Goal: Task Accomplishment & Management: Manage account settings

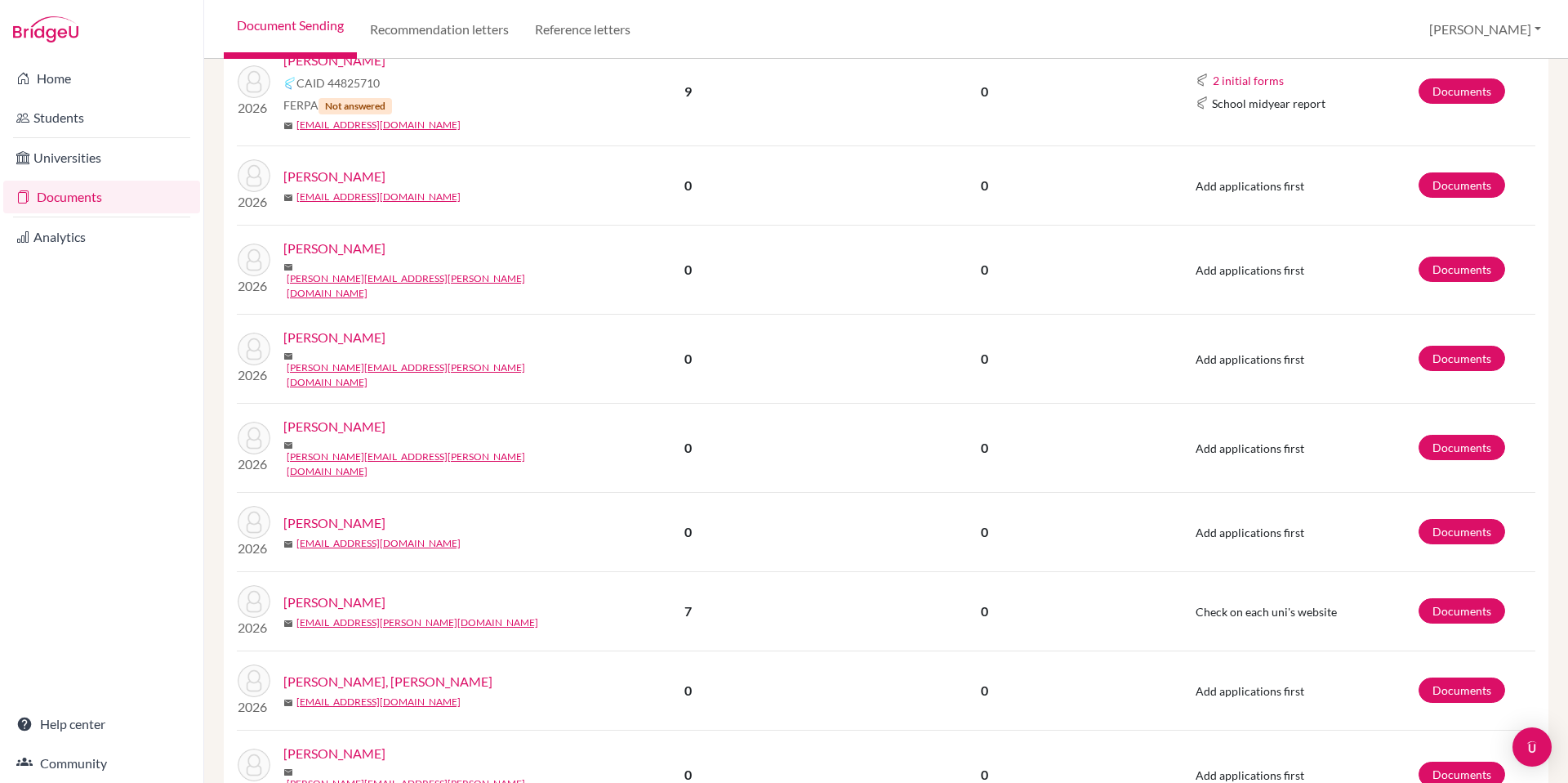
scroll to position [1272, 0]
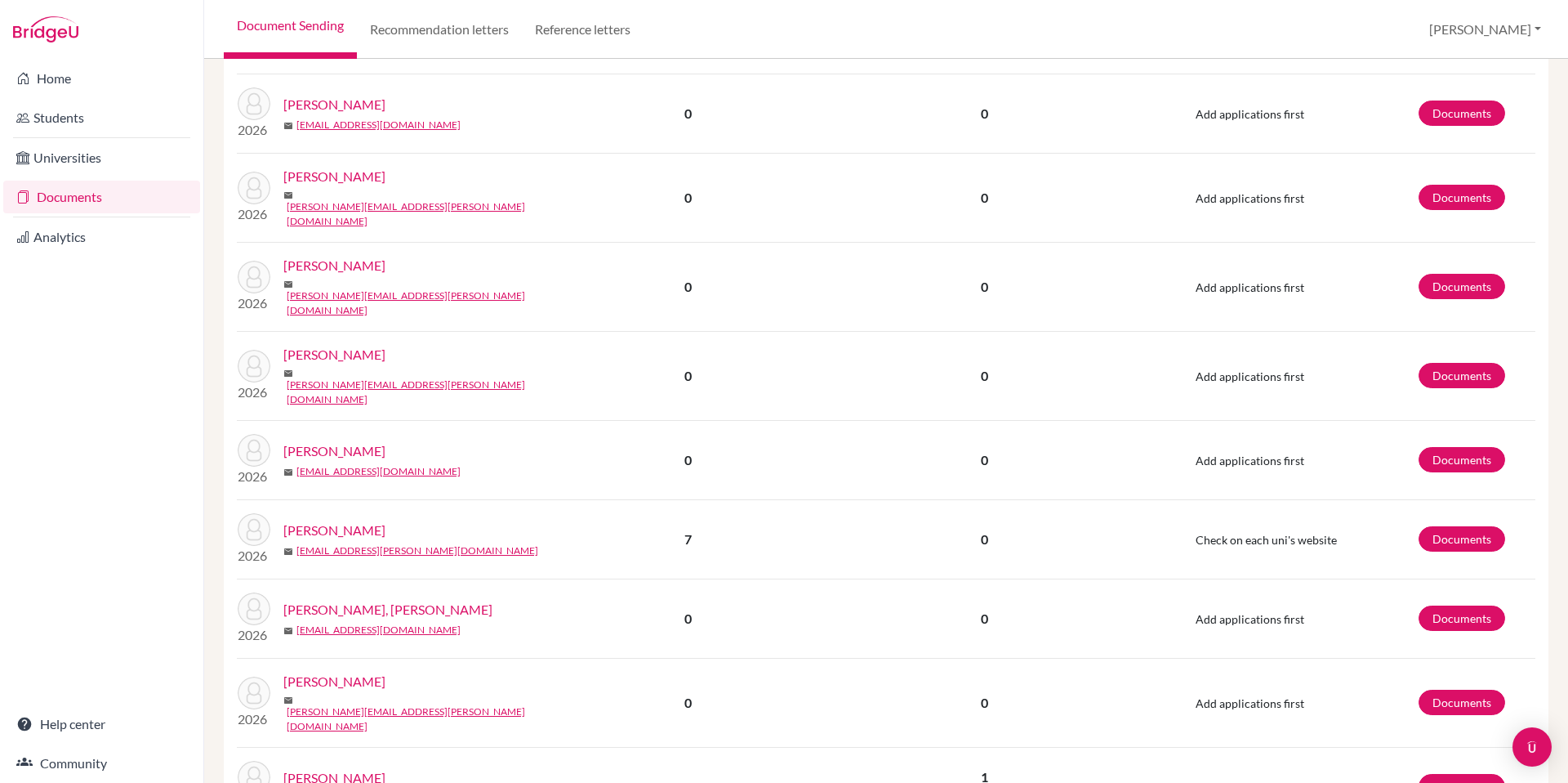
click at [332, 441] on link "[PERSON_NAME]" at bounding box center [334, 451] width 102 height 20
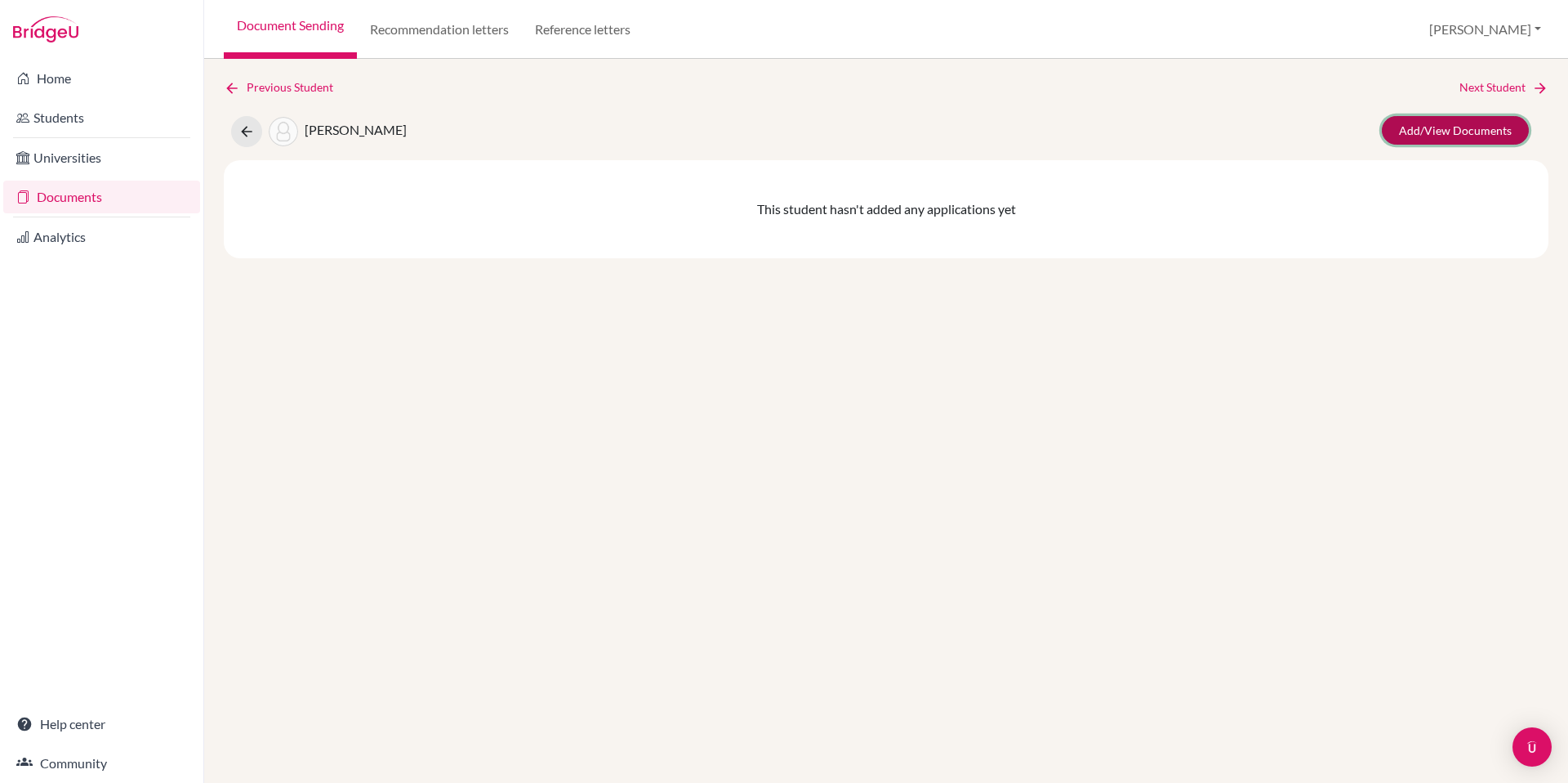
click at [1400, 133] on link "Add/View Documents" at bounding box center [1455, 130] width 147 height 29
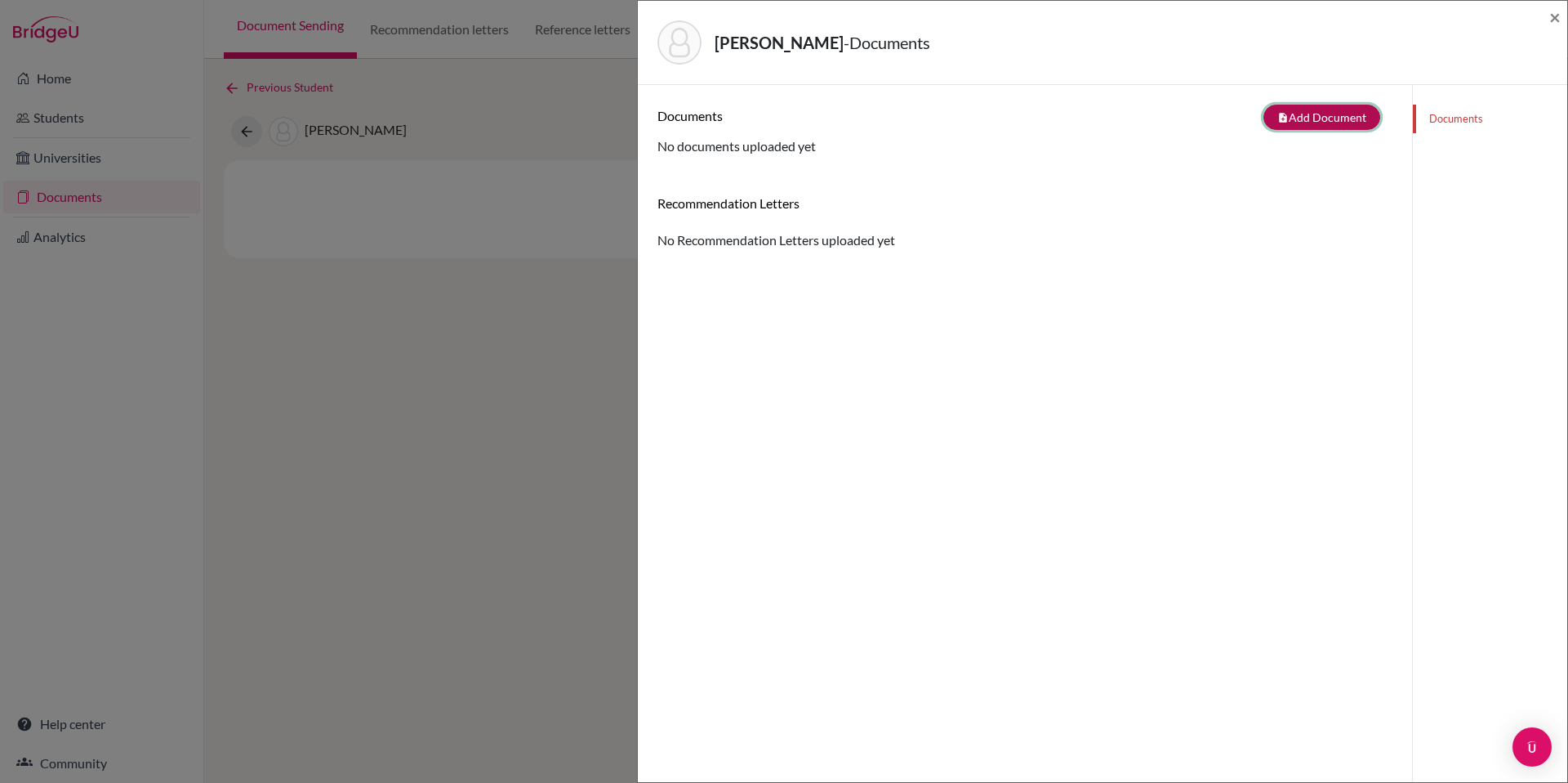
click at [1291, 120] on button "note_add Add Document" at bounding box center [1322, 117] width 117 height 25
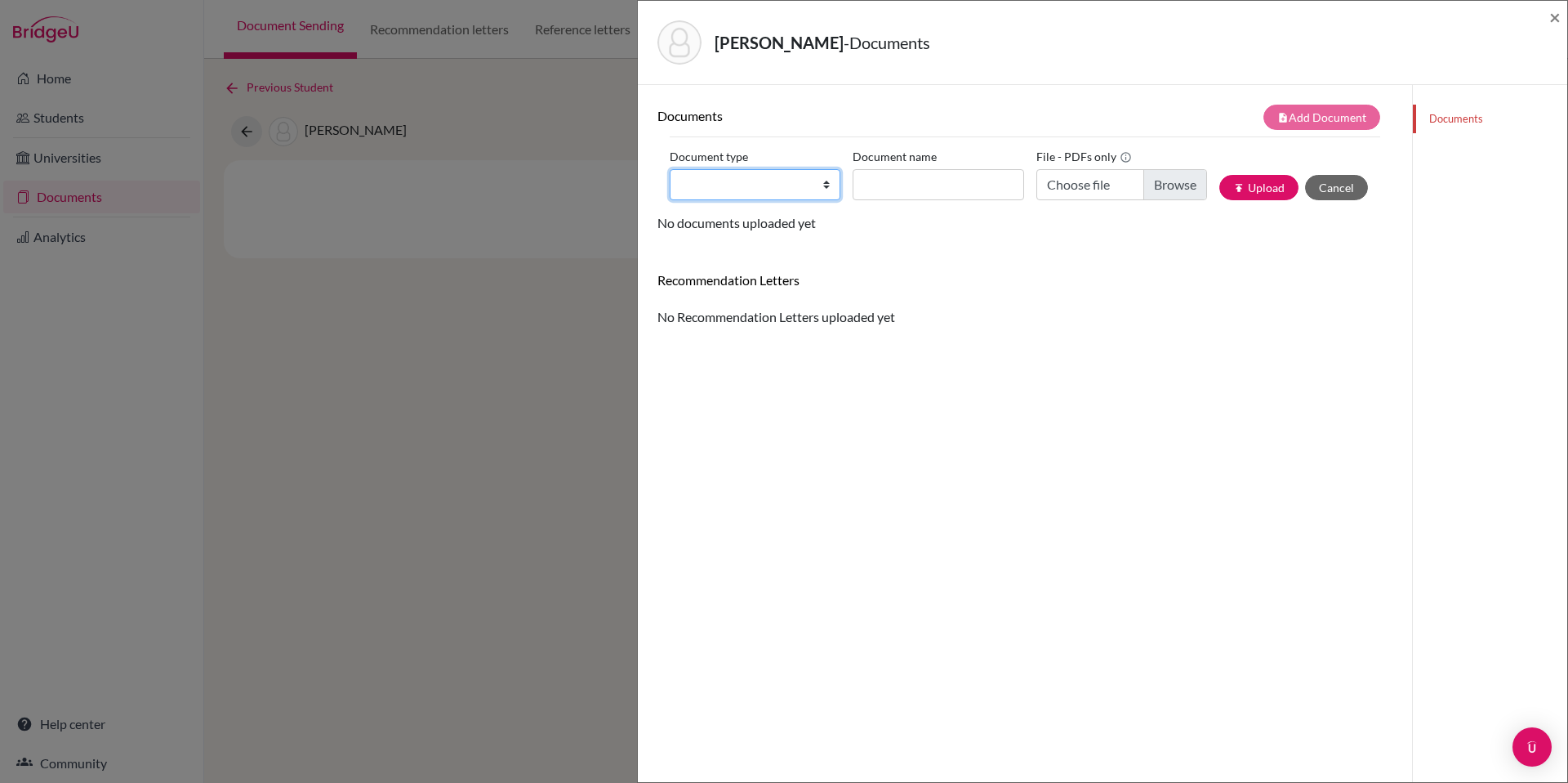
click at [818, 185] on select "Change explanation for Common App reports Counselor recommendation Internationa…" at bounding box center [755, 184] width 171 height 31
click at [669, 169] on select "Change explanation for Common App reports Counselor recommendation Internationa…" at bounding box center [755, 184] width 171 height 31
click at [823, 188] on select "Change explanation for Common App reports Counselor recommendation Internationa…" at bounding box center [755, 184] width 171 height 31
select select "2"
click at [669, 169] on select "Change explanation for Common App reports Counselor recommendation Internationa…" at bounding box center [755, 184] width 171 height 31
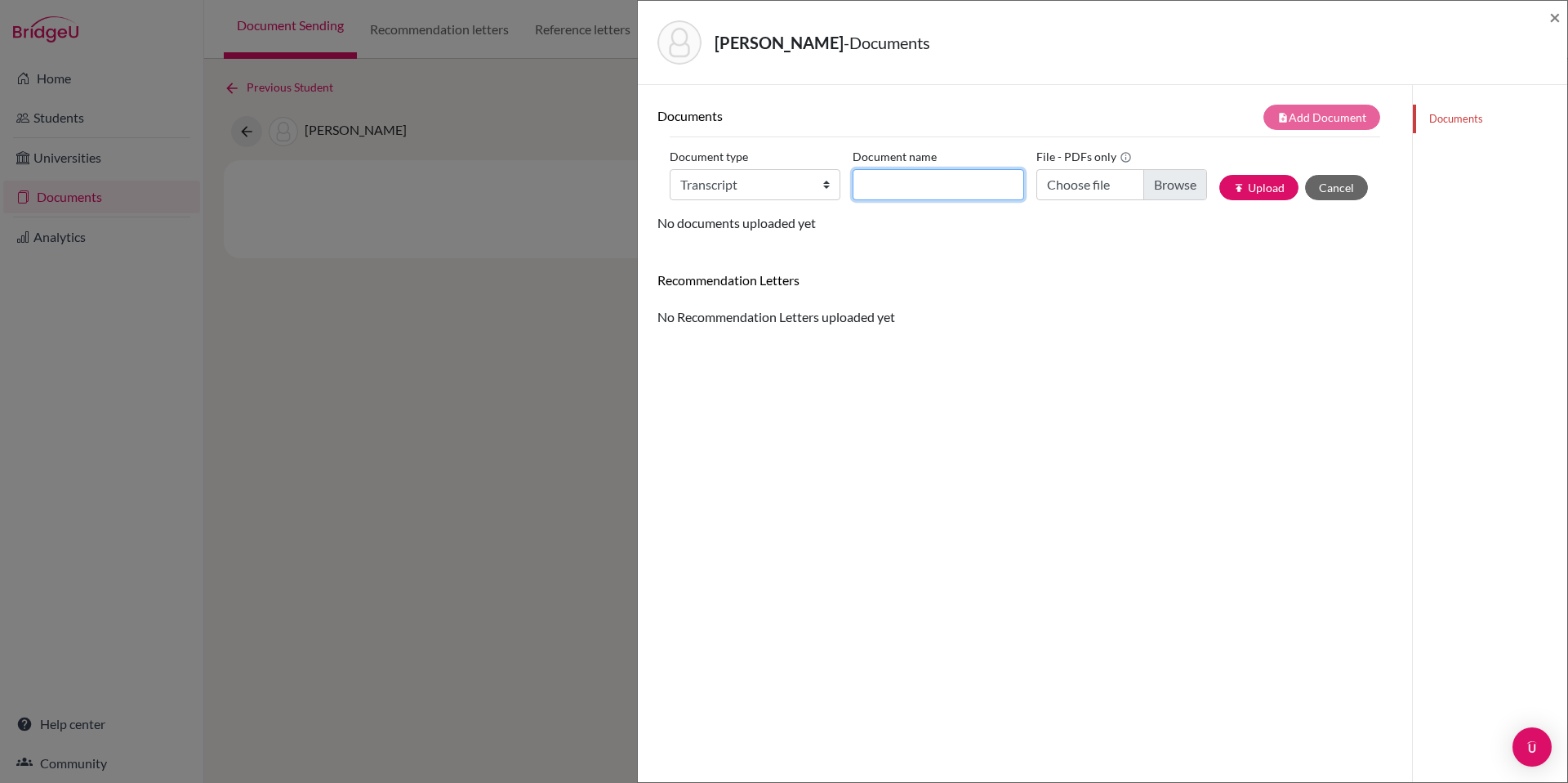
click at [915, 178] on input "Document name" at bounding box center [938, 184] width 171 height 31
click at [859, 185] on input "Transcript" at bounding box center [938, 184] width 171 height 31
click at [864, 185] on input "Transcript" at bounding box center [938, 184] width 171 height 31
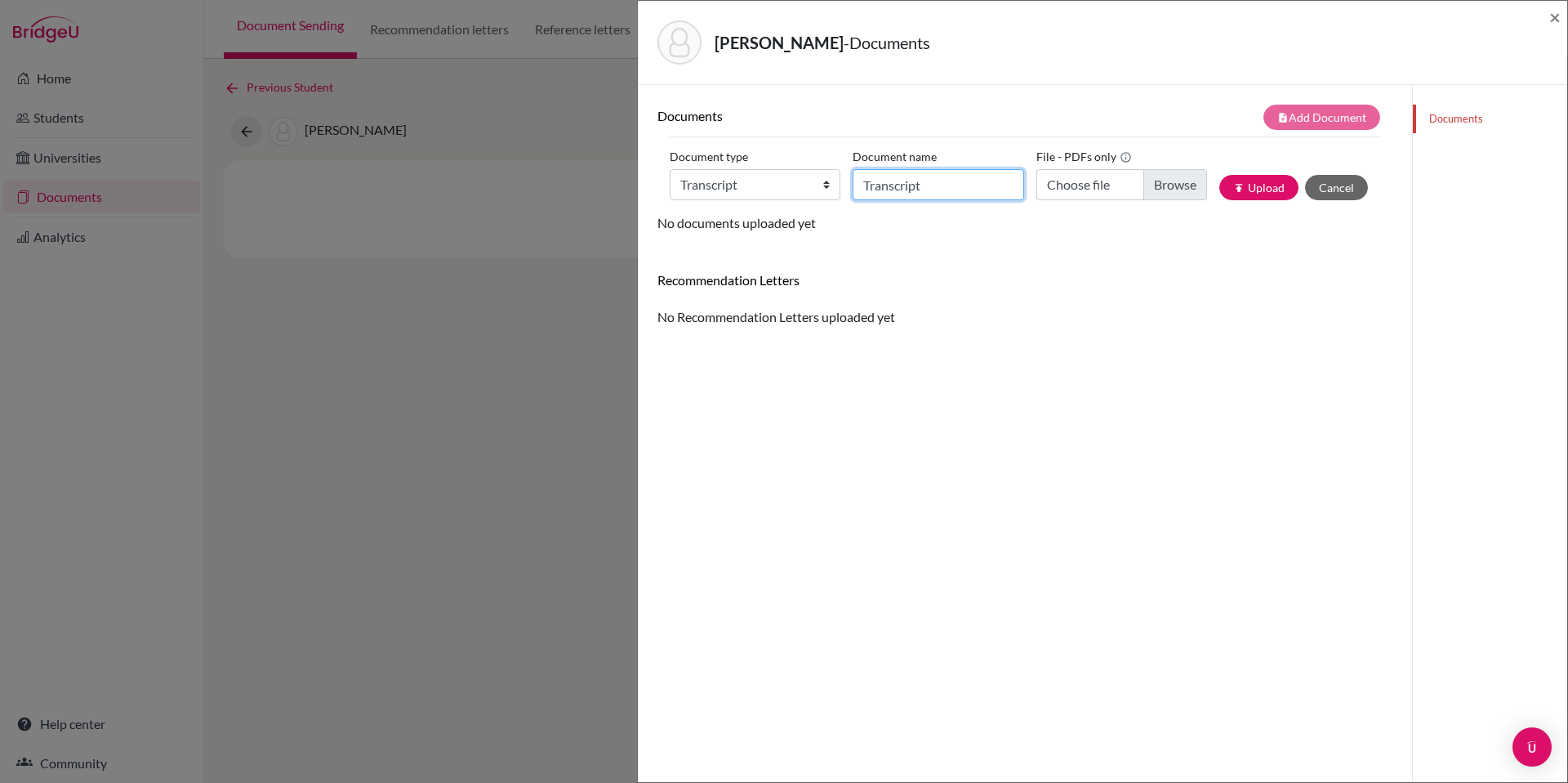
click at [876, 190] on input "Transcript" at bounding box center [938, 184] width 171 height 31
drag, startPoint x: 941, startPoint y: 188, endPoint x: 804, endPoint y: 190, distance: 137.0
click at [804, 190] on div "Document type Change explanation for Common App reports Counselor recommendatio…" at bounding box center [1025, 178] width 711 height 69
type input "G11F Transcript Collier James"
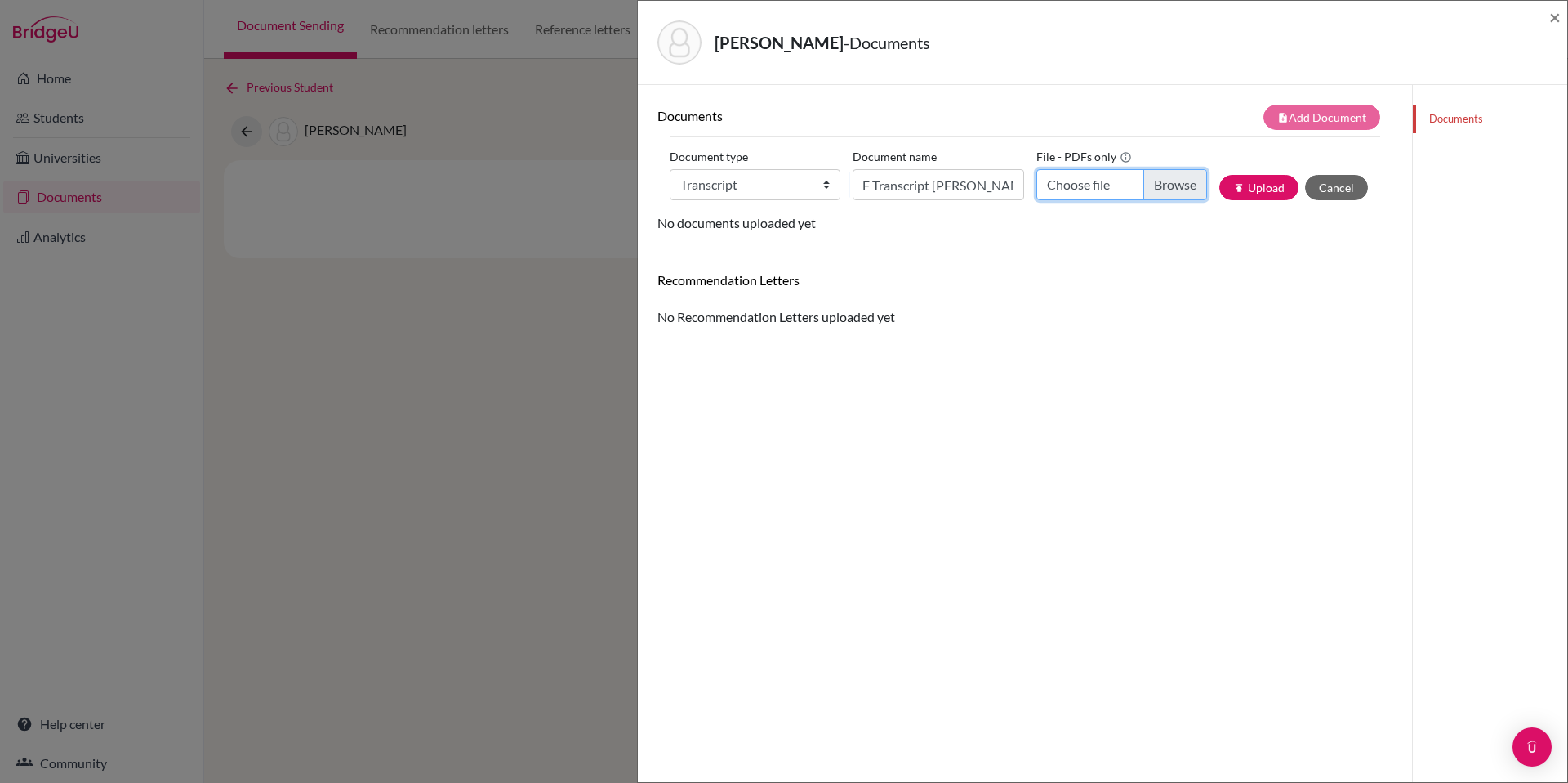
click at [1164, 192] on input "Choose file" at bounding box center [1122, 184] width 171 height 31
type input "C:\fakepath\Transcript Collier James G11 Final.pdf"
click at [1258, 191] on button "publish Upload" at bounding box center [1259, 187] width 79 height 25
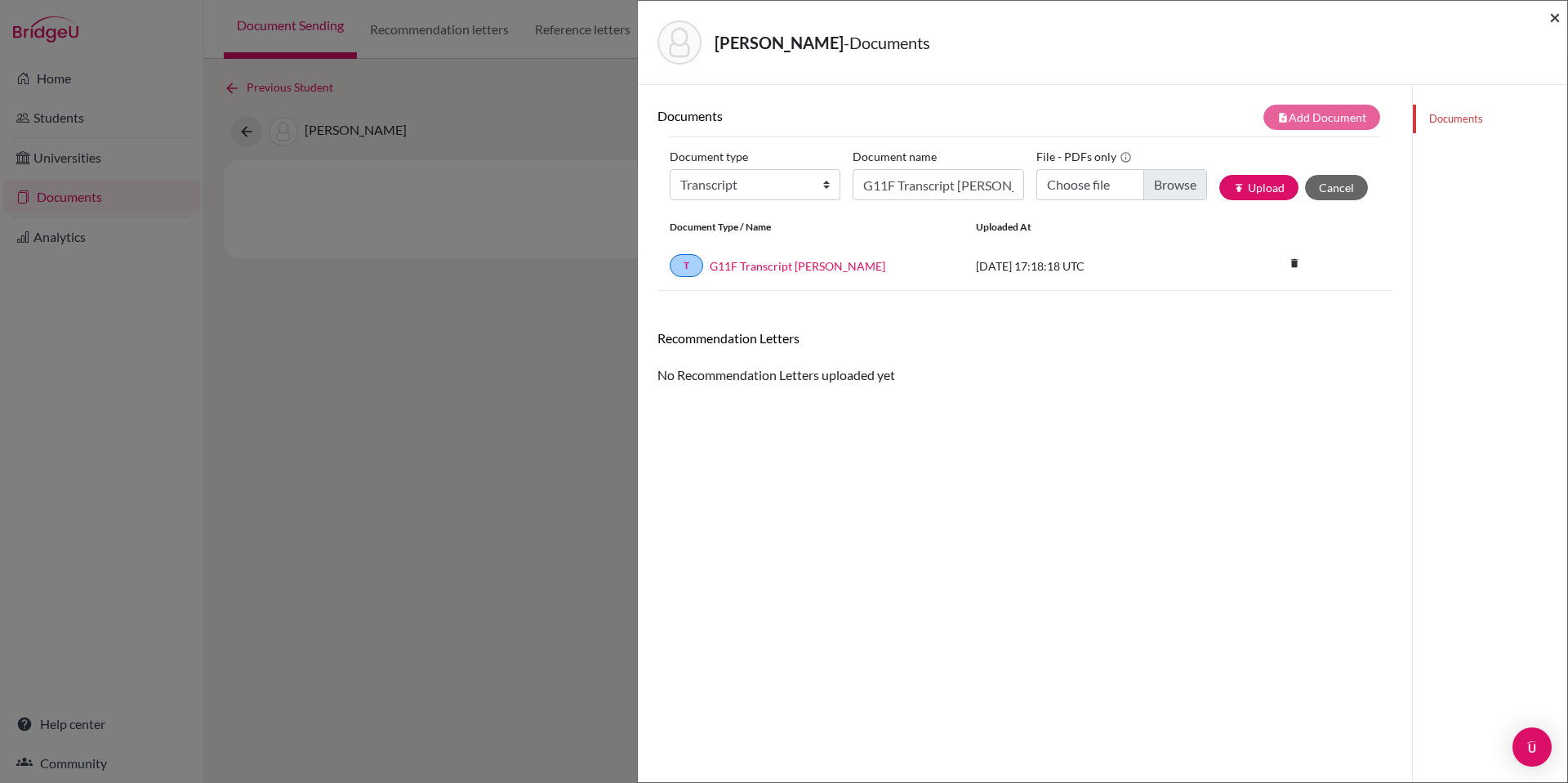
click at [1553, 14] on span "×" at bounding box center [1555, 16] width 12 height 23
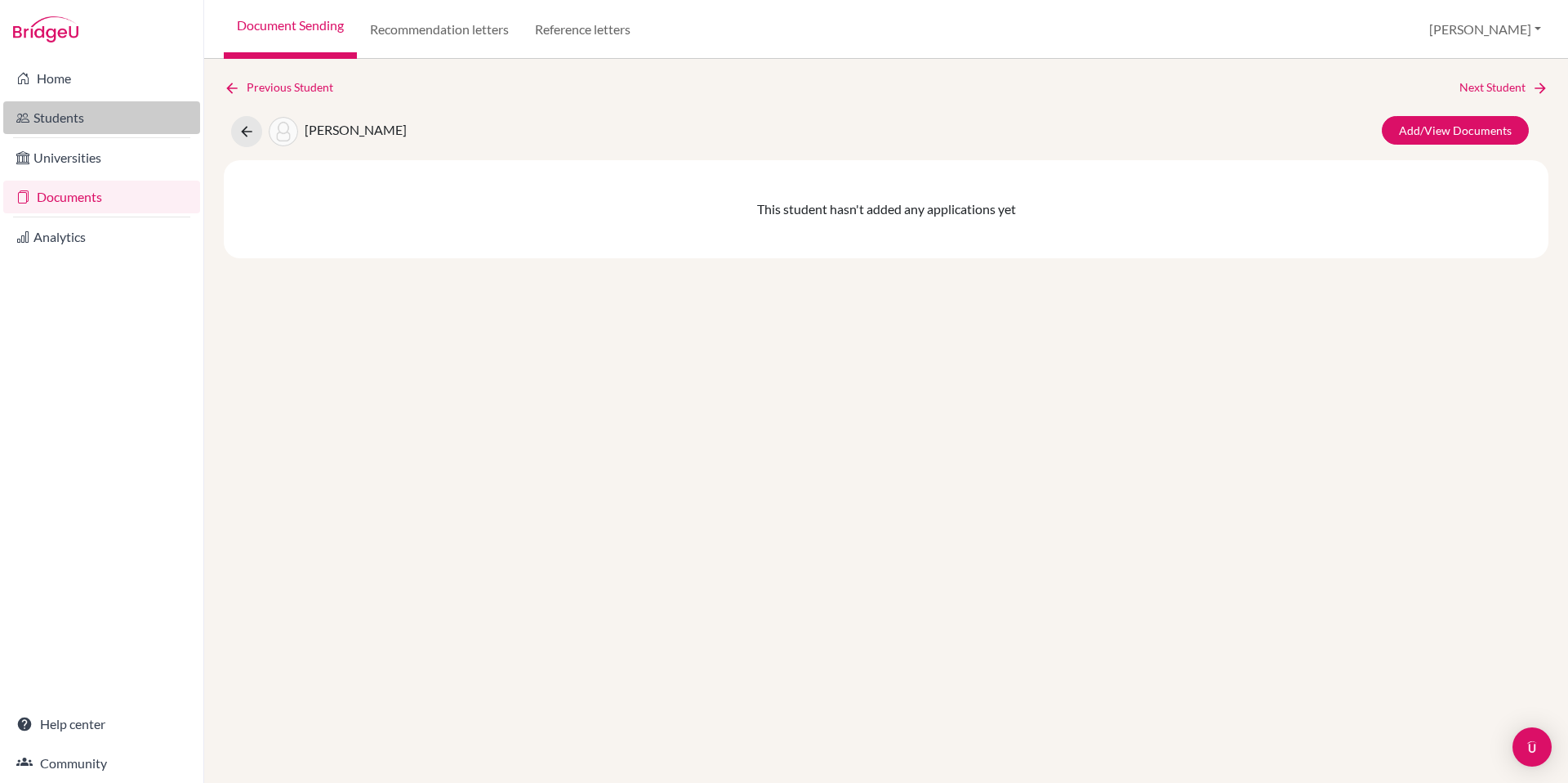
click at [84, 115] on link "Students" at bounding box center [102, 118] width 197 height 32
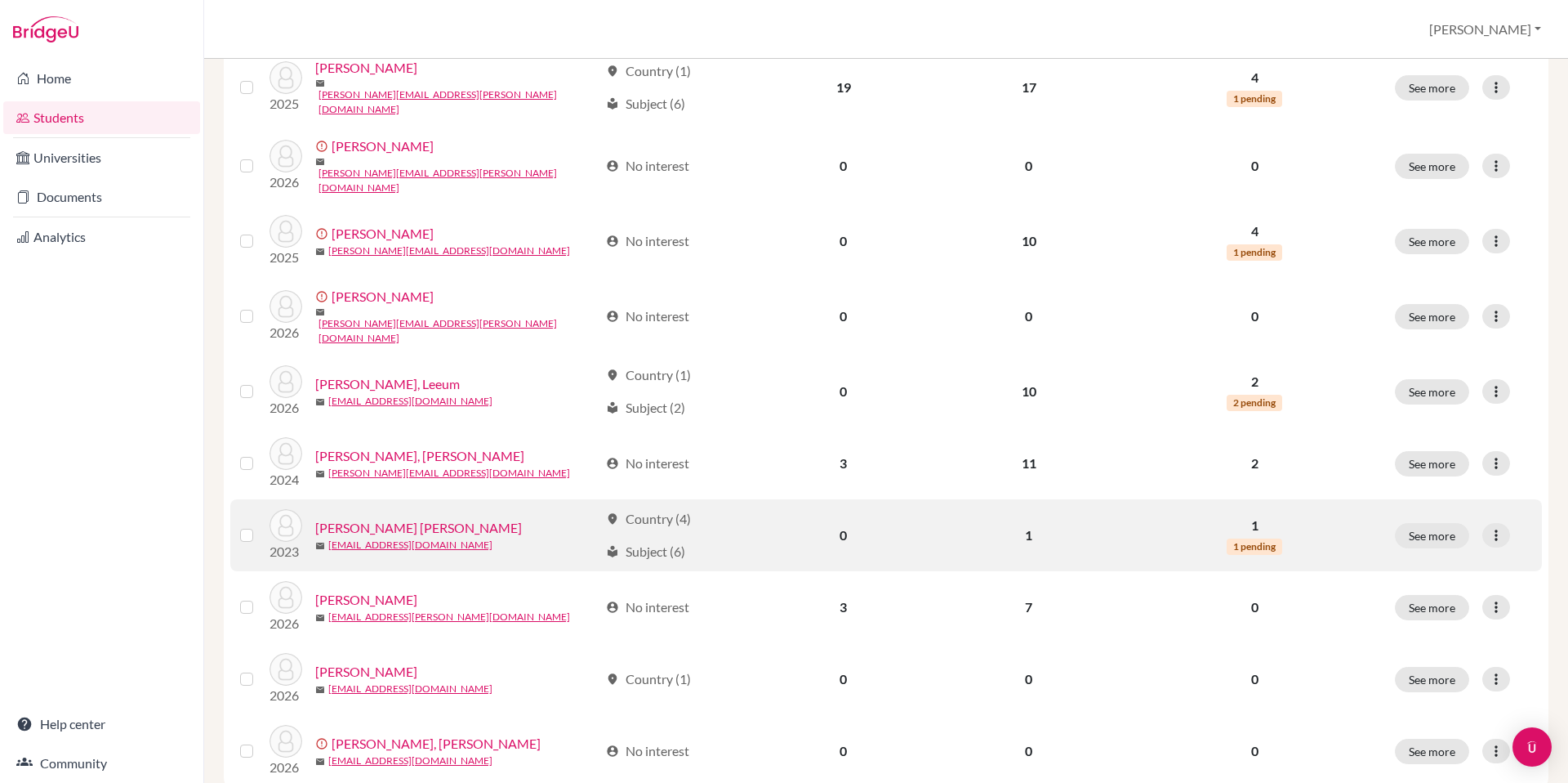
scroll to position [1022, 0]
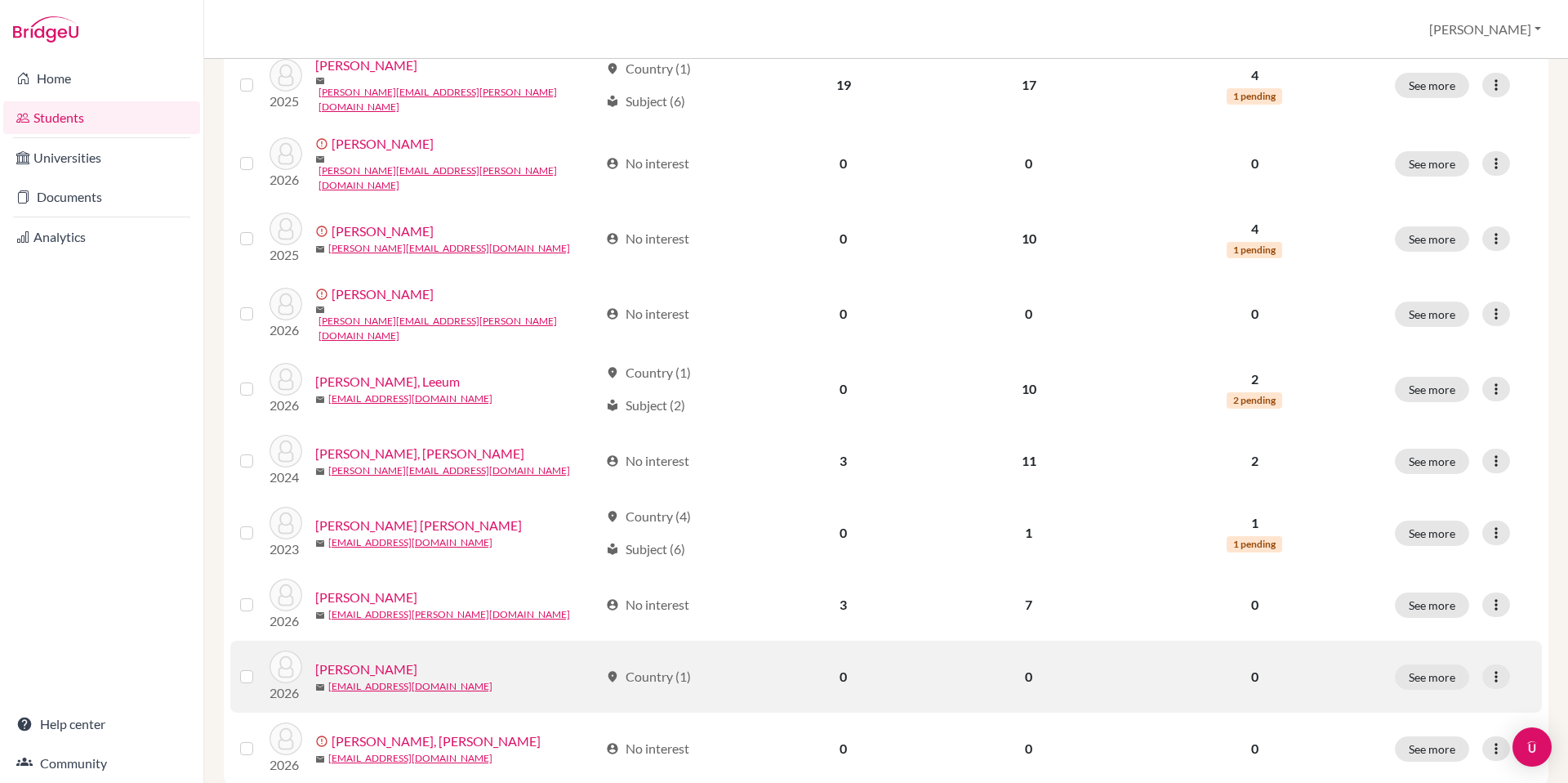
click at [381, 659] on link "[PERSON_NAME]" at bounding box center [365, 669] width 102 height 20
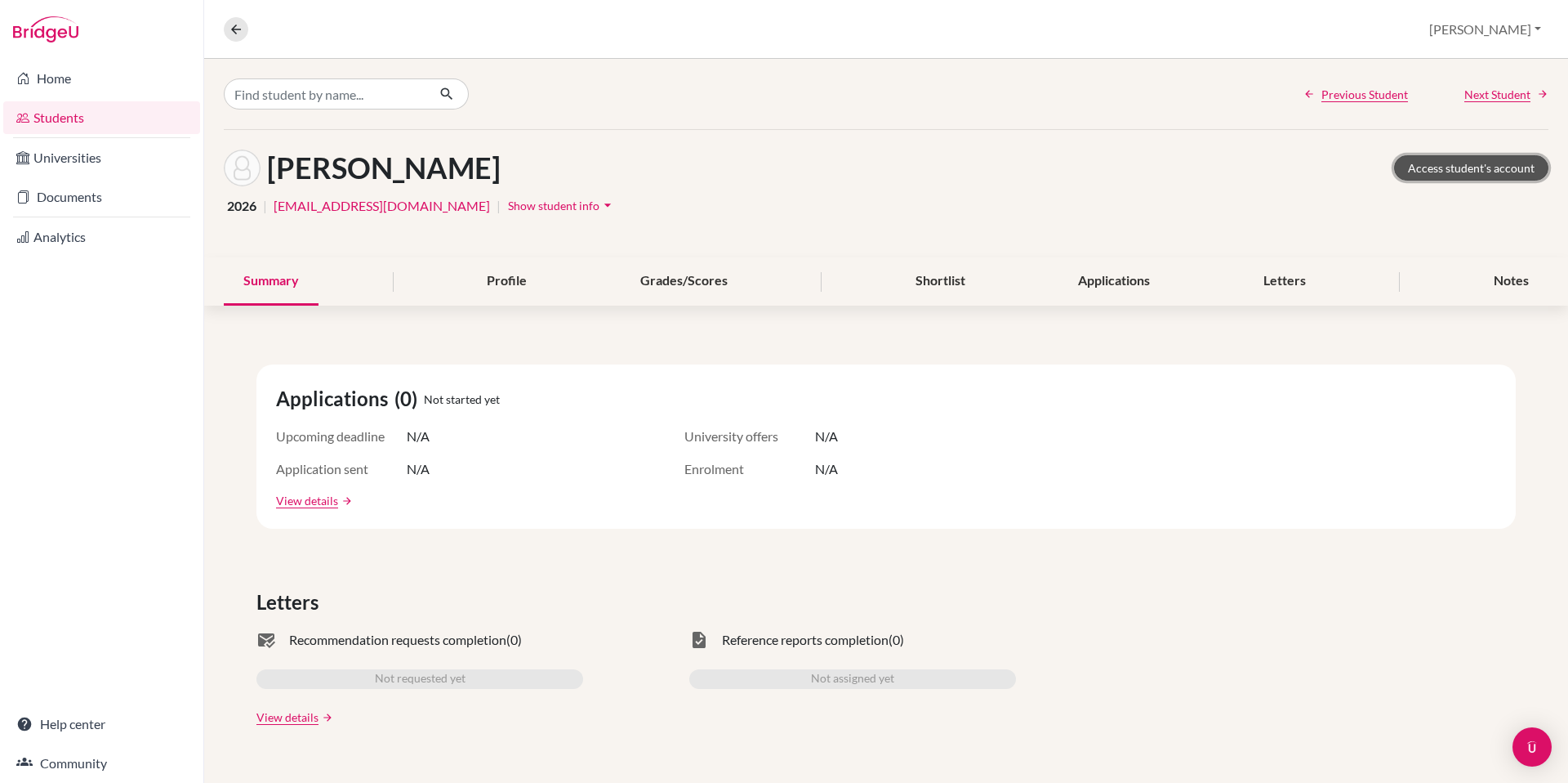
click at [1460, 172] on link "Access student's account" at bounding box center [1471, 167] width 155 height 25
click at [367, 209] on link "[EMAIL_ADDRESS][DOMAIN_NAME]" at bounding box center [381, 206] width 217 height 20
click at [599, 206] on icon "arrow_drop_down" at bounding box center [607, 205] width 16 height 16
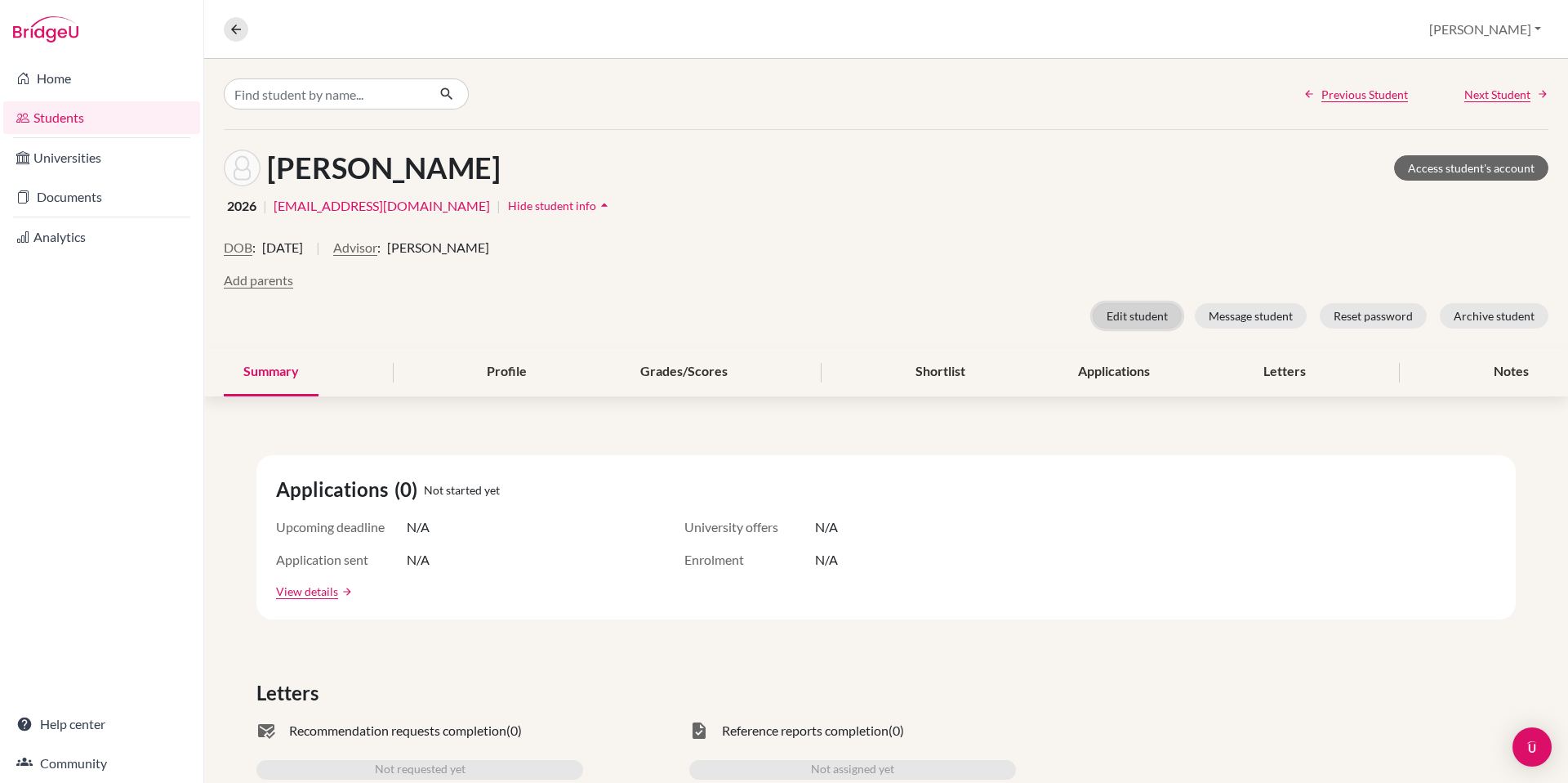
click at [1120, 317] on button "Edit student" at bounding box center [1136, 316] width 89 height 25
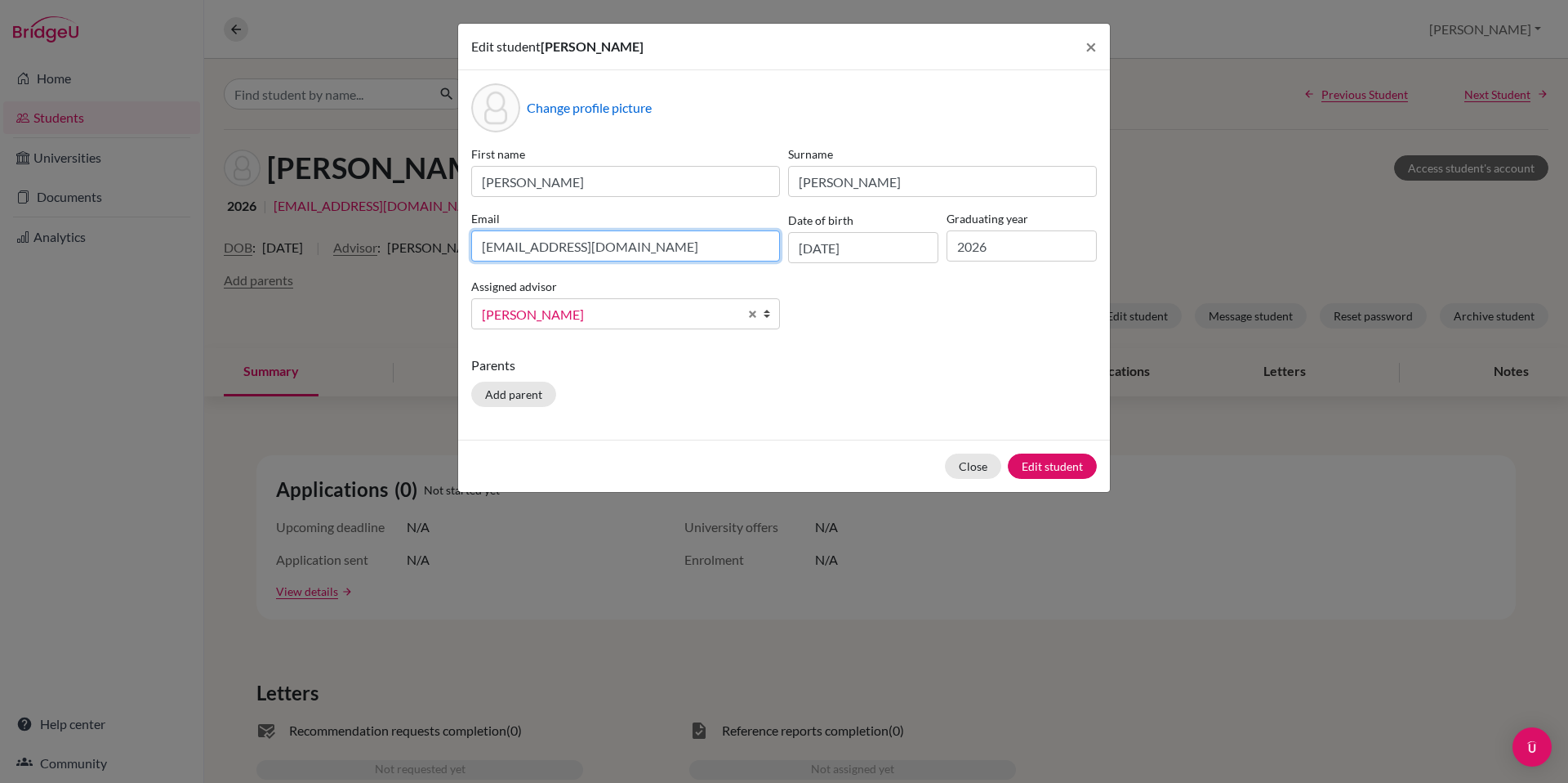
click at [709, 256] on input "[EMAIL_ADDRESS][DOMAIN_NAME]" at bounding box center [625, 246] width 309 height 31
type input "j"
type input "jcollier077@gmail.com"
click at [1058, 464] on button "Edit student" at bounding box center [1052, 466] width 89 height 25
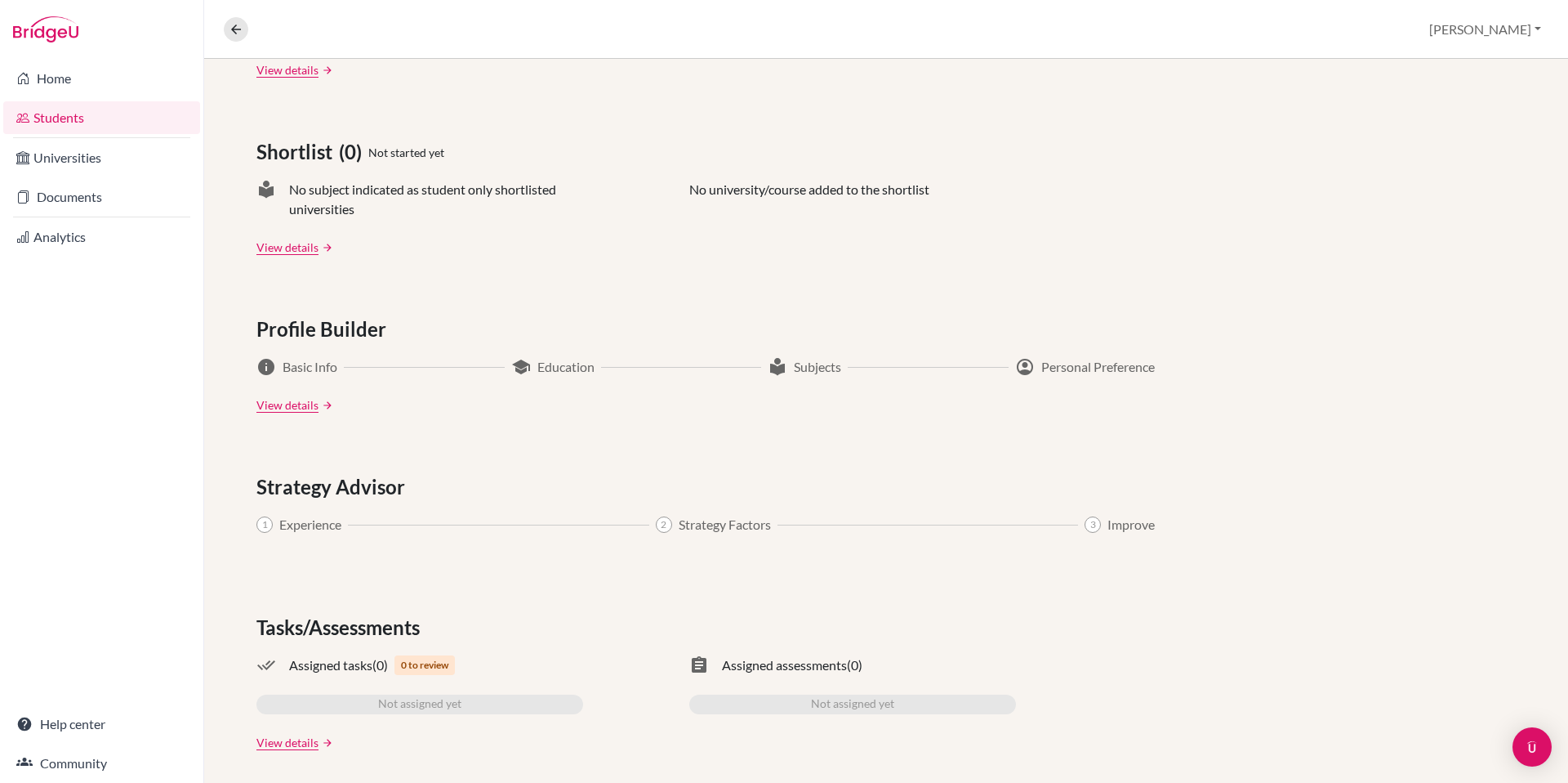
scroll to position [654, 0]
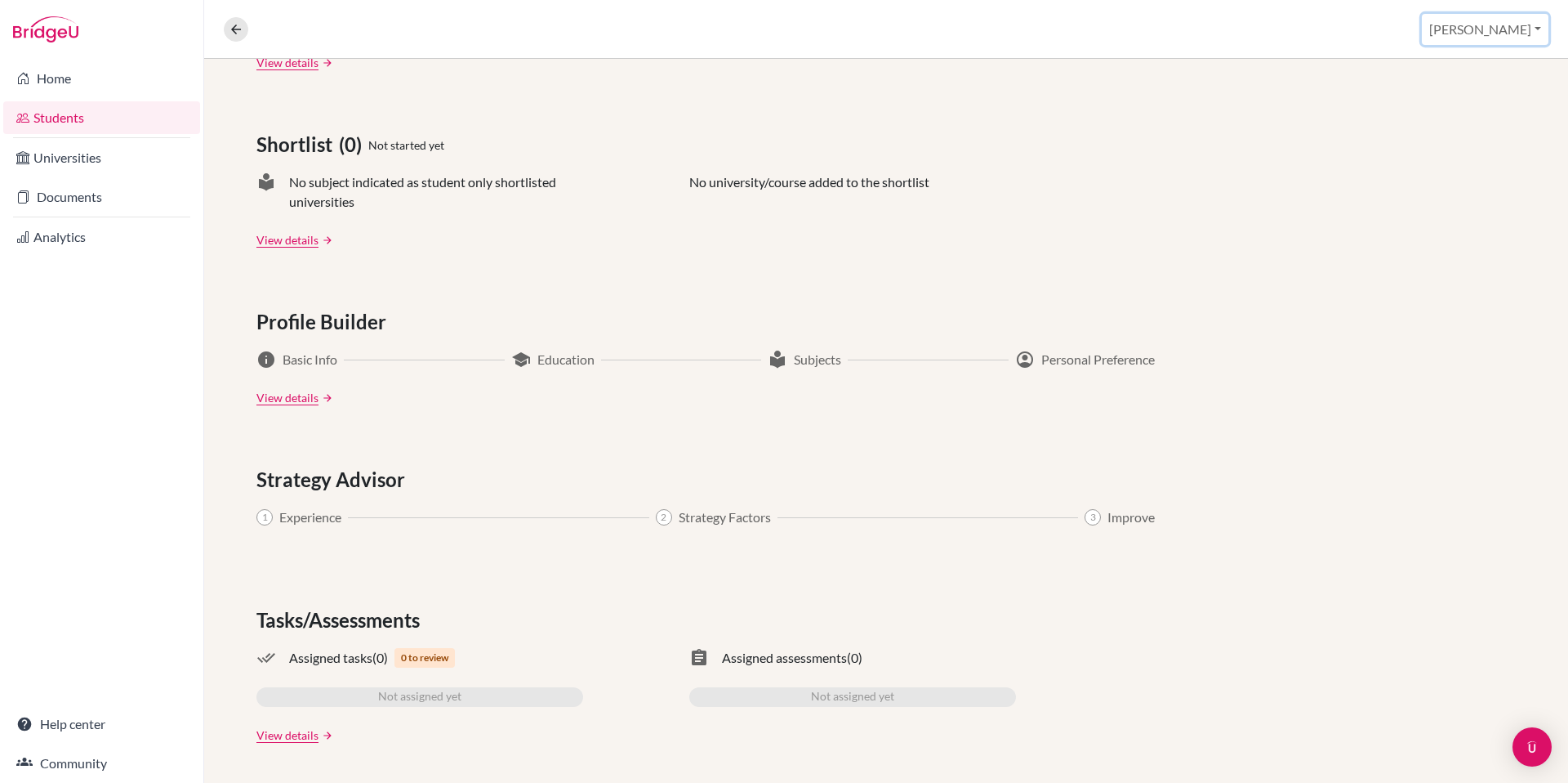
click at [1513, 35] on button "[PERSON_NAME]" at bounding box center [1484, 29] width 127 height 31
click at [1465, 129] on button "Log out" at bounding box center [1412, 132] width 129 height 26
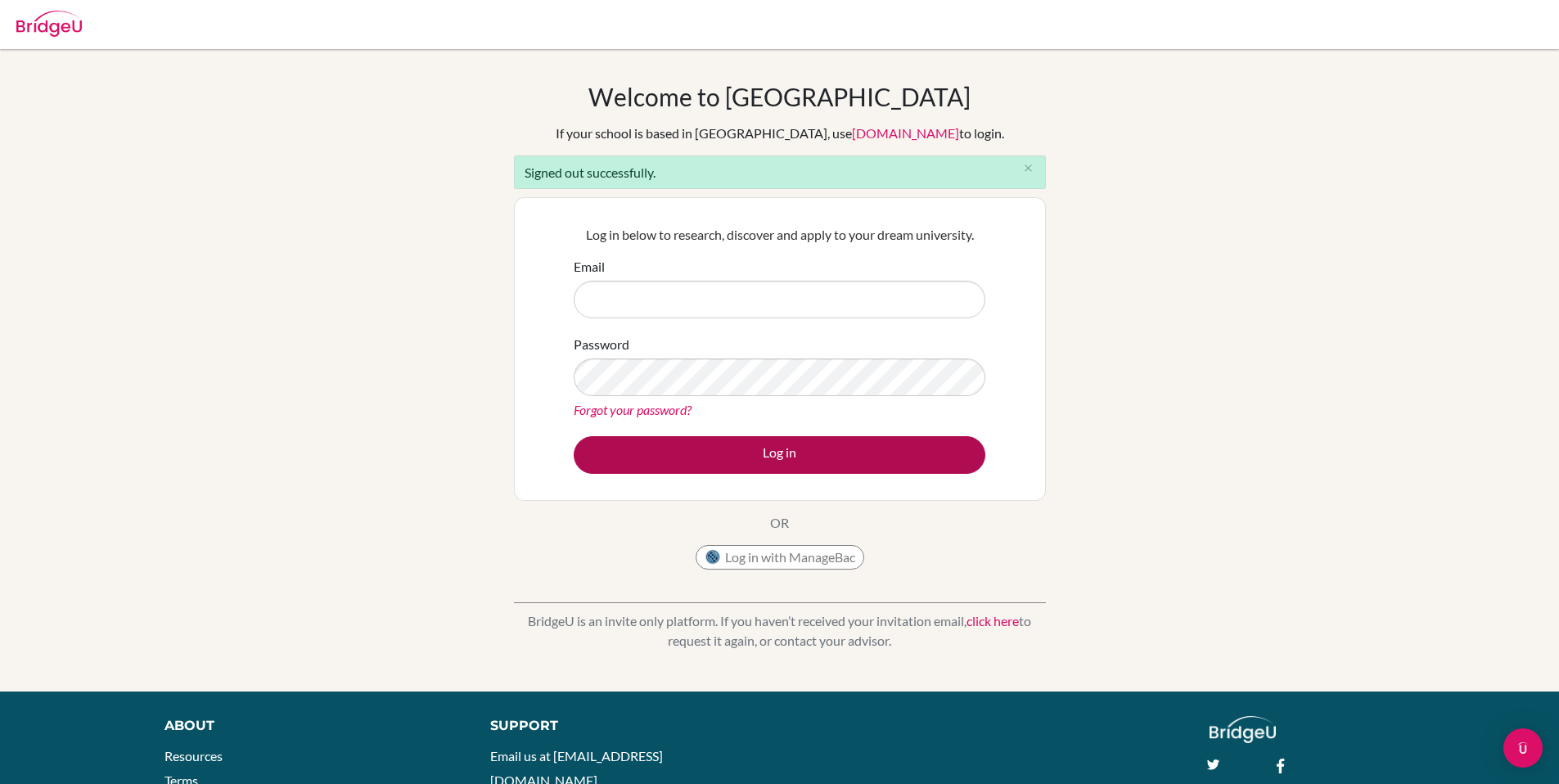
type input "[EMAIL_ADDRESS][DOMAIN_NAME]"
click at [775, 453] on button "Log in" at bounding box center [779, 455] width 412 height 38
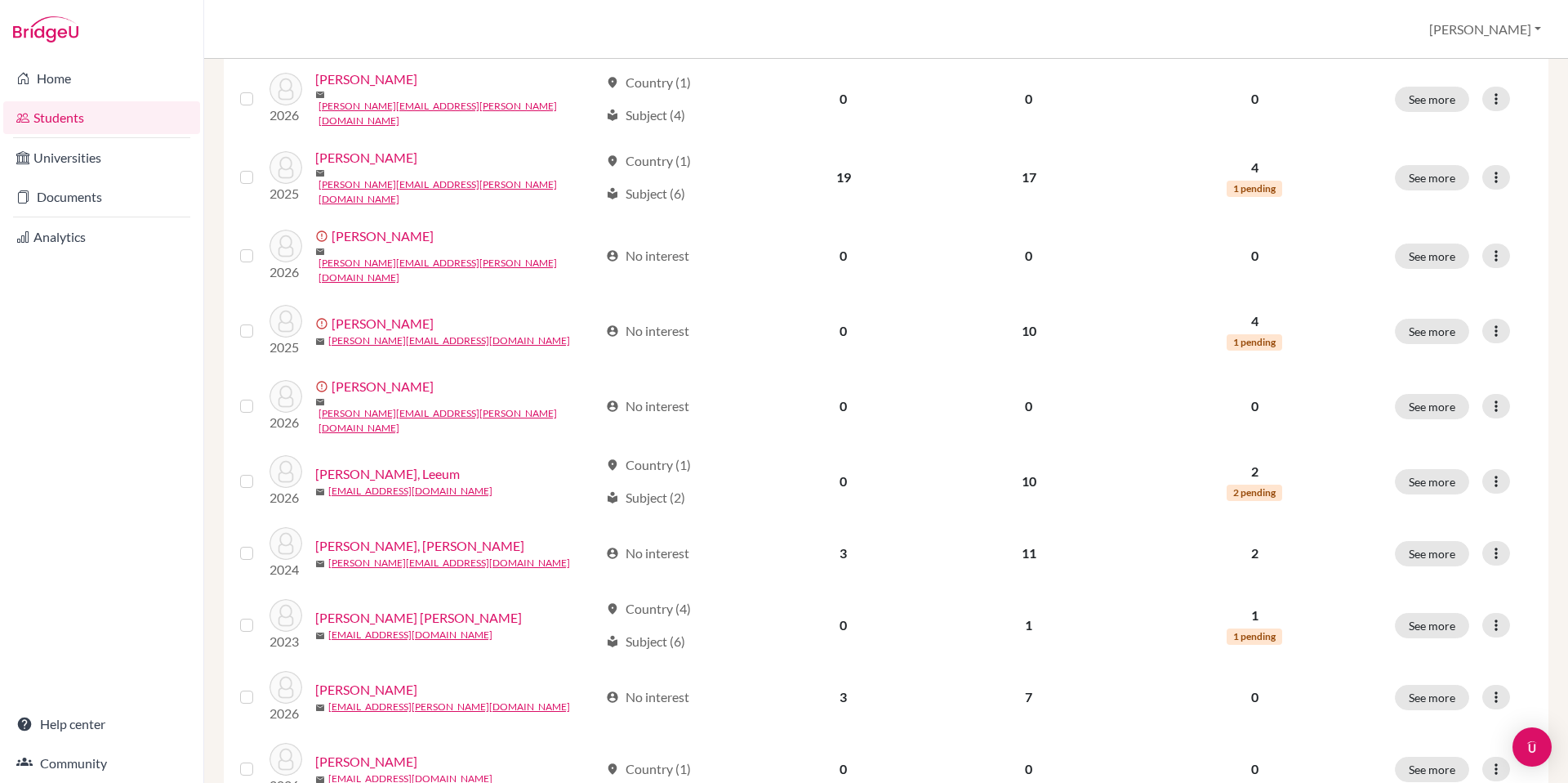
scroll to position [1055, 0]
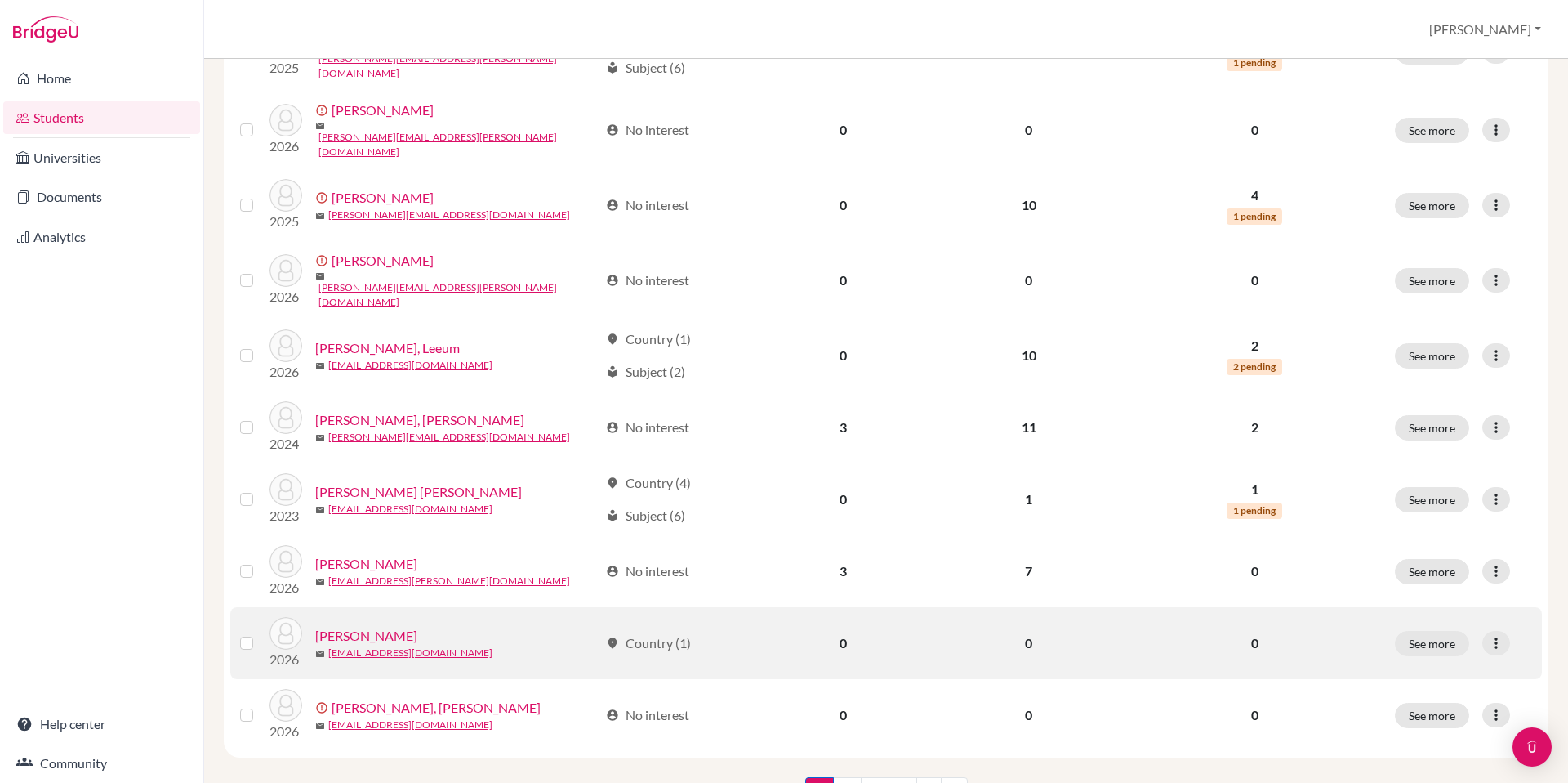
click at [381, 626] on link "Collier, James" at bounding box center [365, 635] width 102 height 20
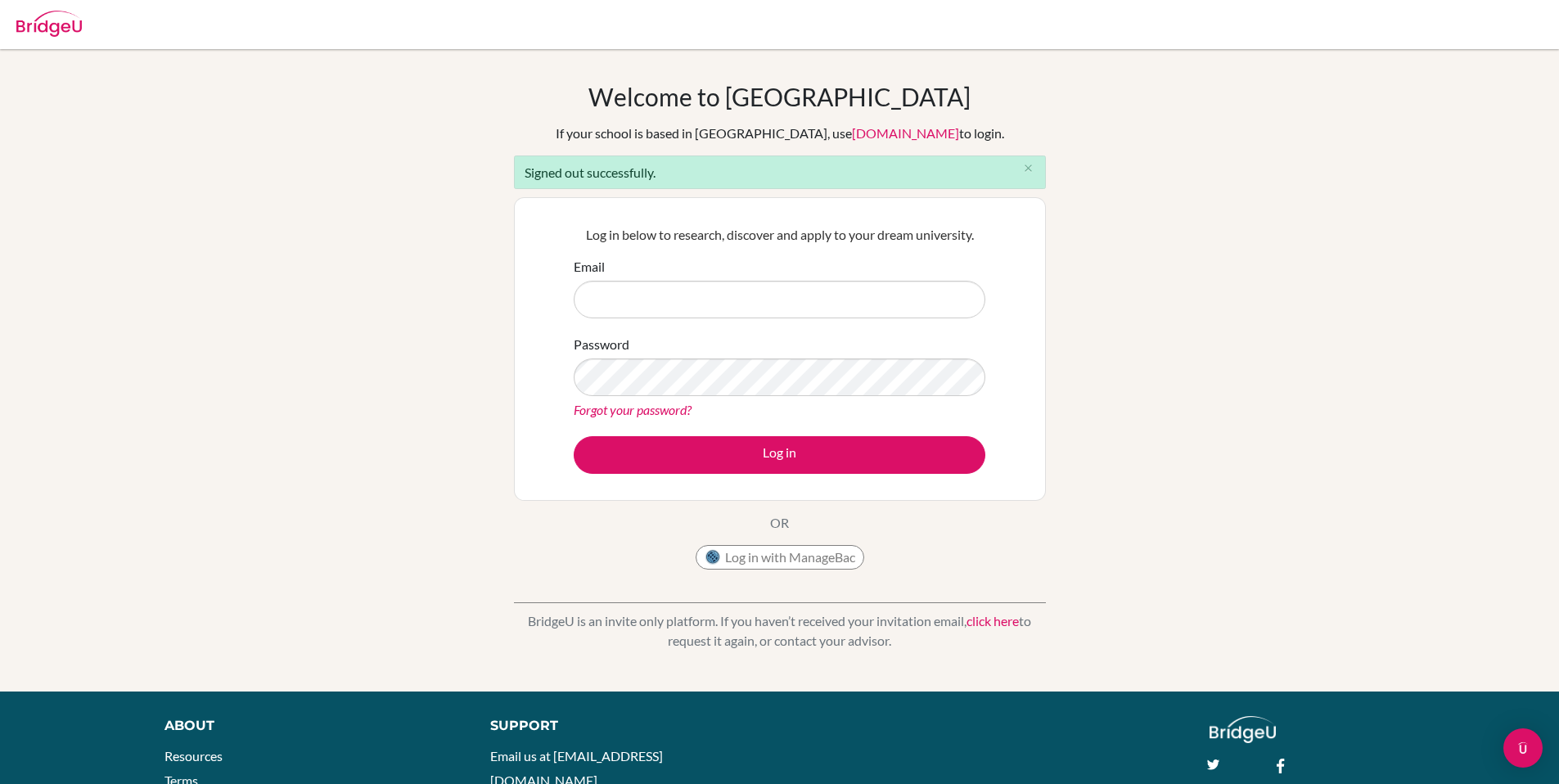
type input "[EMAIL_ADDRESS][DOMAIN_NAME]"
drag, startPoint x: 726, startPoint y: 298, endPoint x: 447, endPoint y: 315, distance: 279.5
click at [448, 315] on div "Welcome to [GEOGRAPHIC_DATA] If your school is based in [GEOGRAPHIC_DATA], use …" at bounding box center [779, 370] width 1559 height 577
drag, startPoint x: 757, startPoint y: 312, endPoint x: 497, endPoint y: 298, distance: 260.4
click at [498, 298] on div "Welcome to BridgeU If your school is based in China, use app.bridge-u.com.cn to…" at bounding box center [779, 370] width 1559 height 577
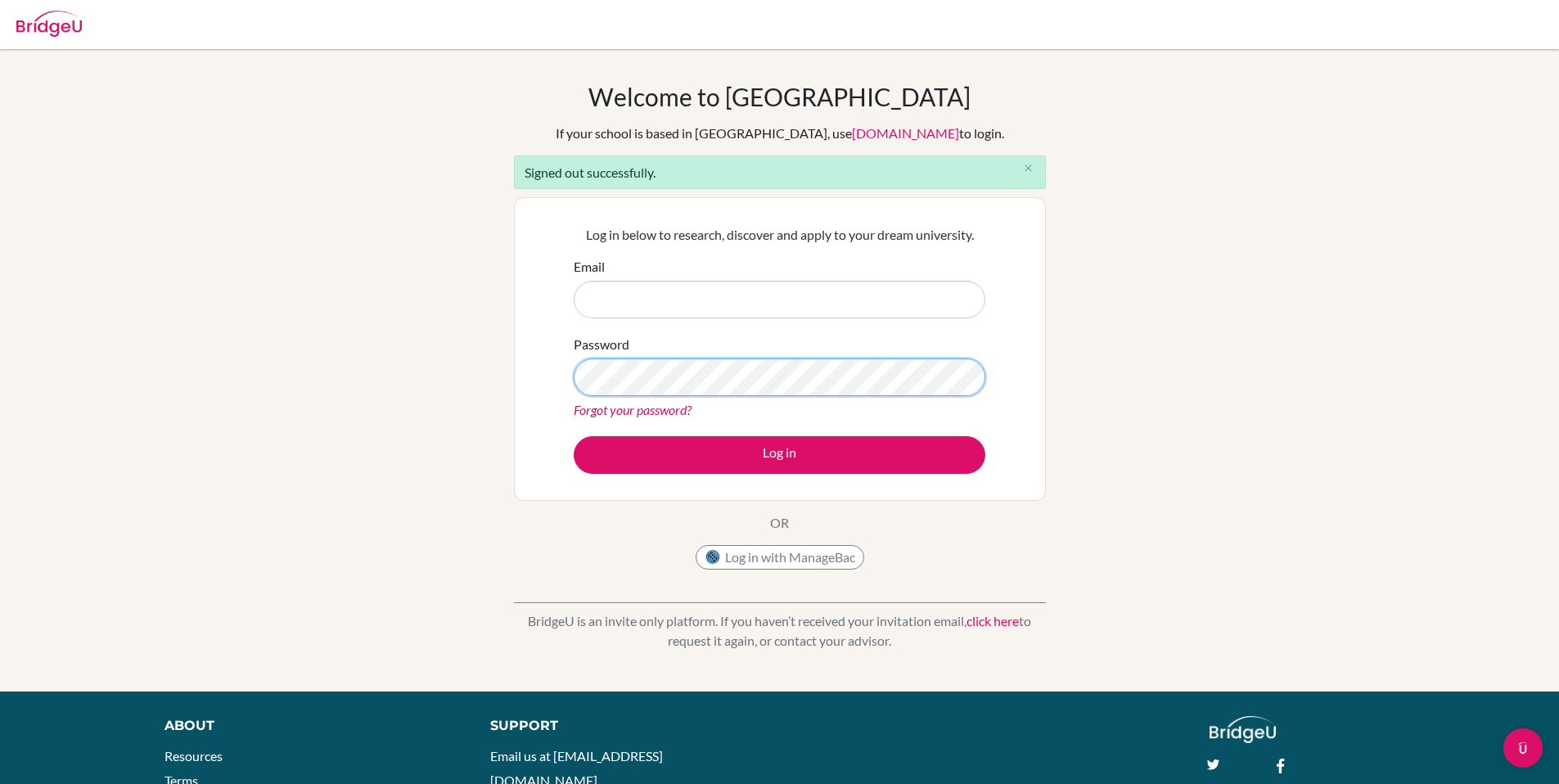
click at [454, 364] on div "Welcome to BridgeU If your school is based in China, use app.bridge-u.com.cn to…" at bounding box center [779, 370] width 1559 height 577
click at [509, 361] on div "Welcome to BridgeU If your school is based in China, use app.bridge-u.com.cn to…" at bounding box center [779, 370] width 1559 height 577
click at [661, 295] on input "Email" at bounding box center [779, 299] width 412 height 38
type input "jcollier077@gmail.com"
click at [573, 436] on button "Log in" at bounding box center [779, 455] width 412 height 38
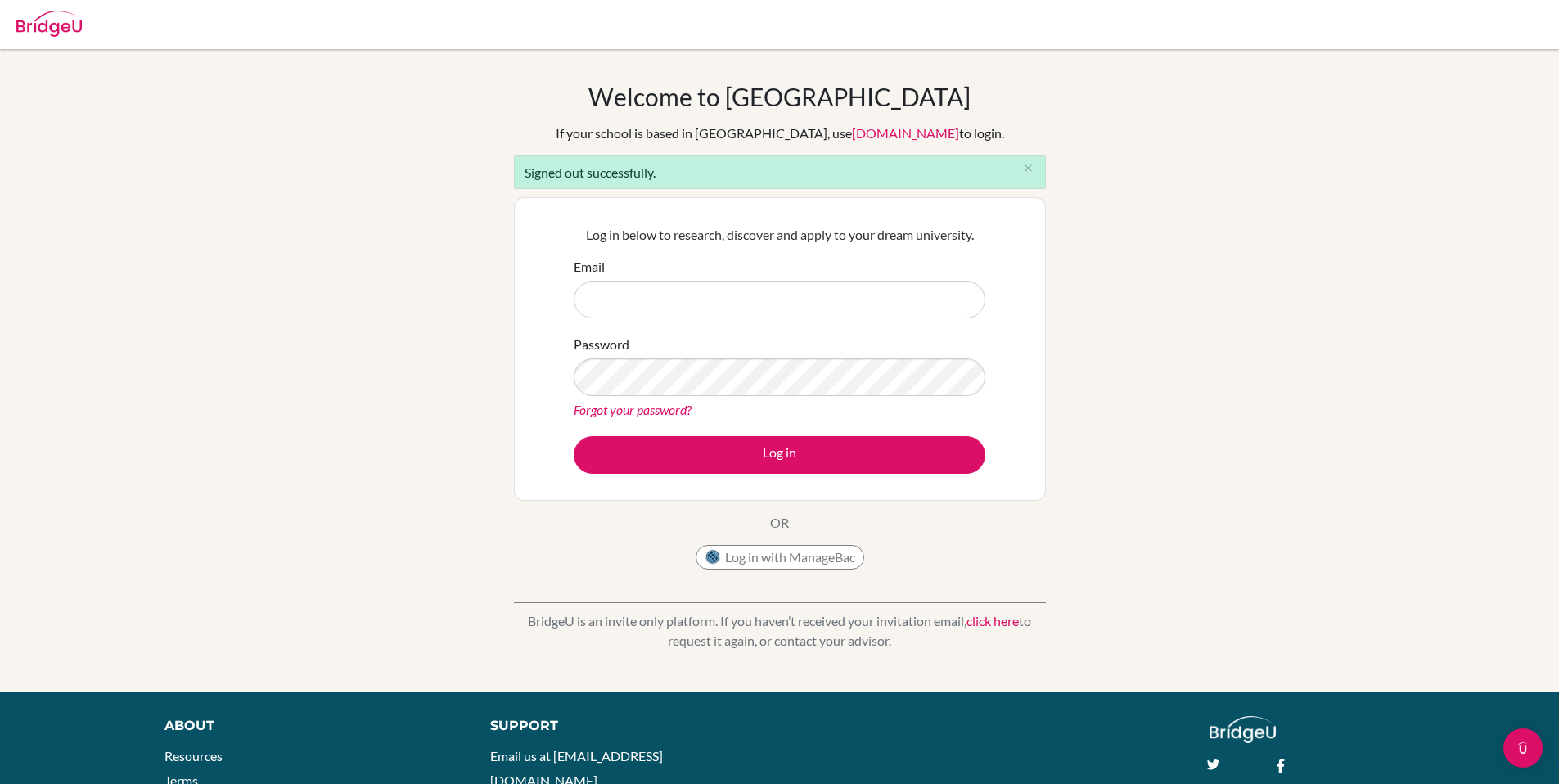
type input "[EMAIL_ADDRESS][DOMAIN_NAME]"
click at [790, 301] on input "lmoore@isps.edu.tt" at bounding box center [779, 299] width 412 height 38
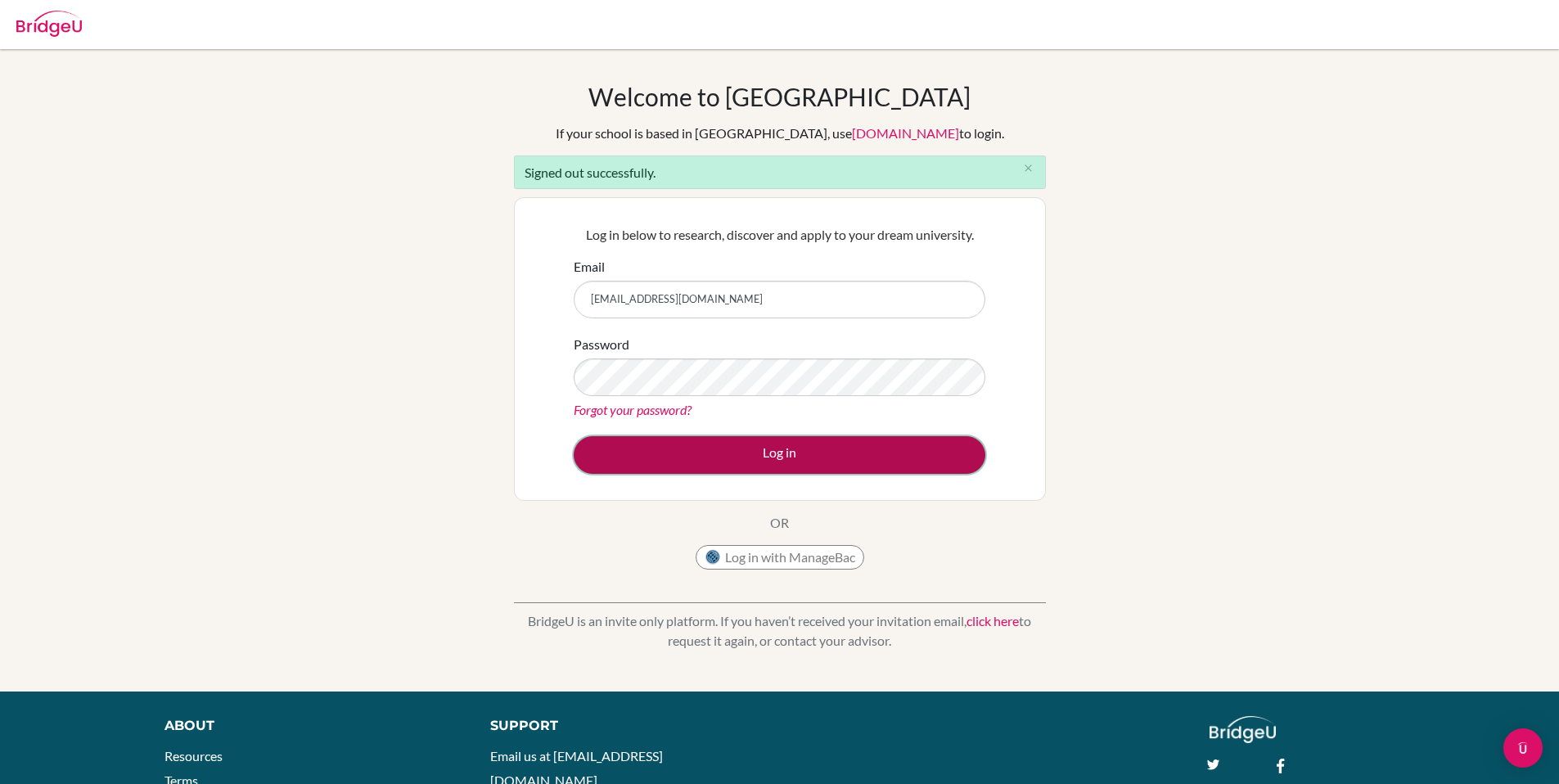
click at [788, 462] on button "Log in" at bounding box center [779, 455] width 412 height 38
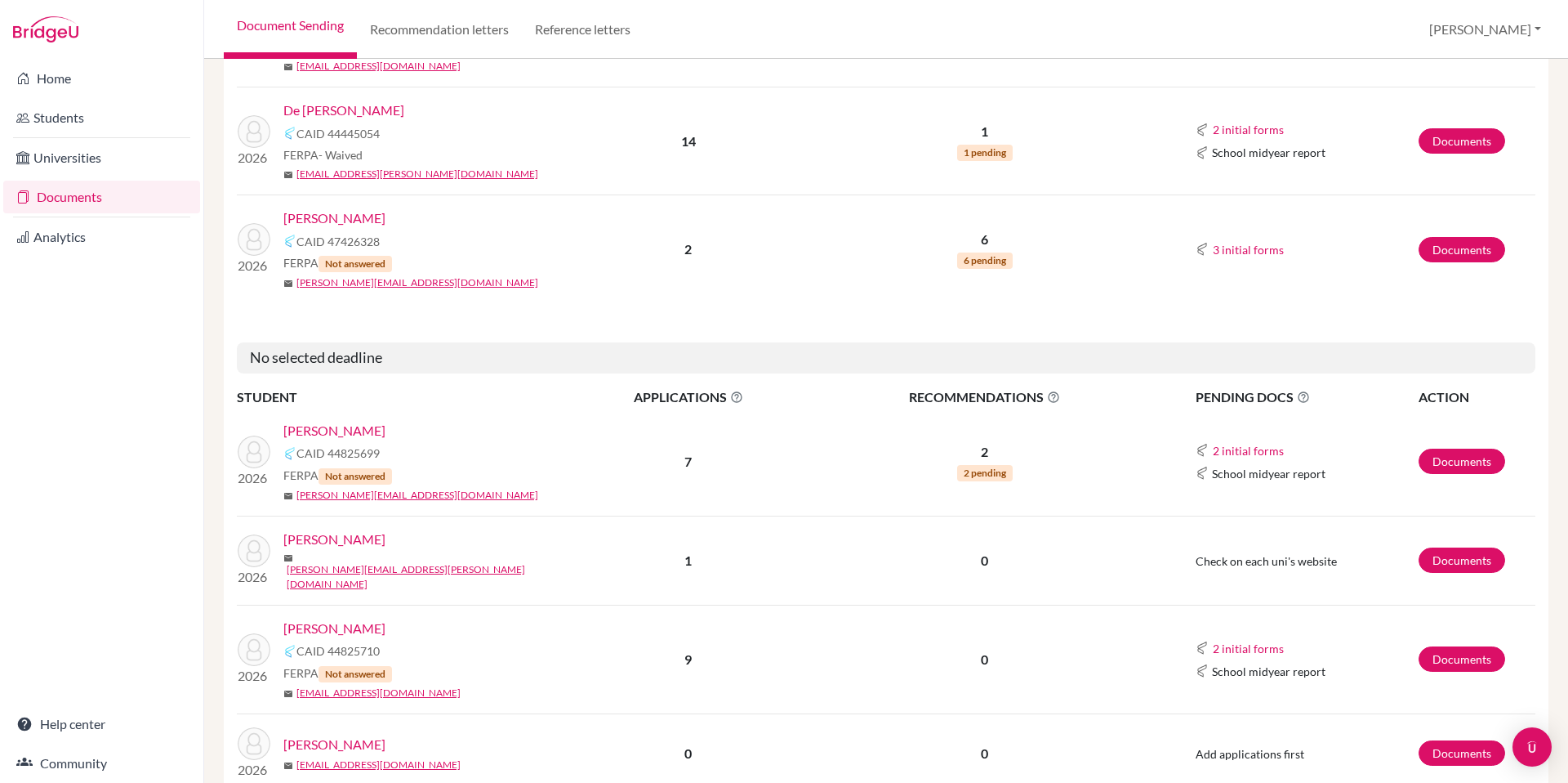
scroll to position [514, 0]
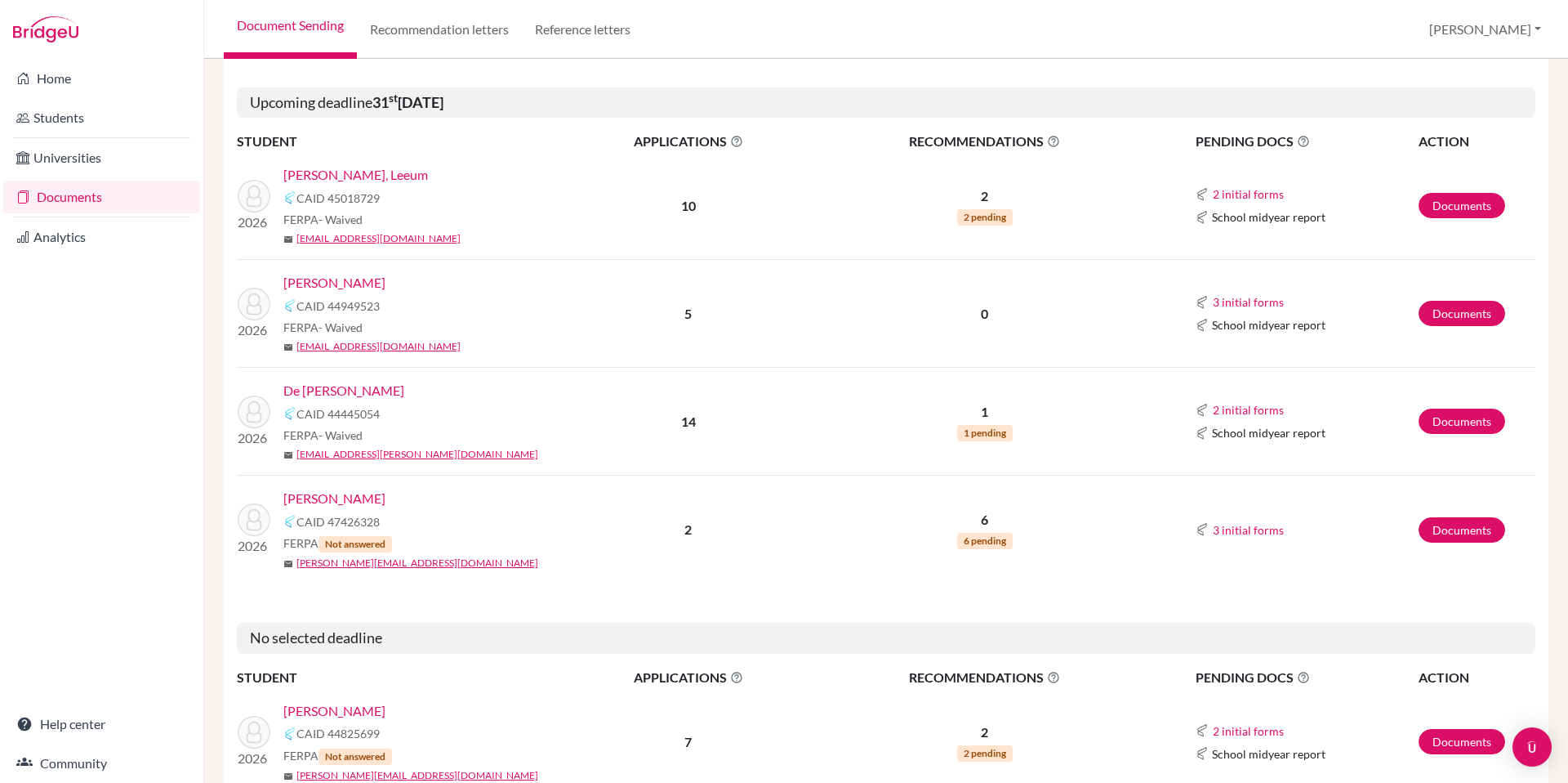
click at [349, 286] on link "[PERSON_NAME]" at bounding box center [334, 283] width 102 height 20
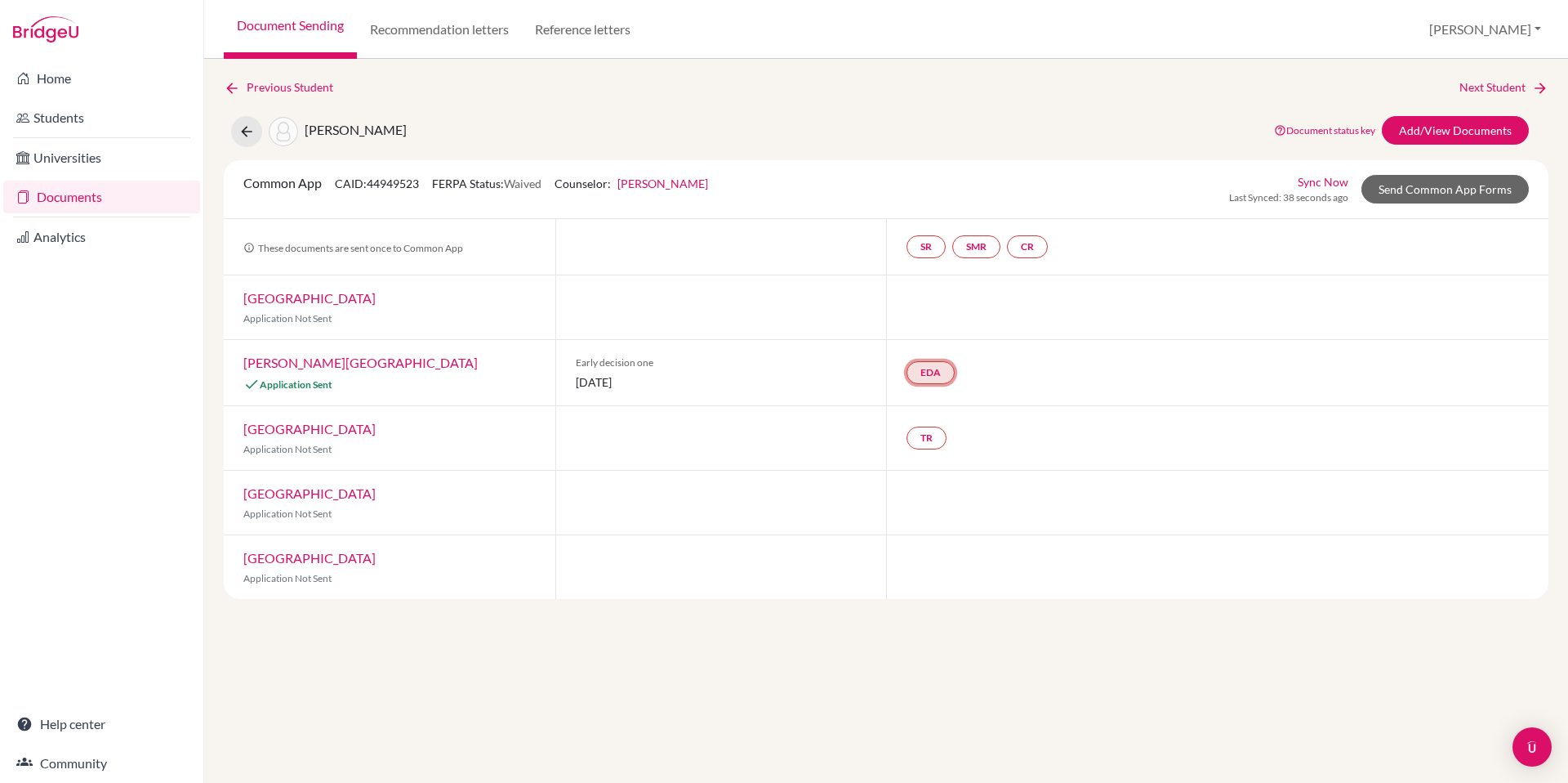
click at [928, 376] on link "EDA" at bounding box center [931, 372] width 49 height 22
click at [924, 296] on h3 "Early decision agreement" at bounding box center [929, 293] width 160 height 30
click at [937, 368] on link "EDA Early decision agreement Early decision agreement Incomplete" at bounding box center [931, 372] width 49 height 22
click at [931, 381] on link "EDA" at bounding box center [931, 372] width 49 height 22
click at [931, 381] on link "EDA Early decision agreement Early decision agreement Incomplete" at bounding box center [931, 372] width 49 height 22
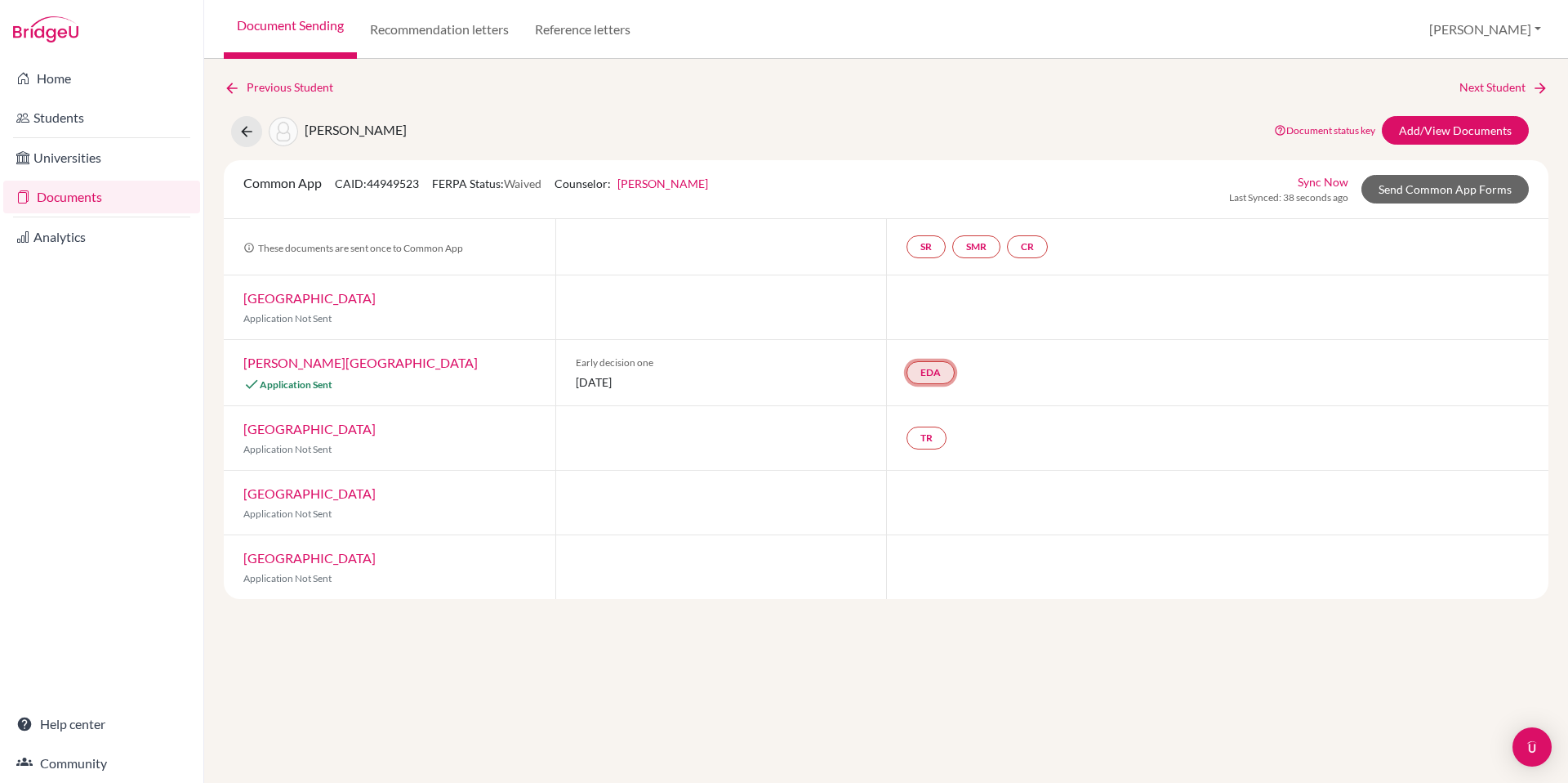
click at [936, 365] on link "EDA" at bounding box center [931, 372] width 49 height 22
click at [933, 297] on h3 "Early decision agreement" at bounding box center [929, 293] width 160 height 30
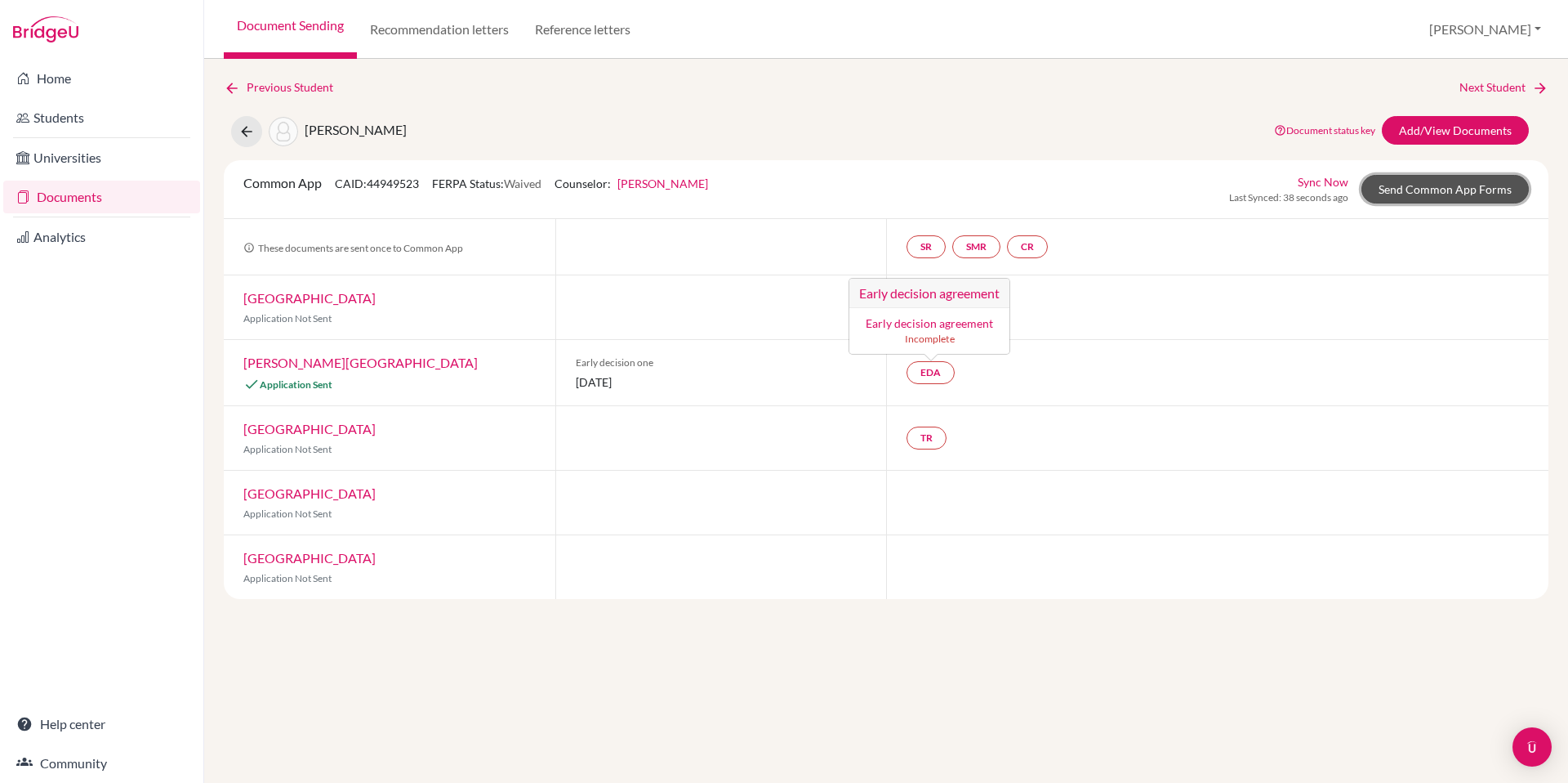
click at [1420, 186] on link "Send Common App Forms" at bounding box center [1445, 189] width 167 height 29
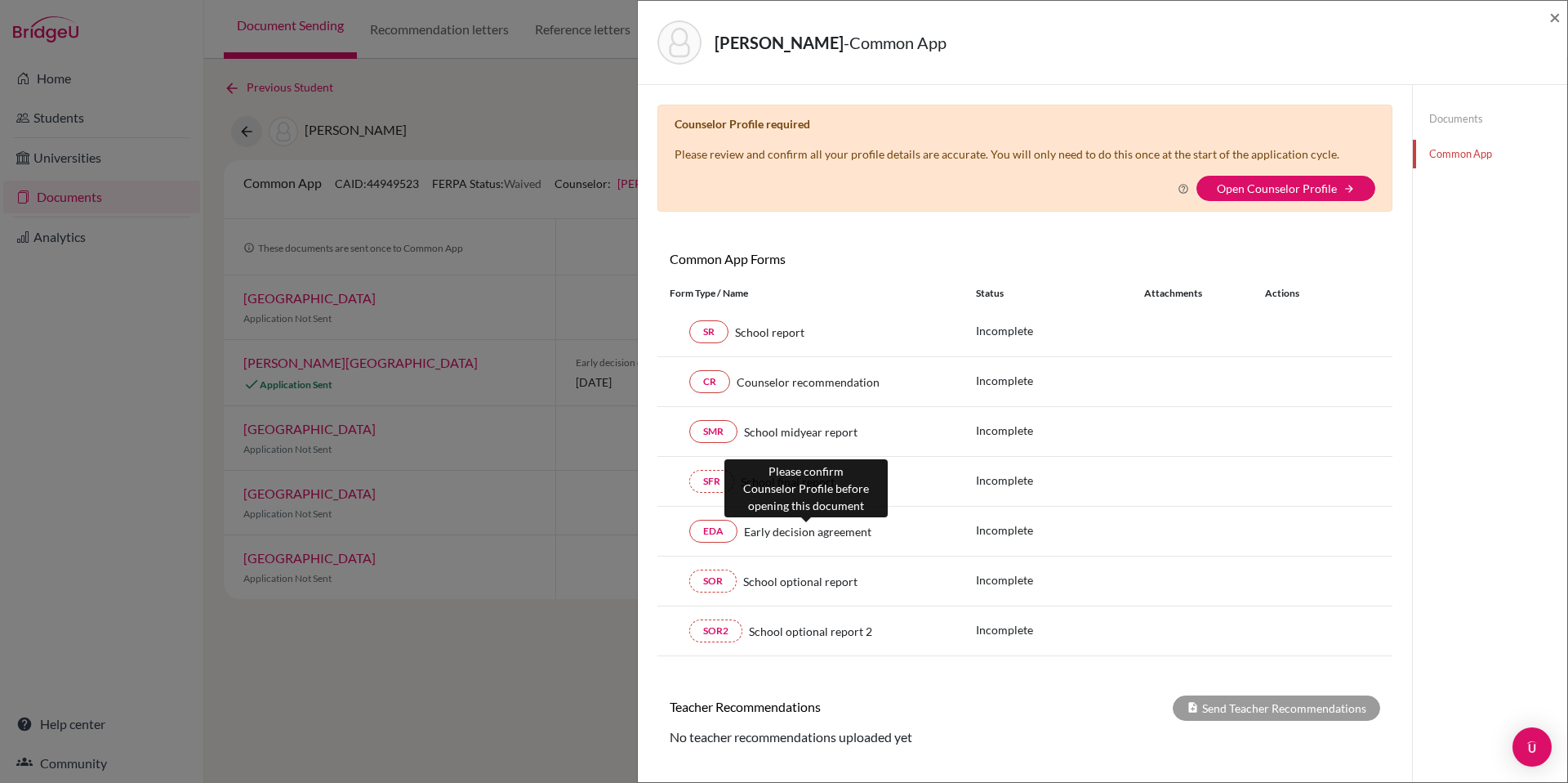
click at [795, 536] on span "Early decision agreement" at bounding box center [808, 531] width 128 height 17
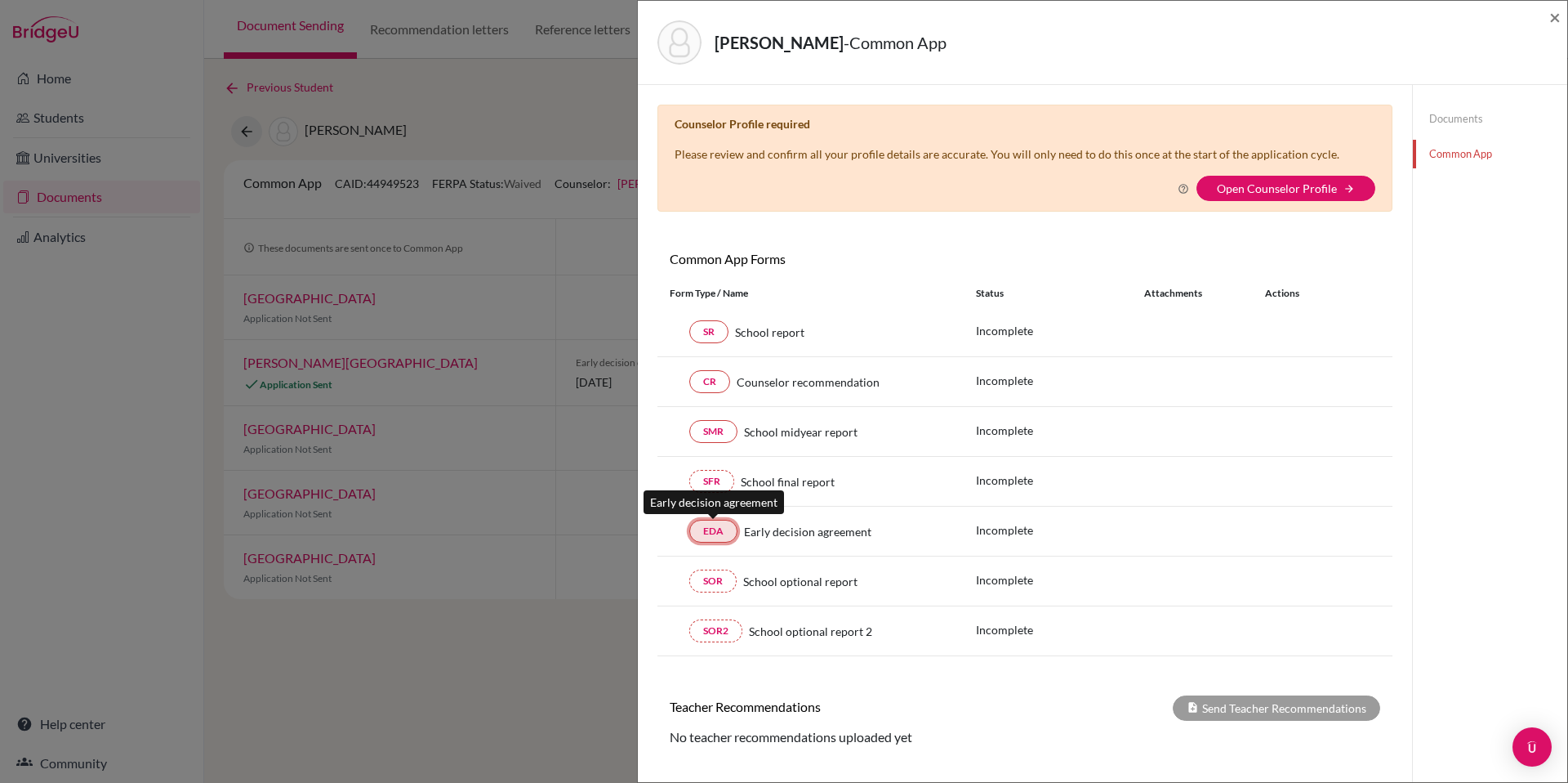
click at [711, 532] on link "EDA" at bounding box center [713, 530] width 49 height 22
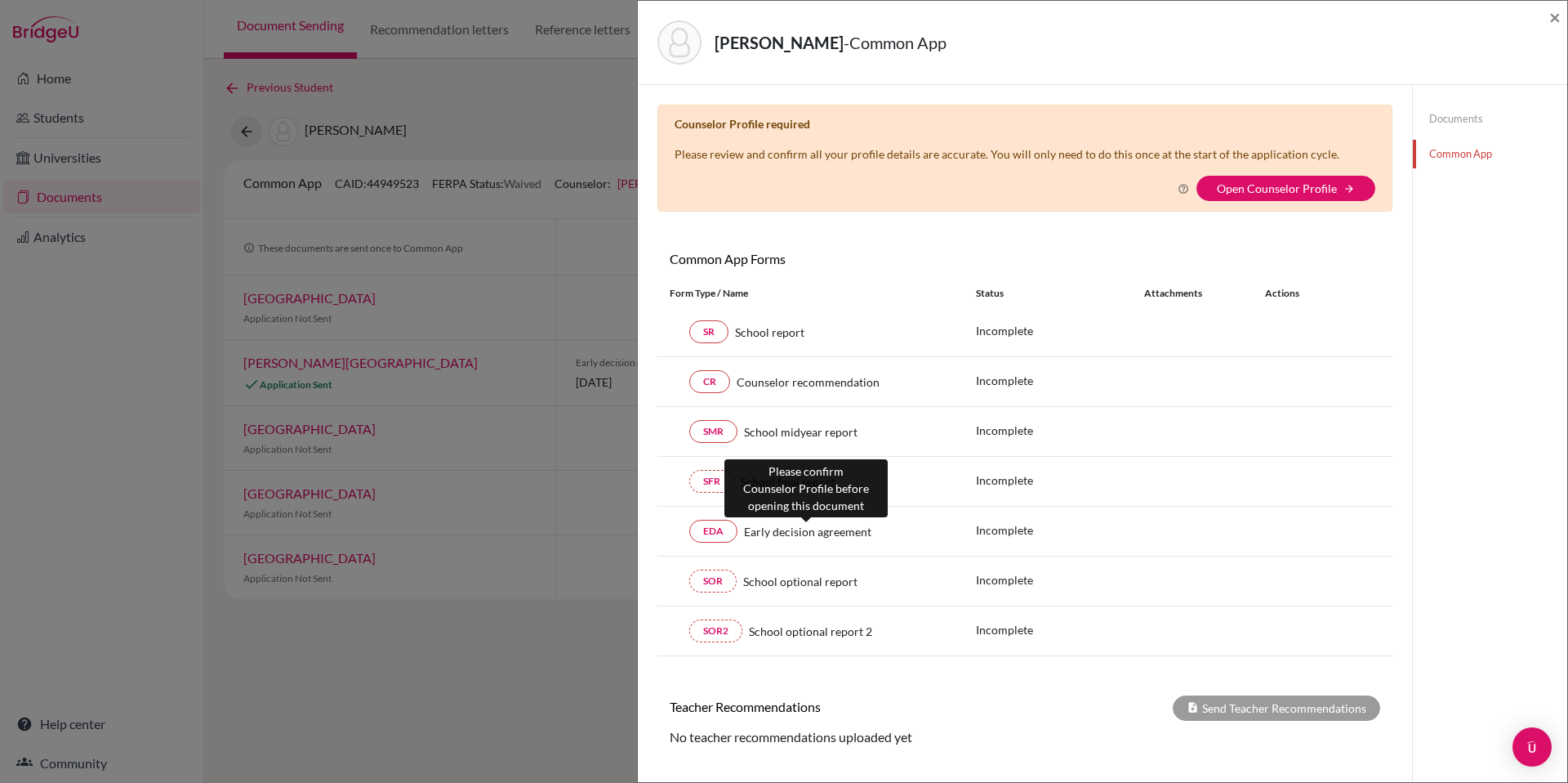
click at [802, 536] on span "Early decision agreement" at bounding box center [808, 531] width 128 height 17
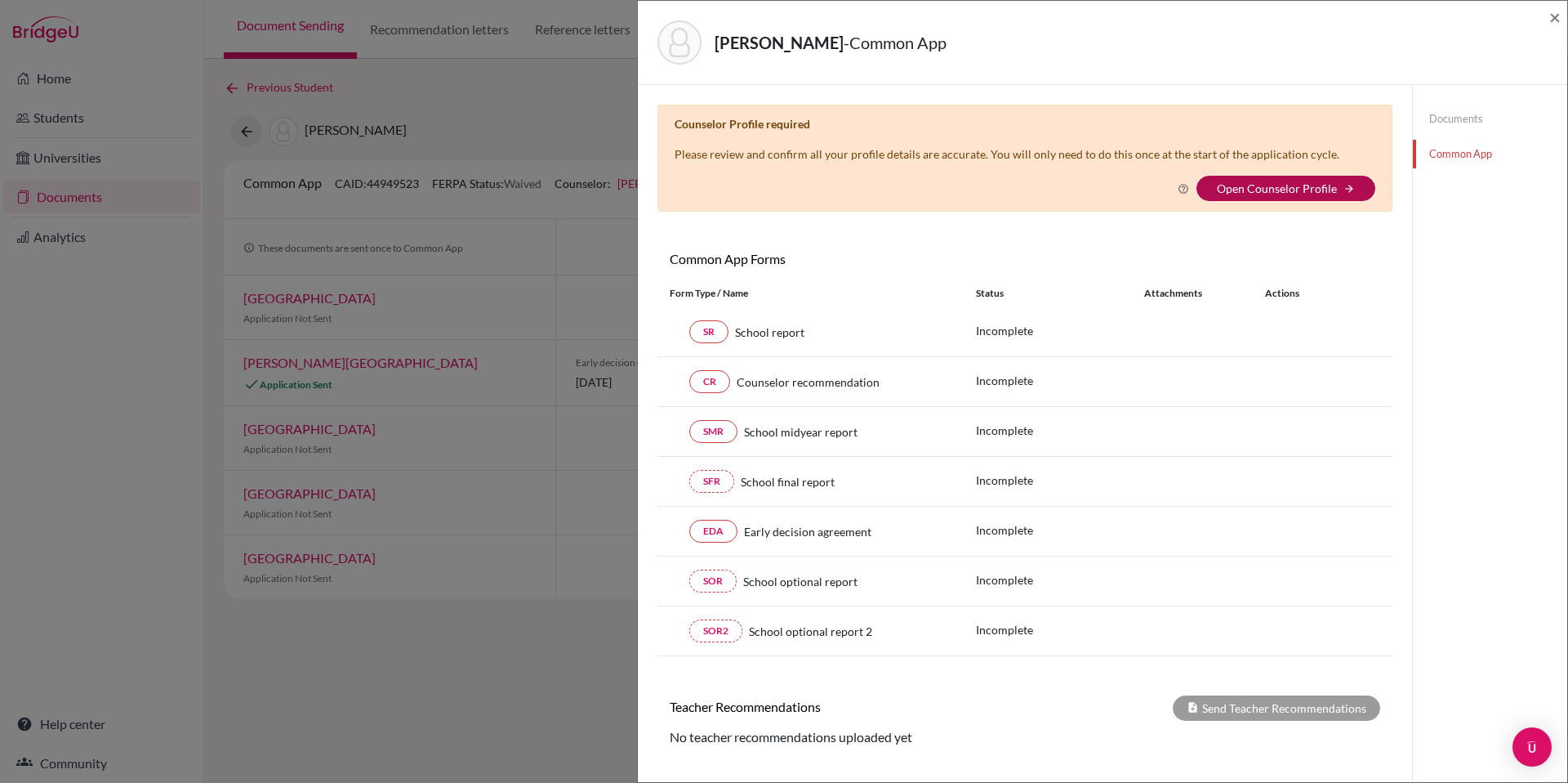
click at [1276, 184] on link "Open Counselor Profile" at bounding box center [1276, 188] width 120 height 14
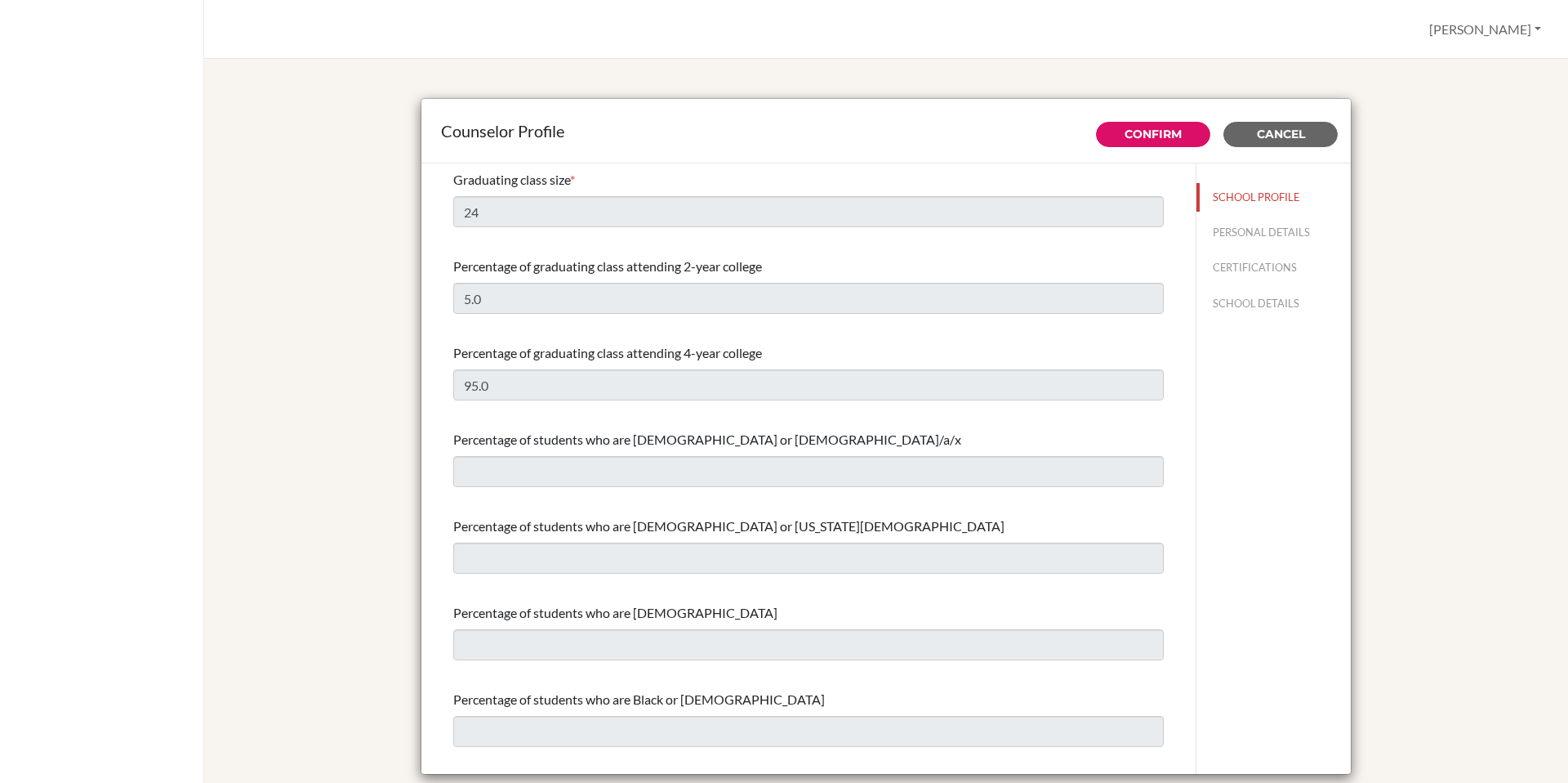
select select "0"
select select "310560"
click at [1251, 233] on button "PERSONAL DETAILS" at bounding box center [1274, 232] width 155 height 29
type input "[PERSON_NAME]"
type input "Moore"
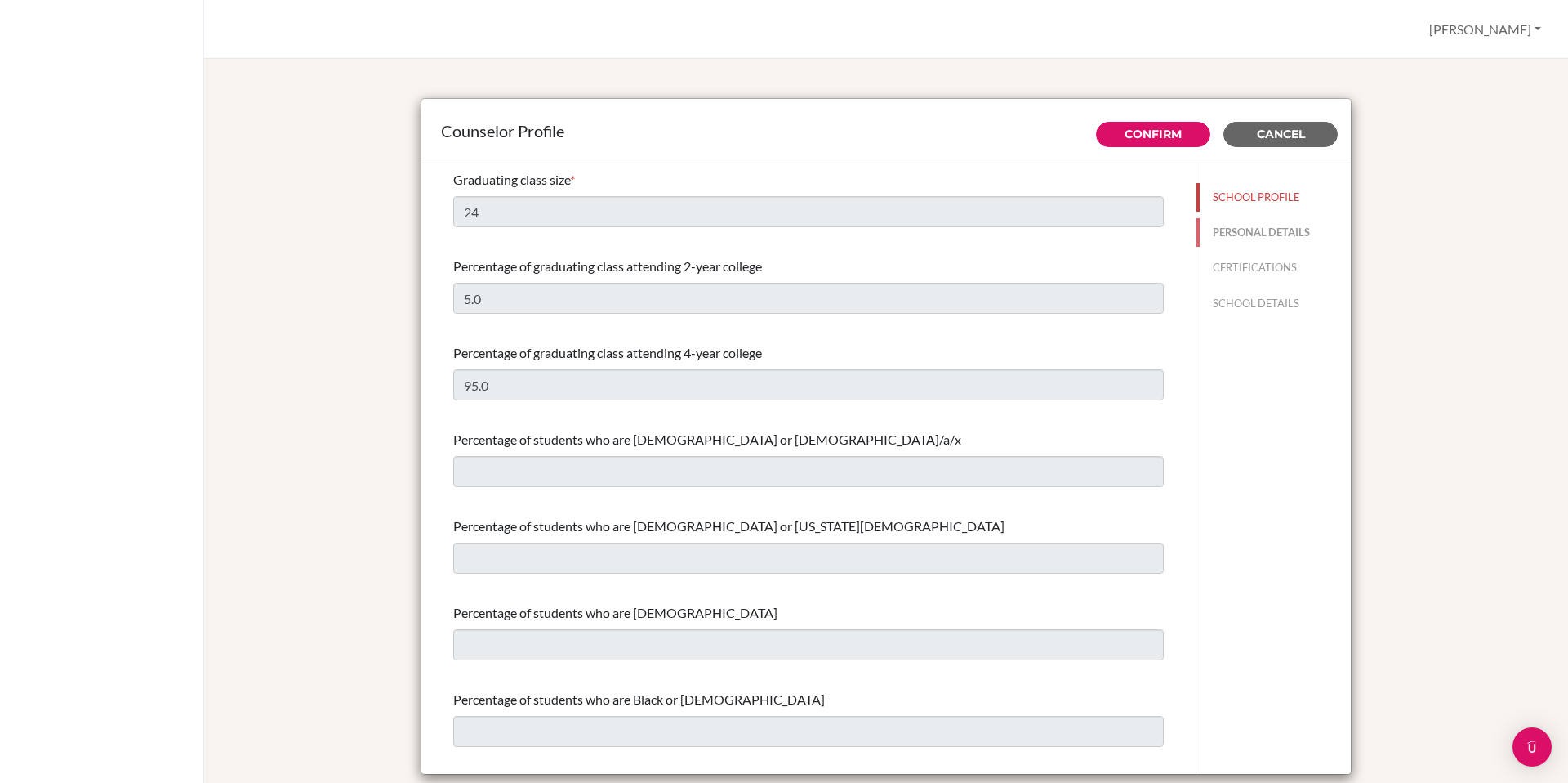
type input "Advisor"
type input "1.868-633-4777"
type input "lmoore@isps.edu.tt"
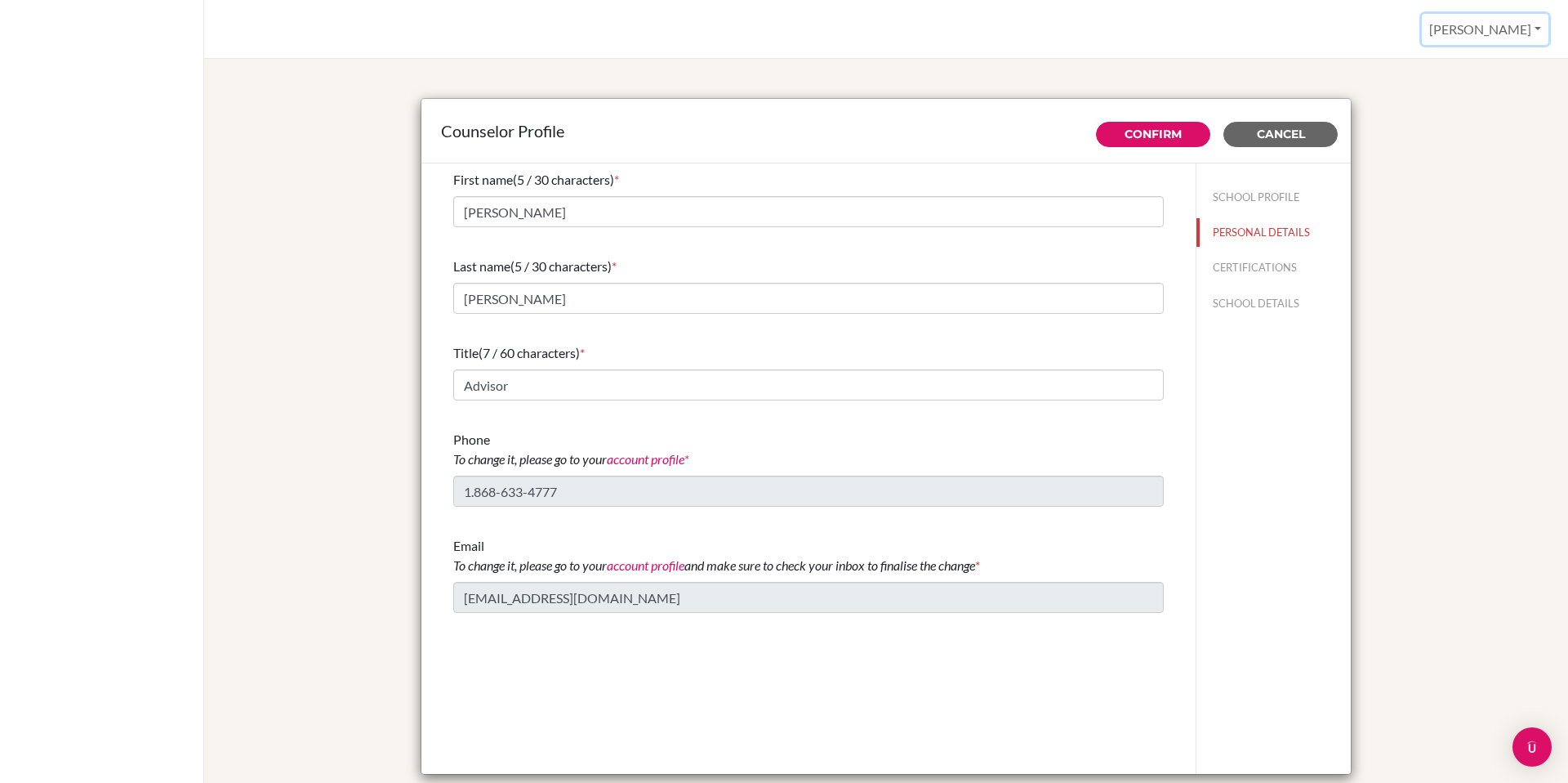
click at [1516, 32] on button "[PERSON_NAME]" at bounding box center [1484, 29] width 127 height 31
click at [1464, 67] on link "Profile" at bounding box center [1483, 67] width 129 height 26
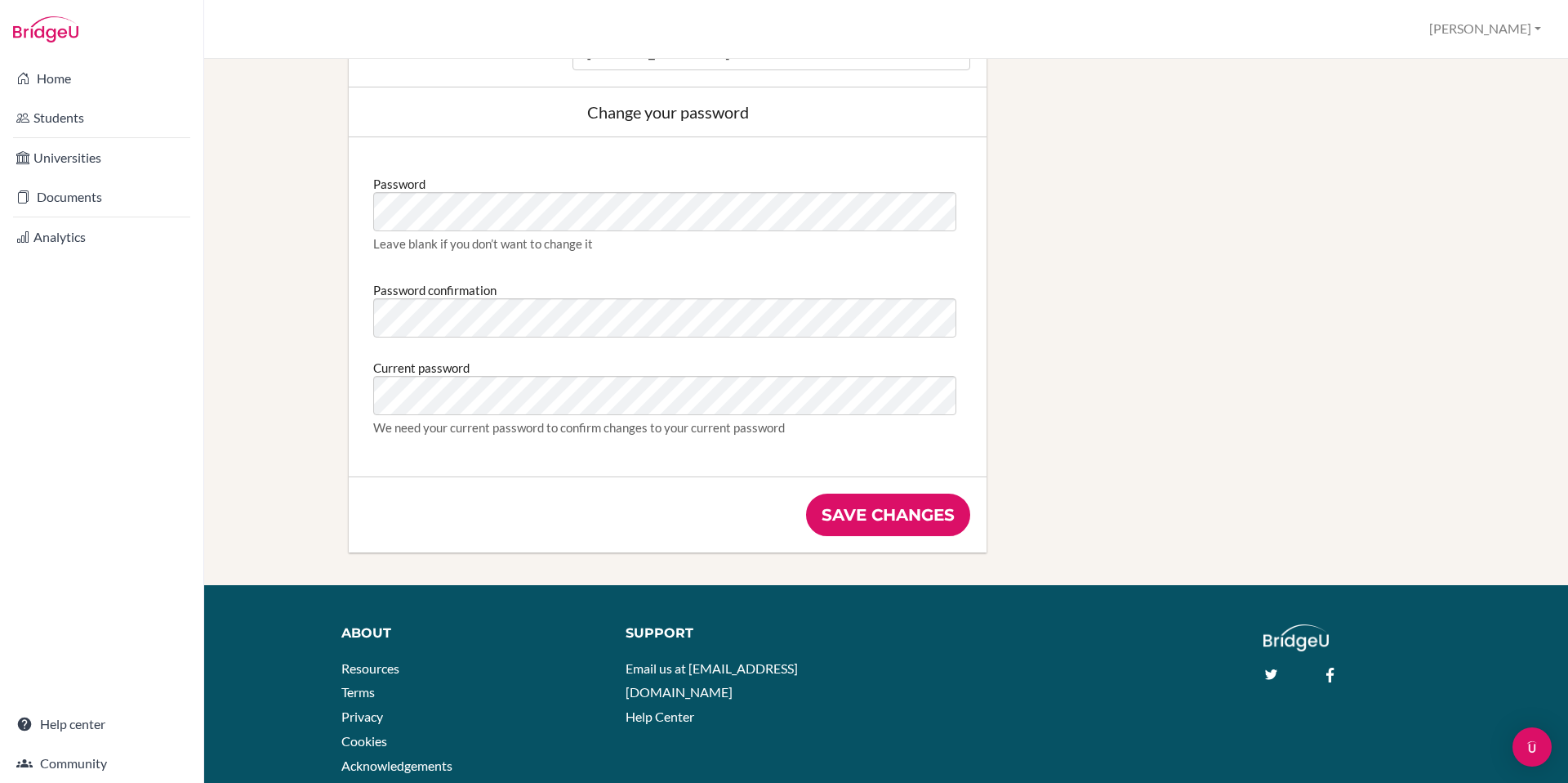
scroll to position [871, 0]
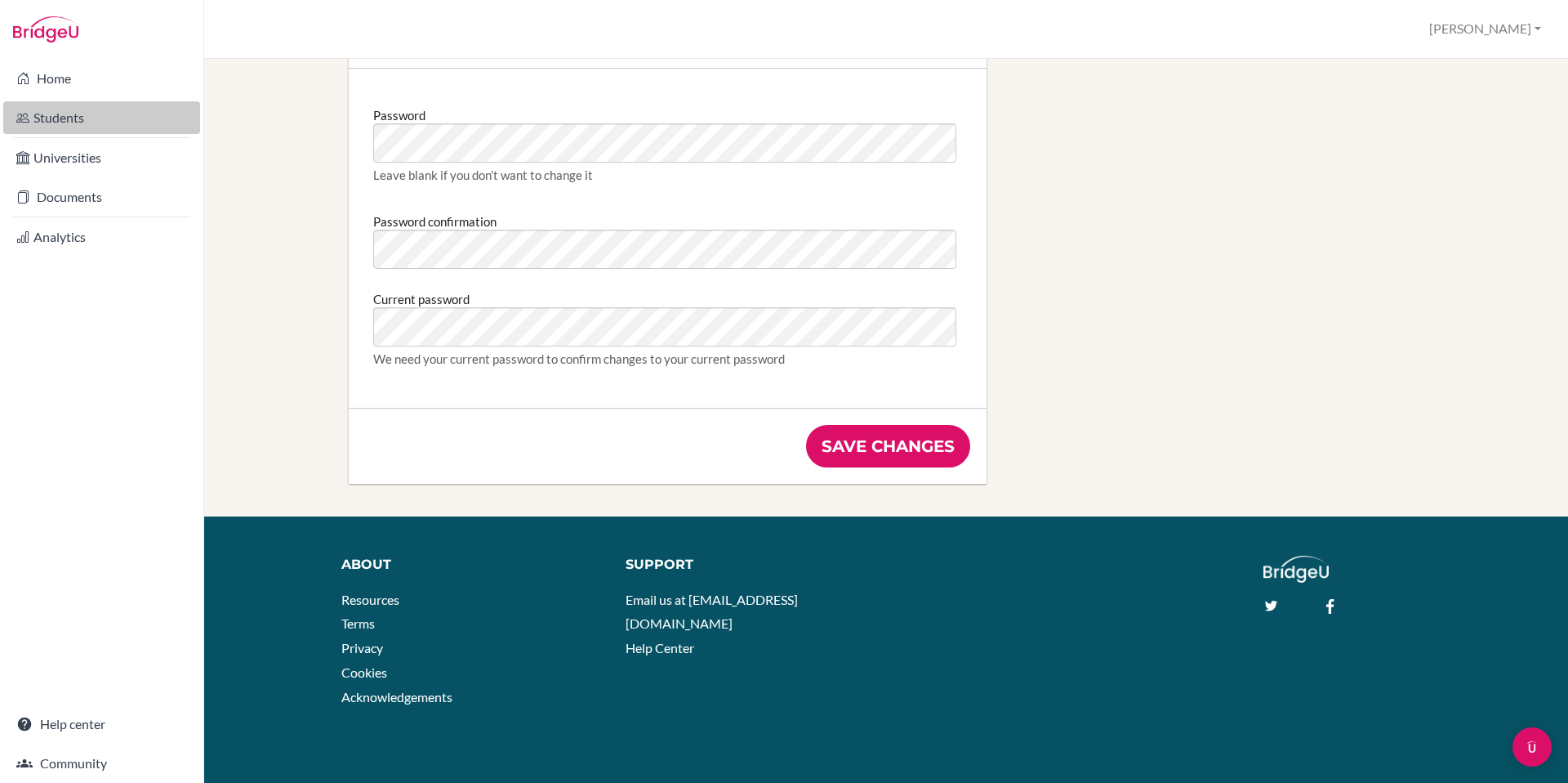
click at [59, 122] on link "Students" at bounding box center [102, 118] width 197 height 32
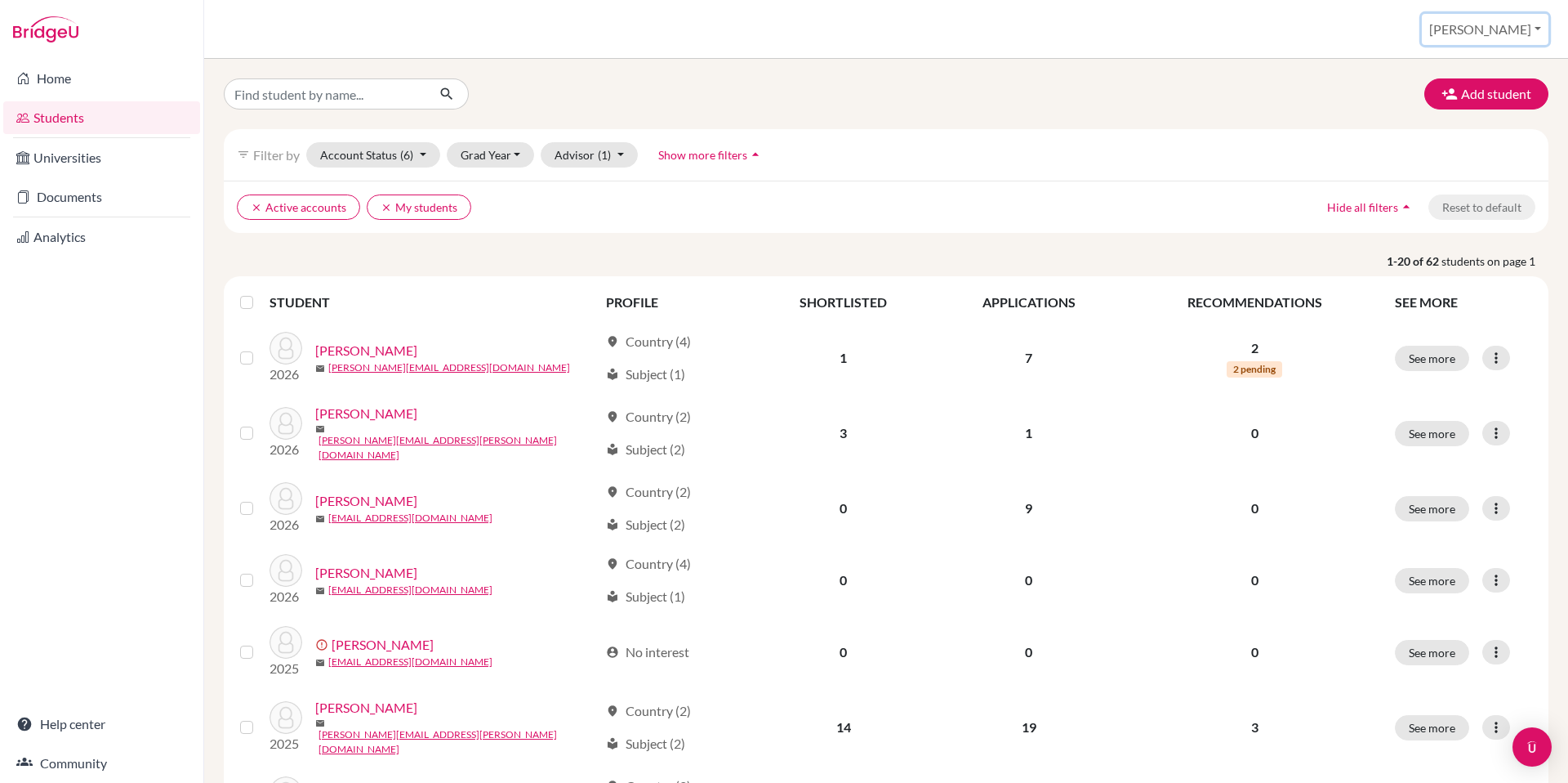
click at [1516, 35] on button "[PERSON_NAME]" at bounding box center [1484, 29] width 127 height 31
click at [1478, 90] on link "School Settings" at bounding box center [1412, 93] width 129 height 26
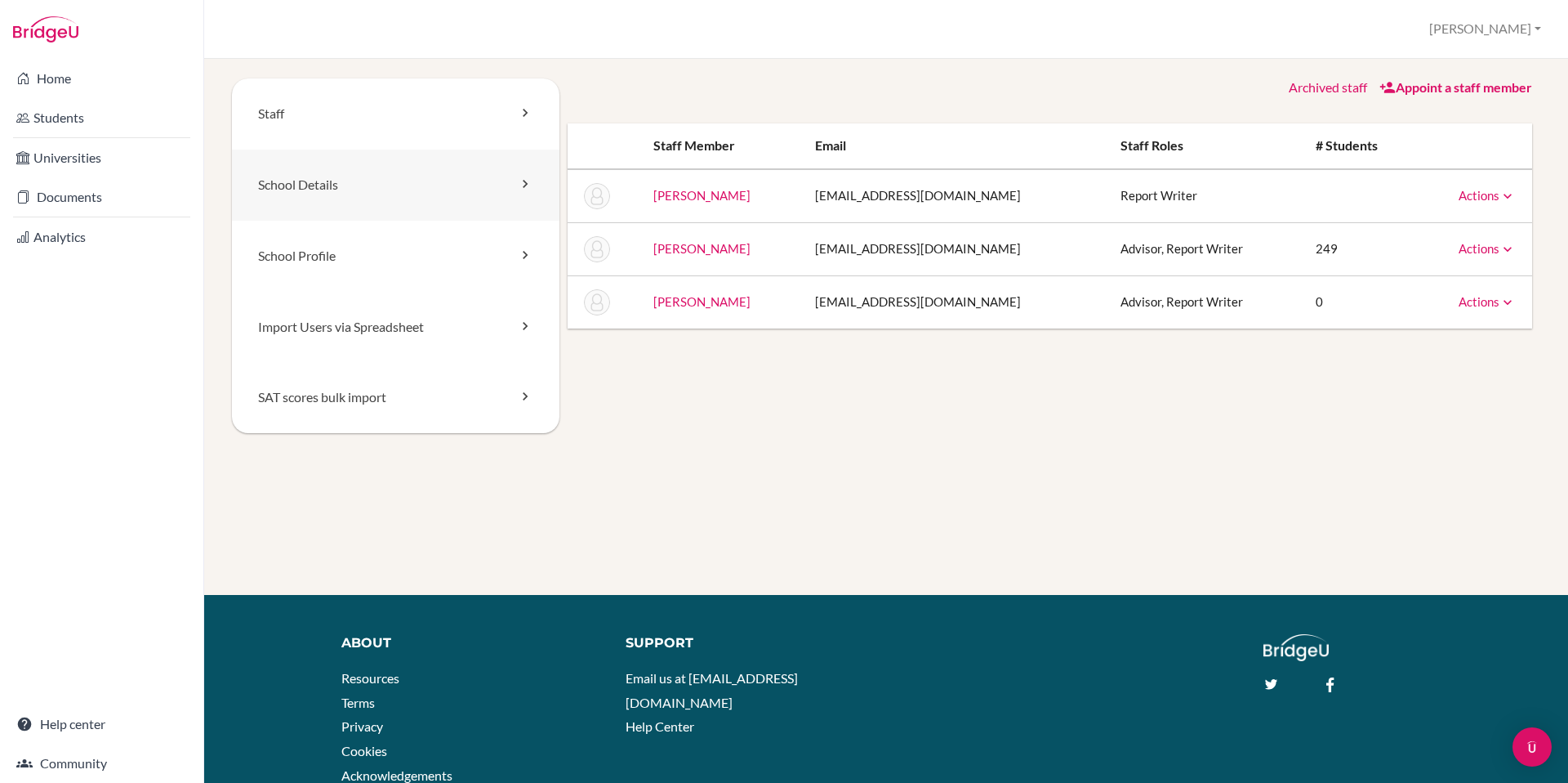
click at [313, 184] on link "School Details" at bounding box center [396, 184] width 327 height 71
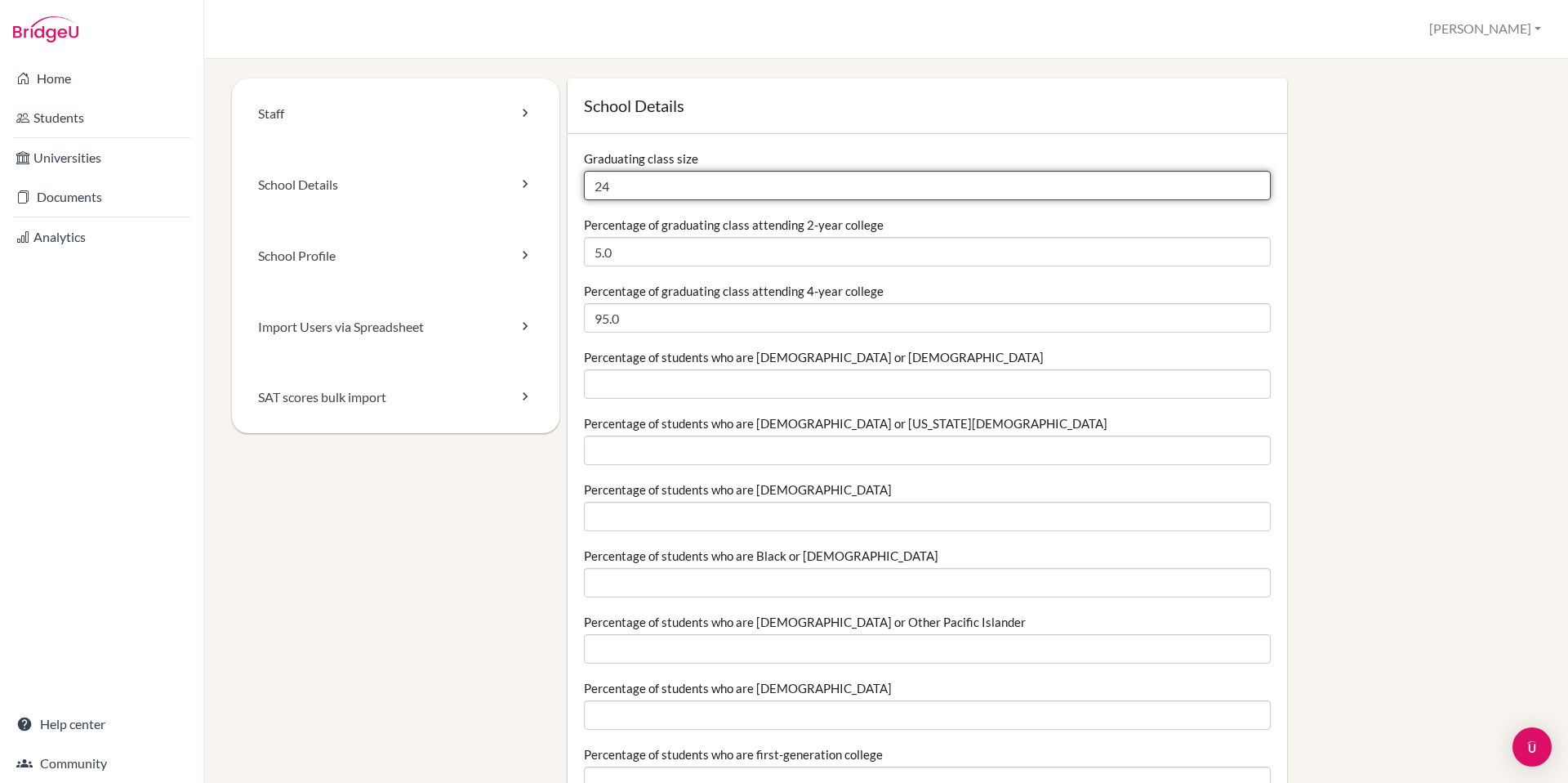
click at [659, 183] on input "24" at bounding box center [927, 185] width 686 height 30
type input "2"
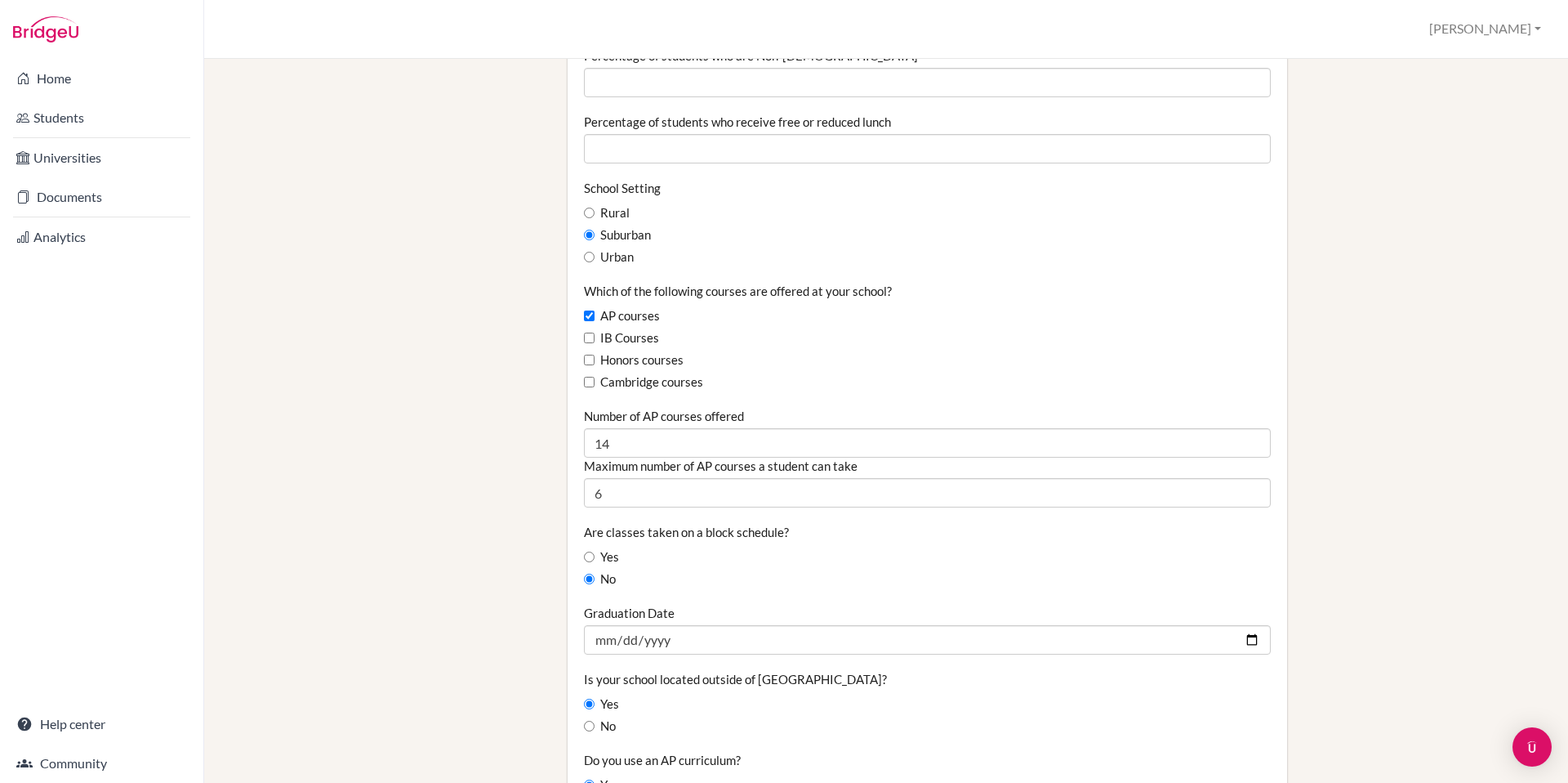
scroll to position [1048, 0]
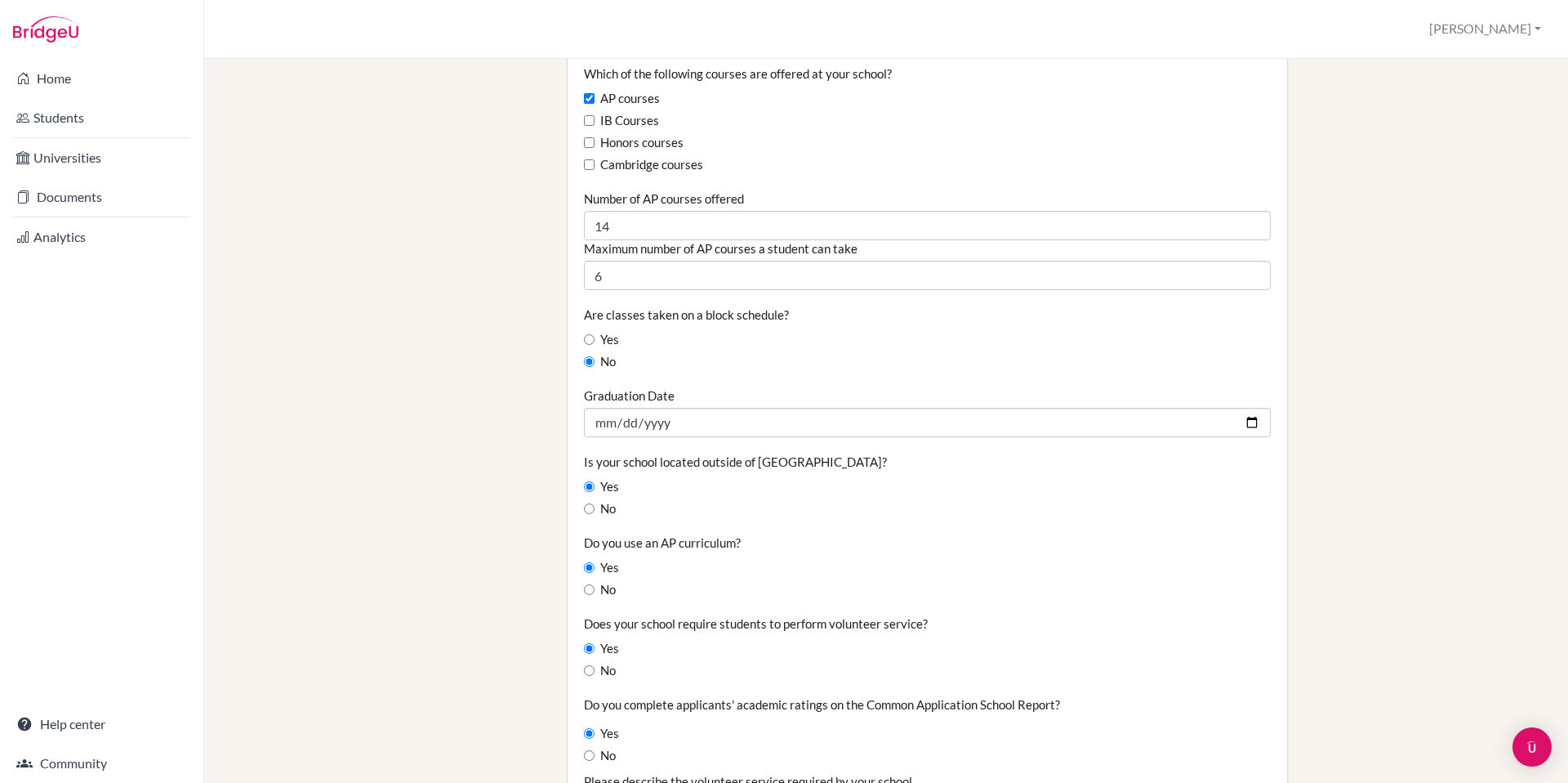
type input "32"
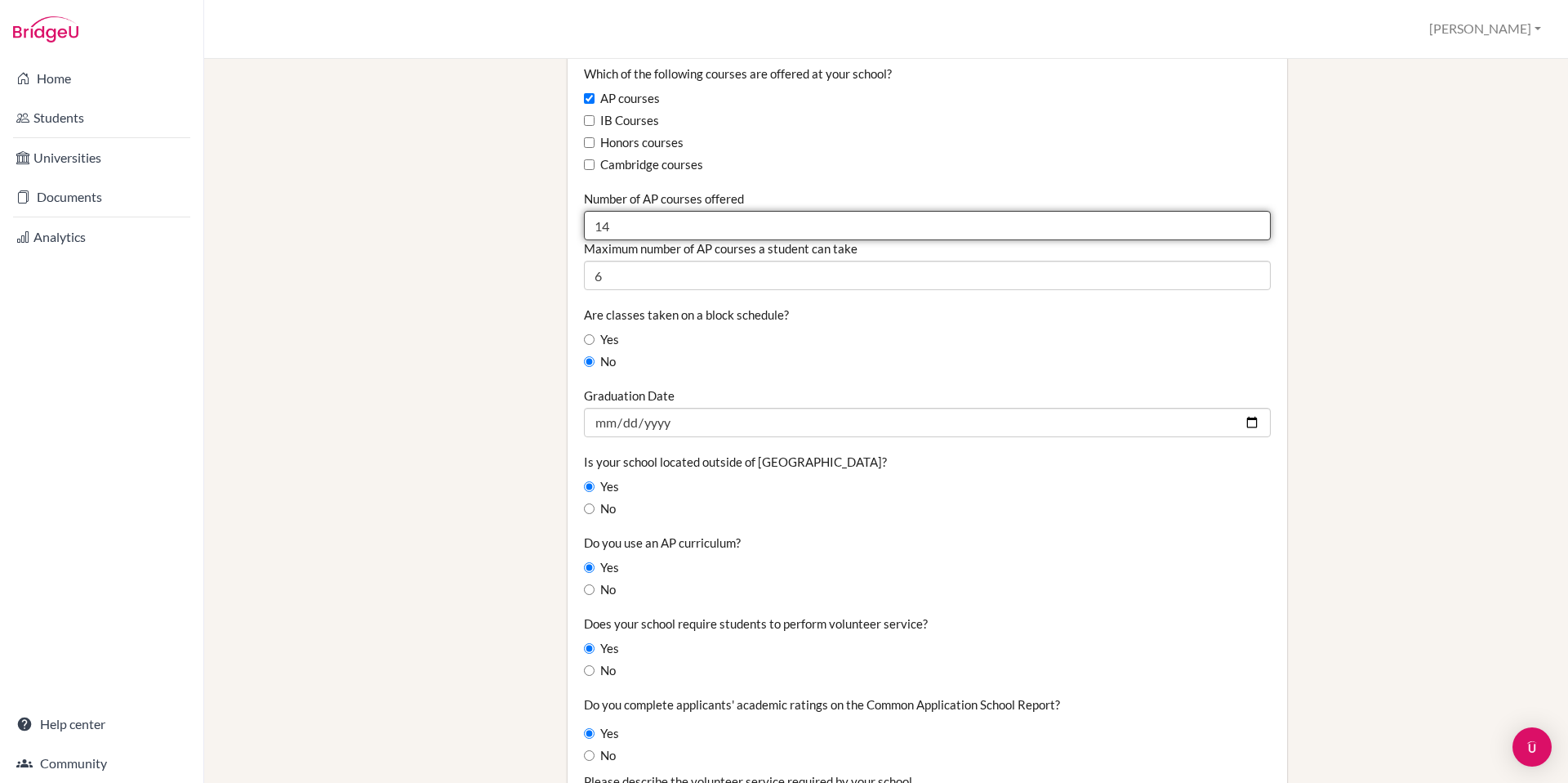
drag, startPoint x: 626, startPoint y: 226, endPoint x: 544, endPoint y: 229, distance: 82.1
click at [544, 229] on div "Staff School Details School Profile Import Users via Spreadsheet SAT scores bul…" at bounding box center [886, 264] width 1308 height 2467
type input "17"
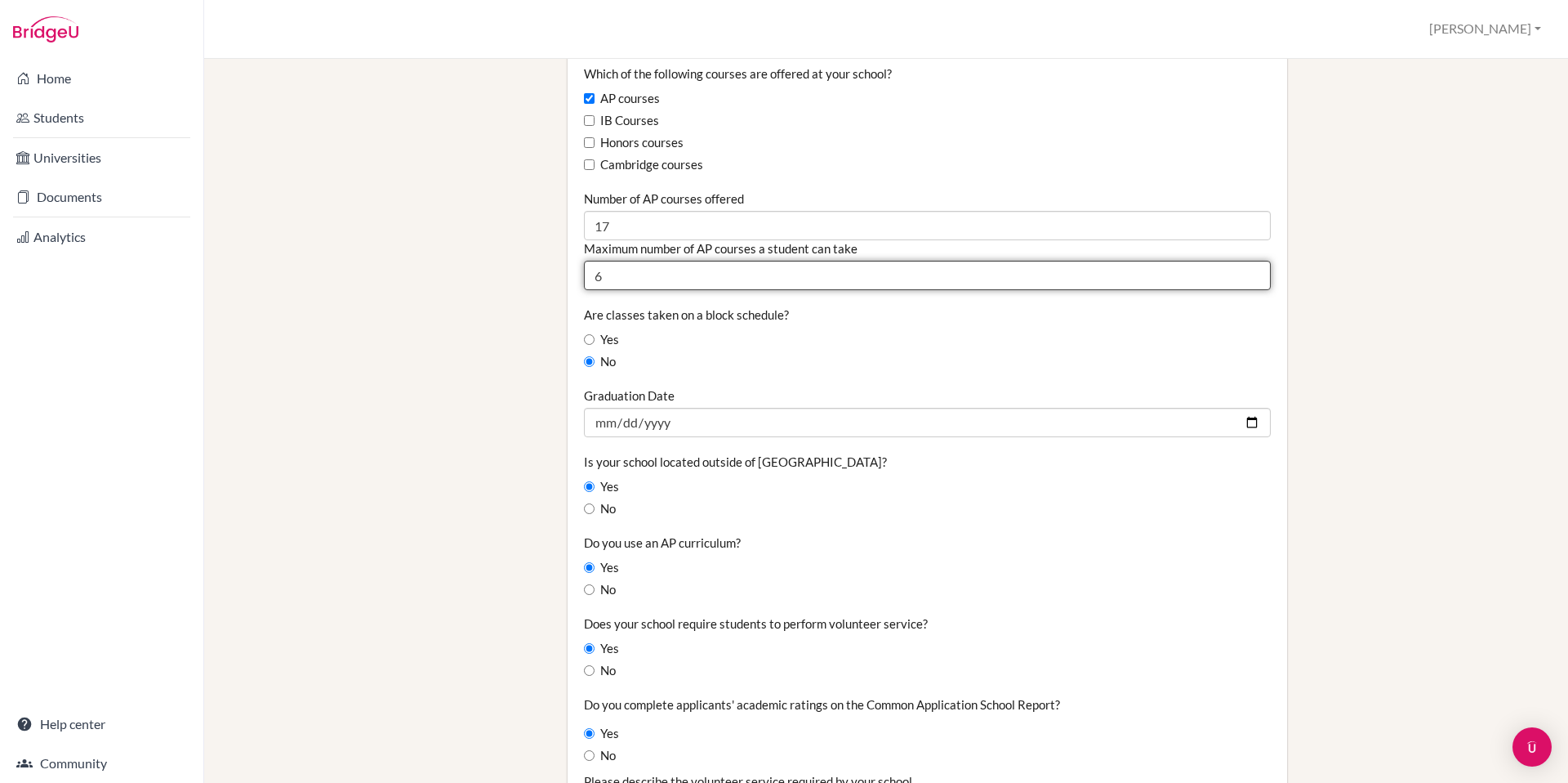
click at [726, 288] on input "6" at bounding box center [927, 275] width 686 height 30
drag, startPoint x: 609, startPoint y: 286, endPoint x: 508, endPoint y: 284, distance: 101.0
click at [516, 284] on div "Staff School Details School Profile Import Users via Spreadsheet SAT scores bul…" at bounding box center [886, 264] width 1308 height 2467
type input "5"
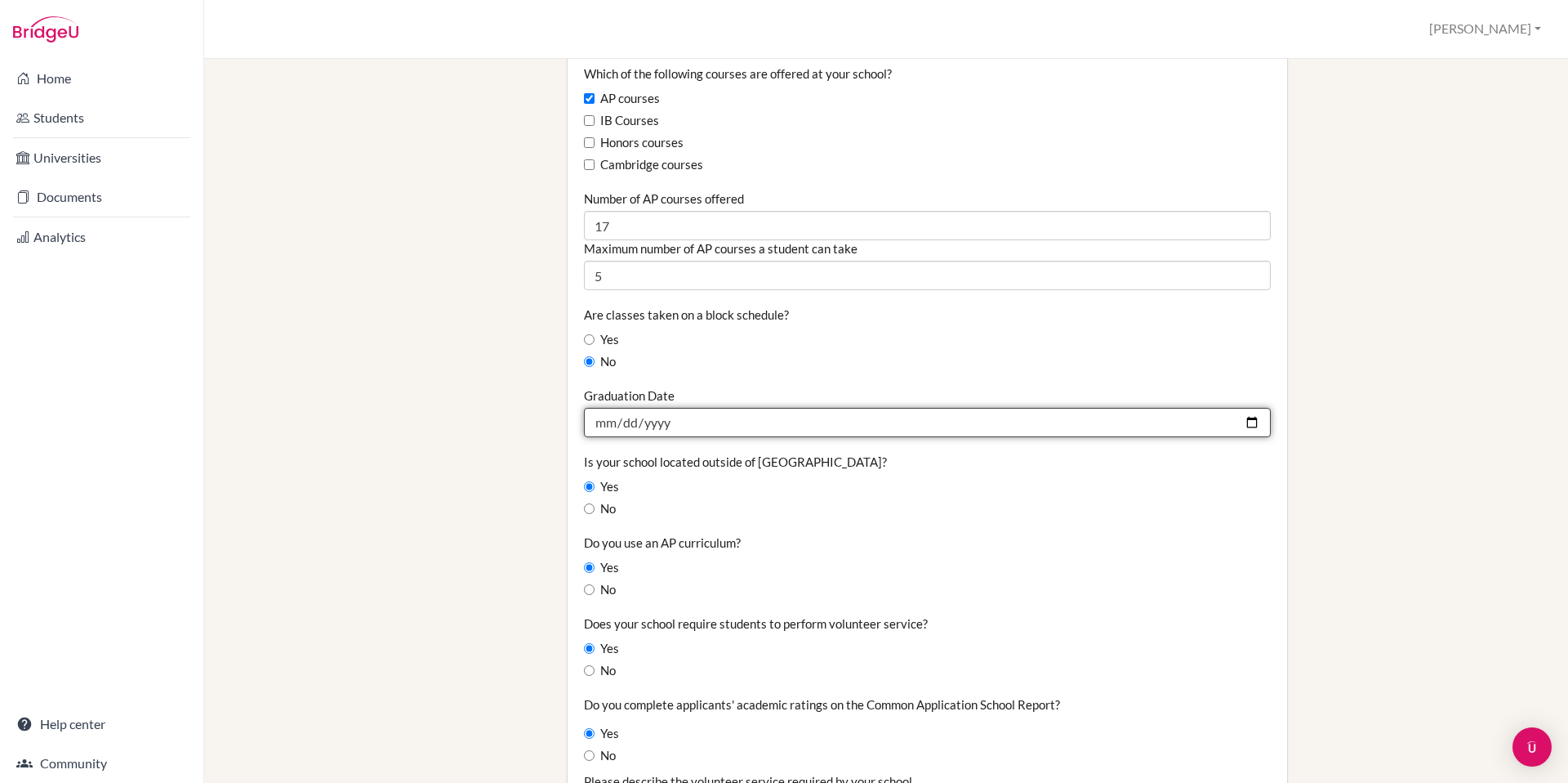
click at [1241, 421] on input "2025-06-17" at bounding box center [927, 422] width 686 height 30
type input "2026-05-28"
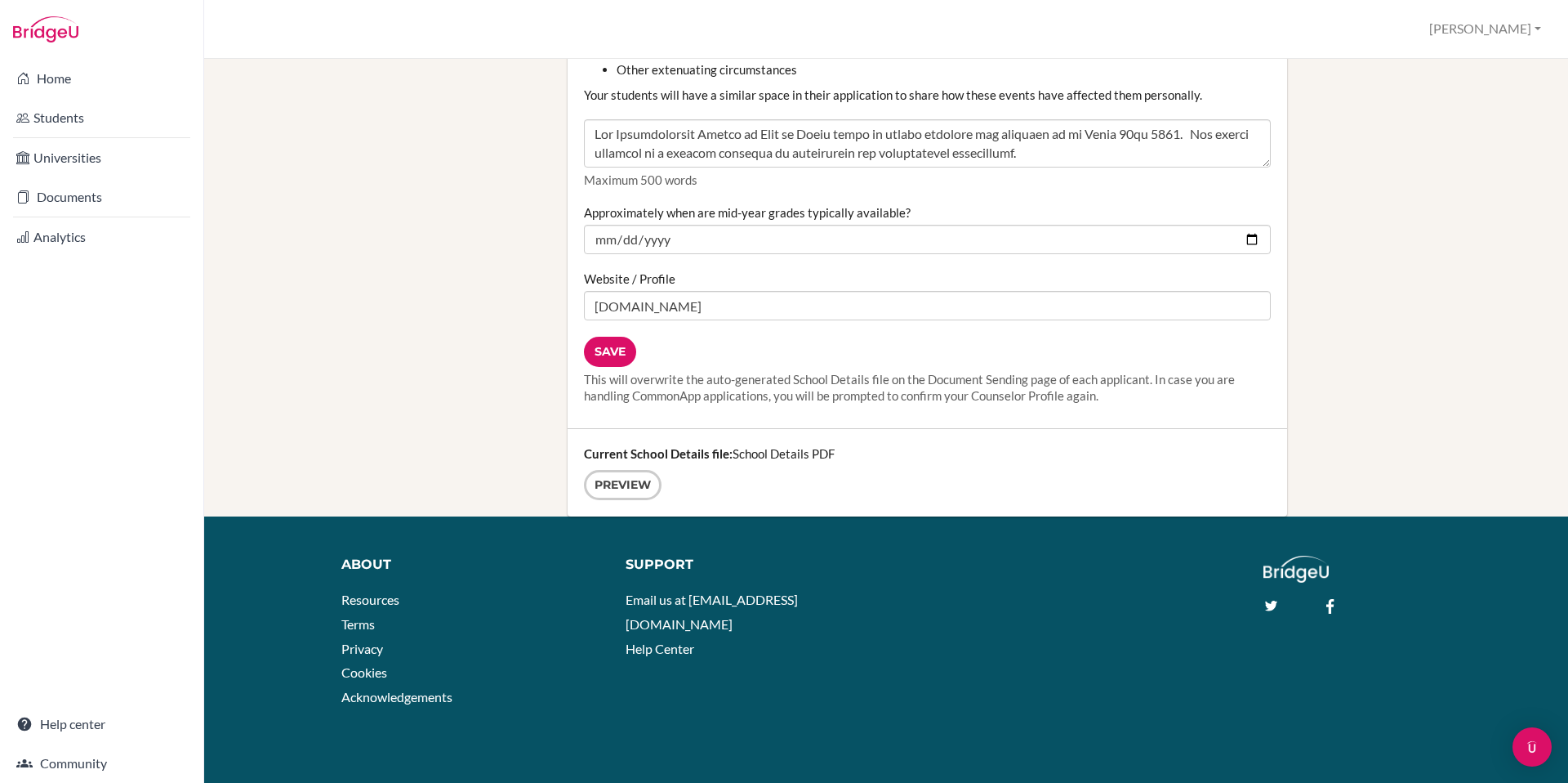
scroll to position [2030, 0]
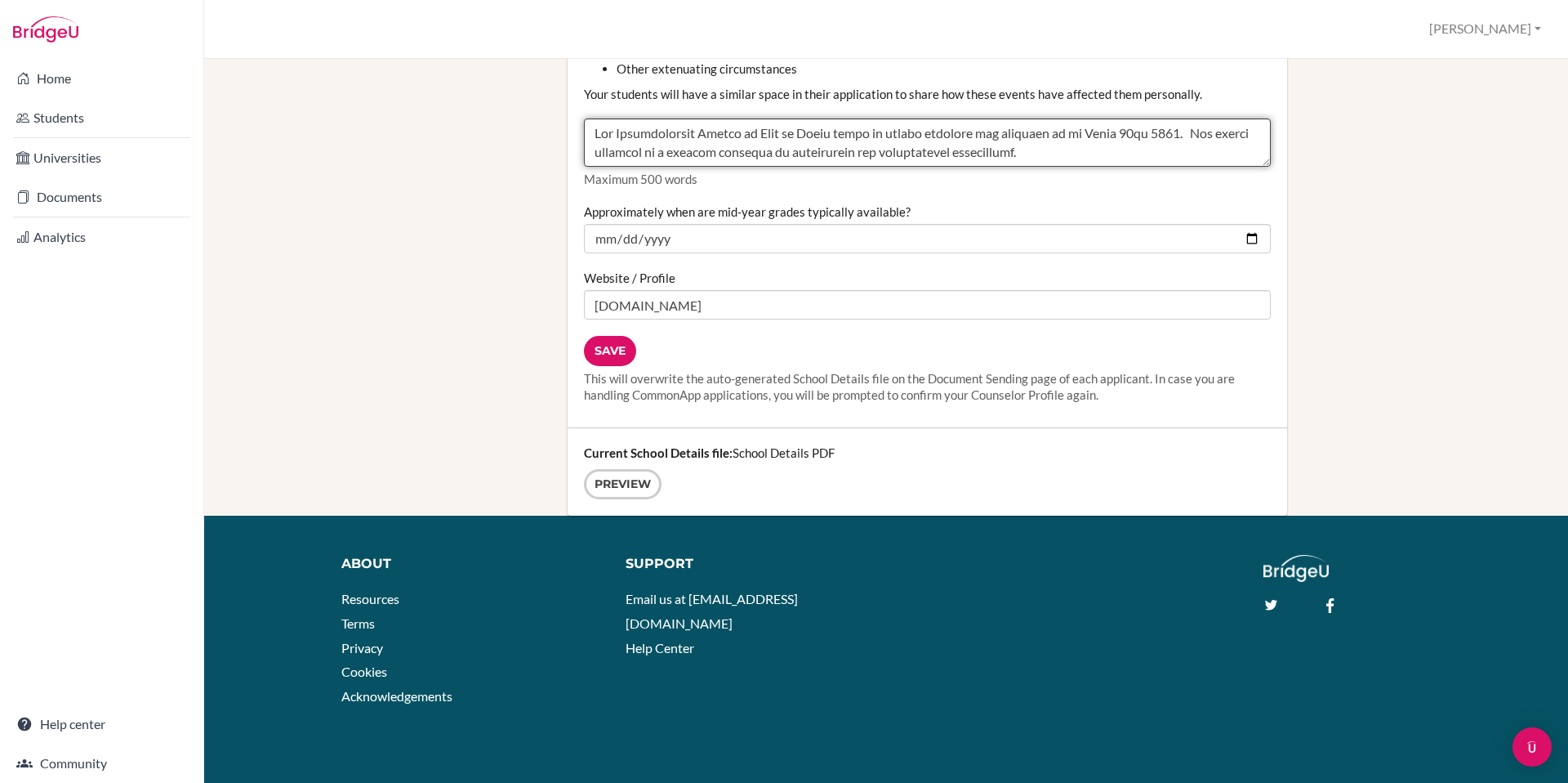
click at [912, 144] on textarea "Counselor Community Disruption" at bounding box center [927, 143] width 686 height 49
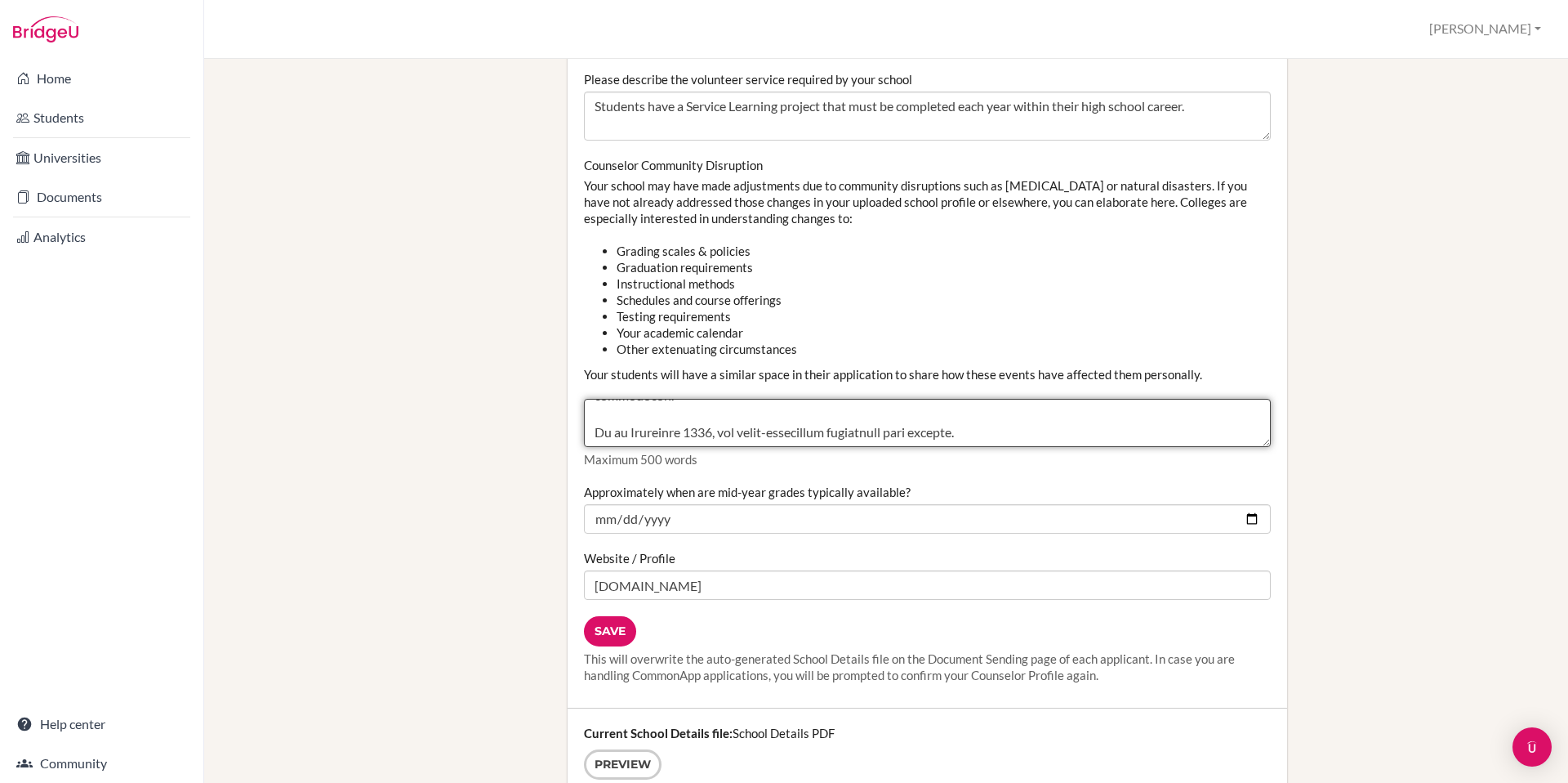
scroll to position [1749, 0]
drag, startPoint x: 1255, startPoint y: 434, endPoint x: 1252, endPoint y: 410, distance: 24.2
click at [1252, 410] on textarea "Counselor Community Disruption" at bounding box center [927, 424] width 686 height 49
drag, startPoint x: 594, startPoint y: 413, endPoint x: 1048, endPoint y: 500, distance: 462.3
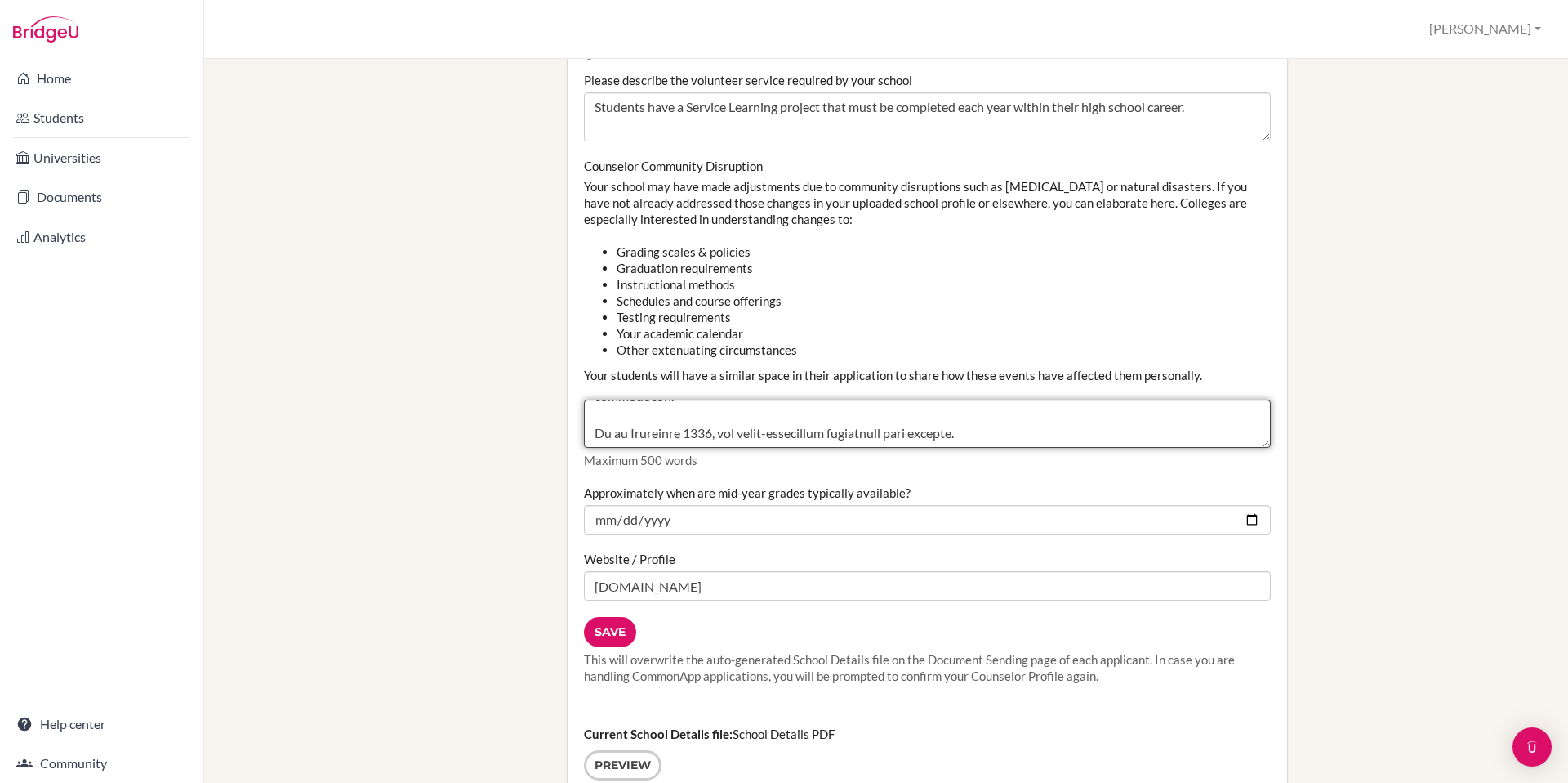
click at [1048, 500] on div "Do you complete applicants' academic ratings on the Common Application School R…" at bounding box center [927, 265] width 686 height 539
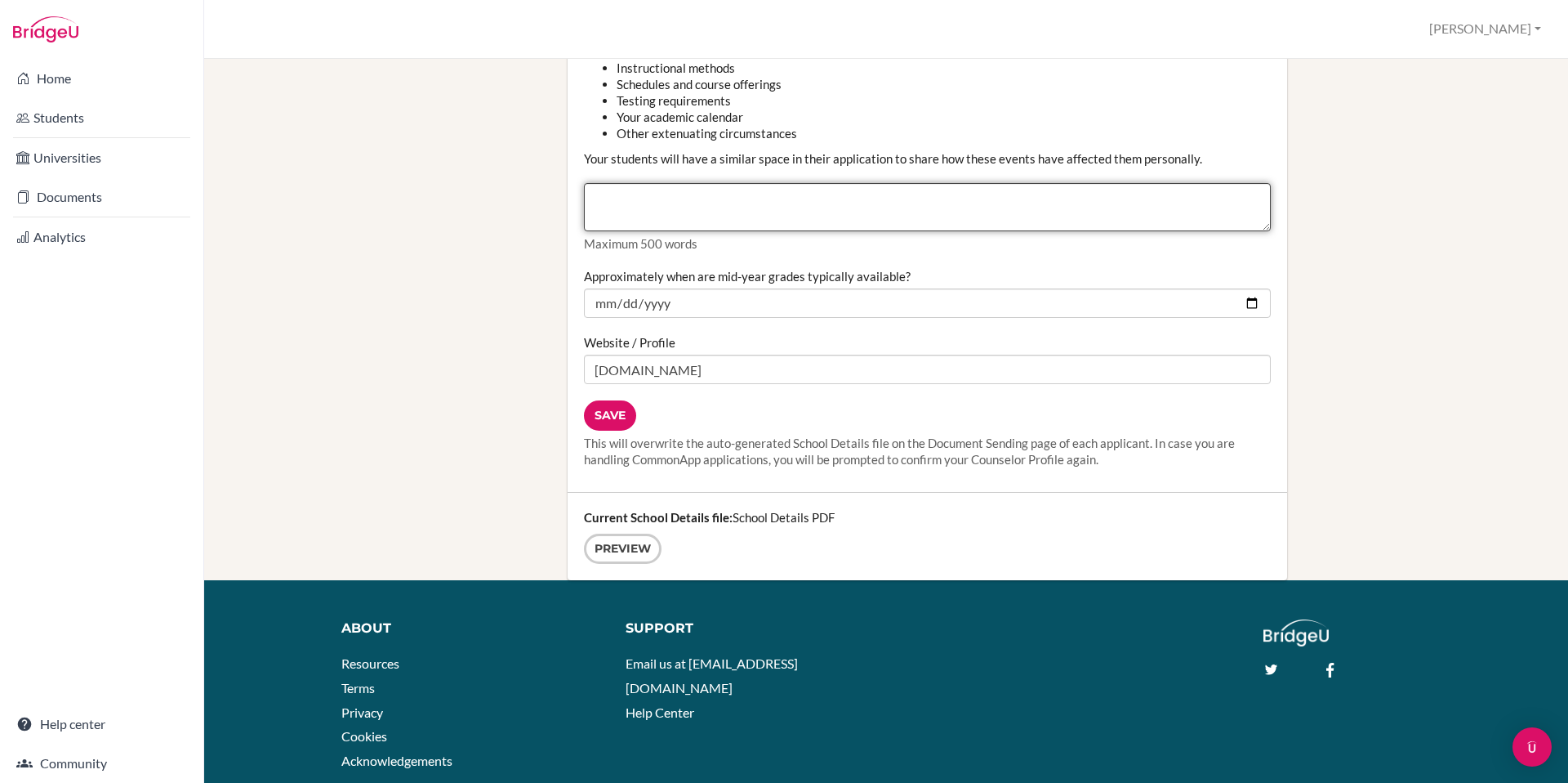
scroll to position [1976, 0]
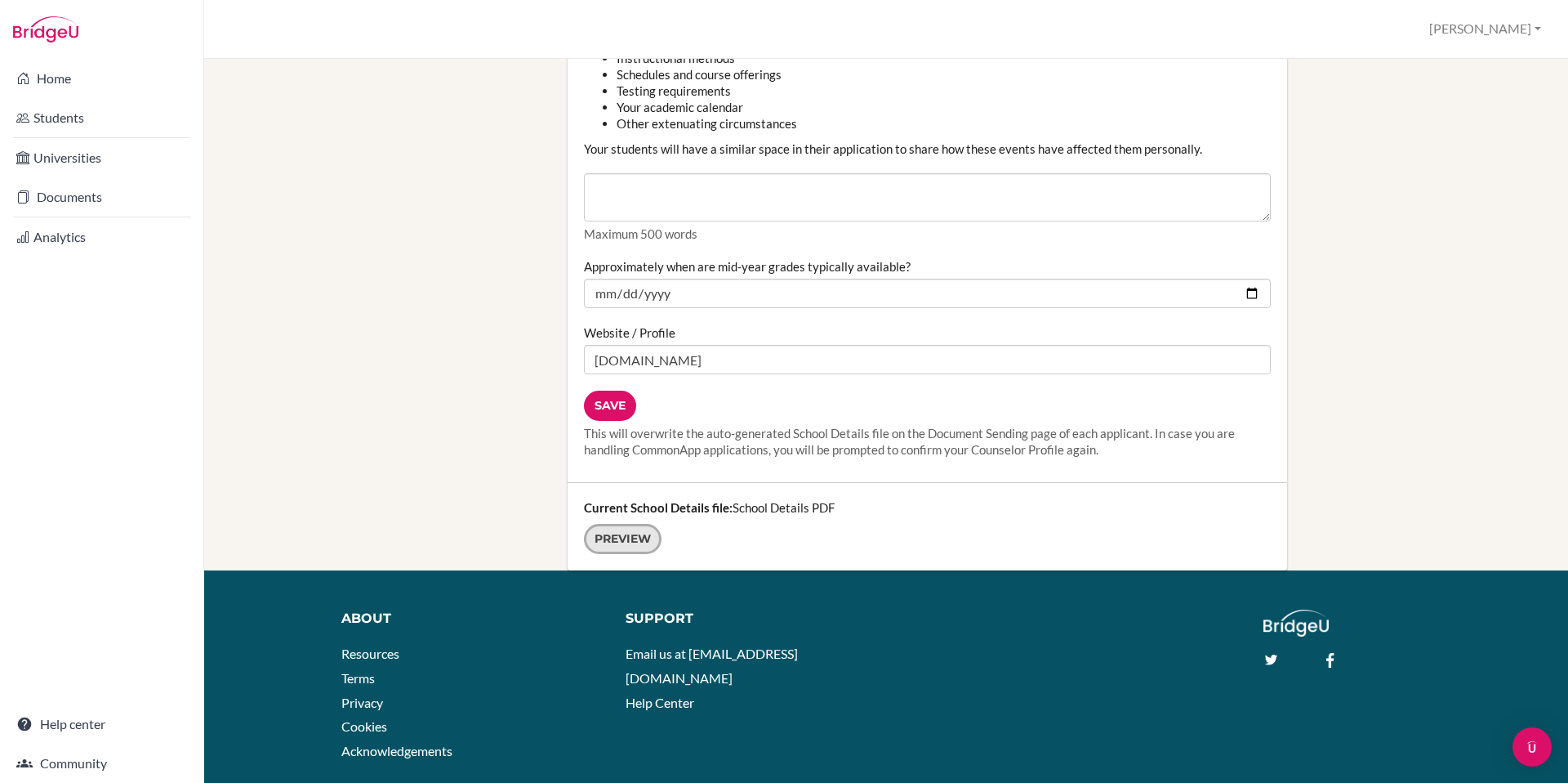
click at [639, 541] on link "Preview" at bounding box center [623, 539] width 77 height 31
click at [613, 400] on input "Save" at bounding box center [610, 406] width 52 height 31
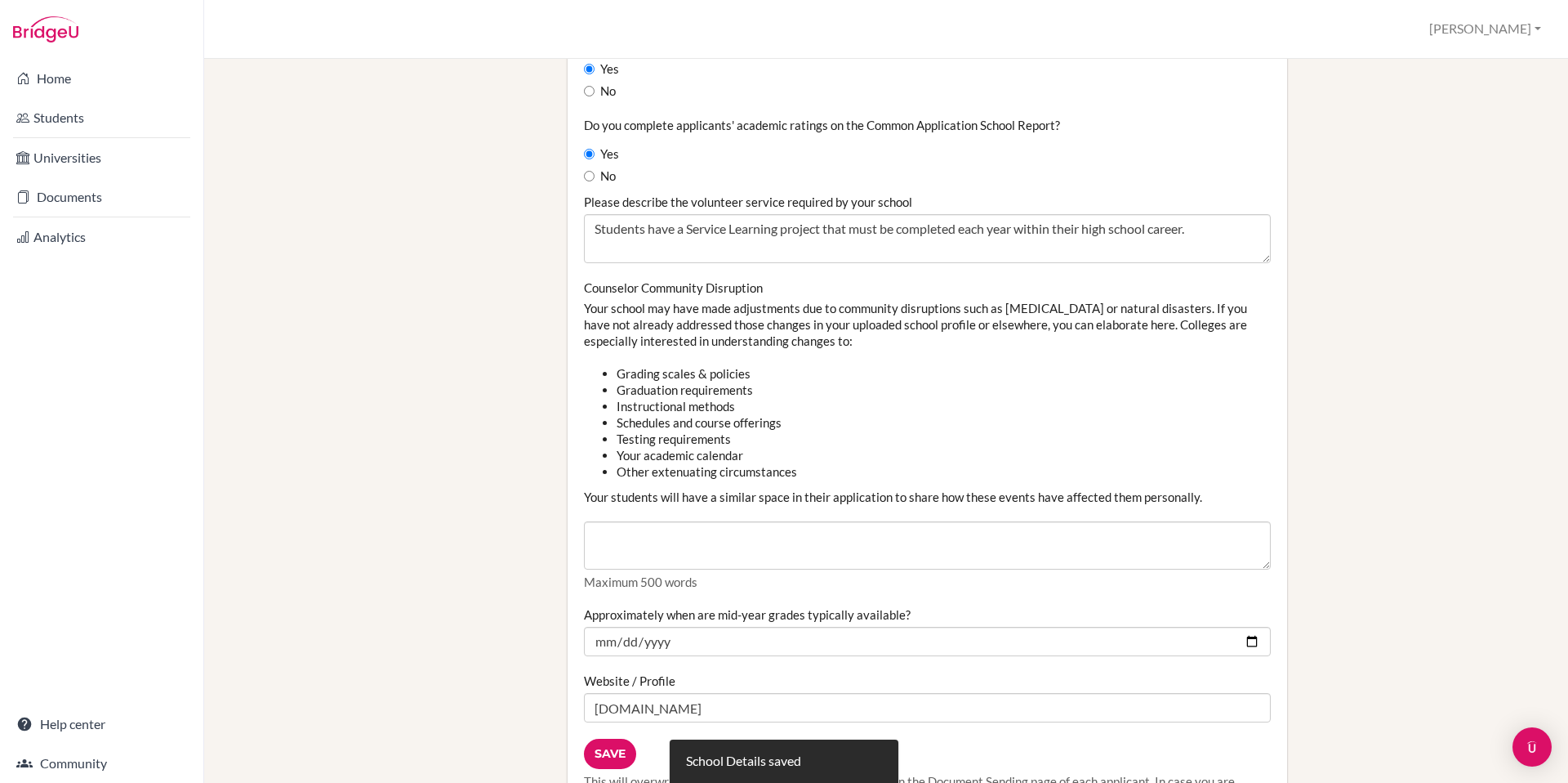
scroll to position [2030, 0]
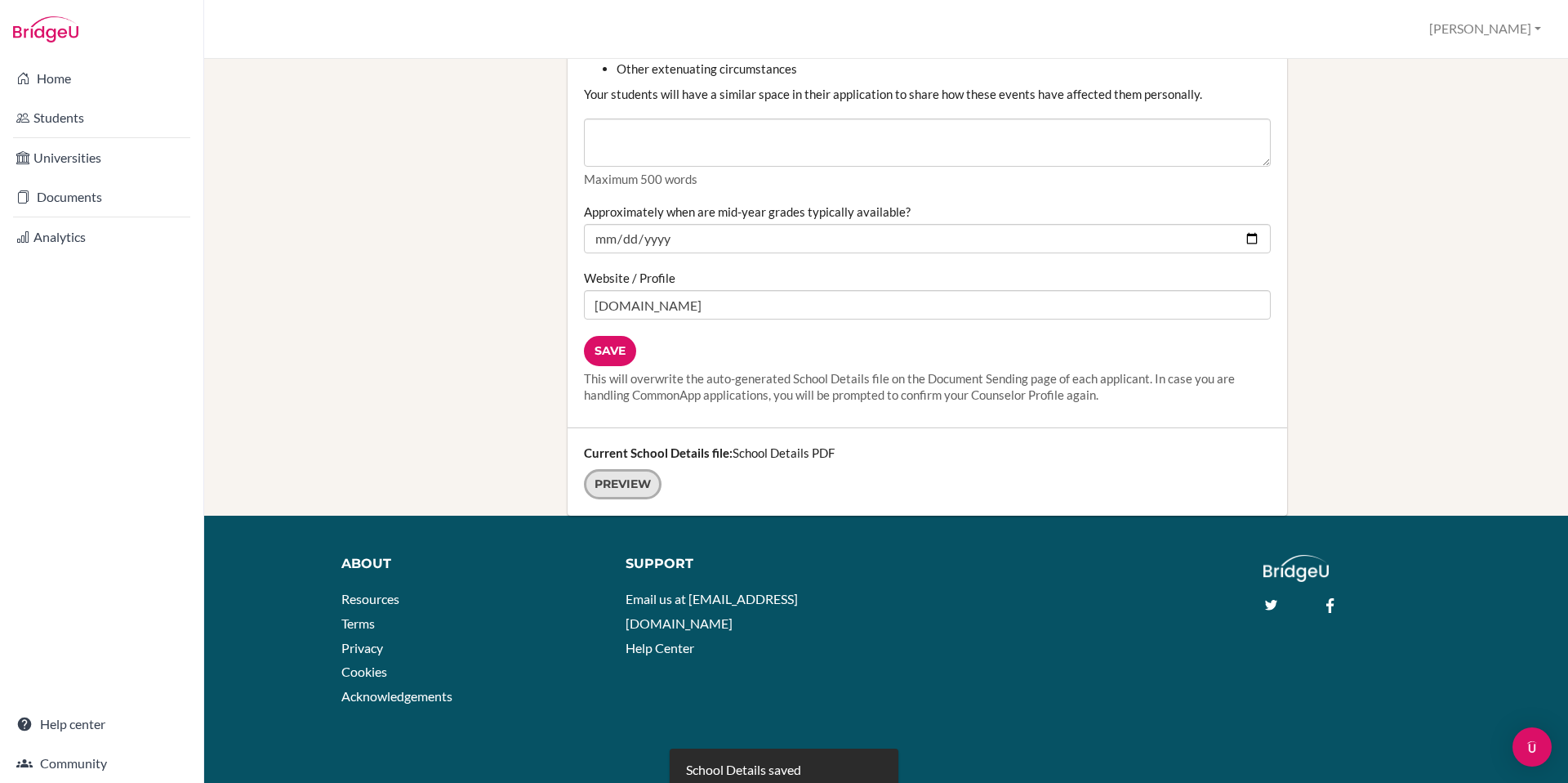
click at [632, 479] on link "Preview" at bounding box center [623, 484] width 77 height 31
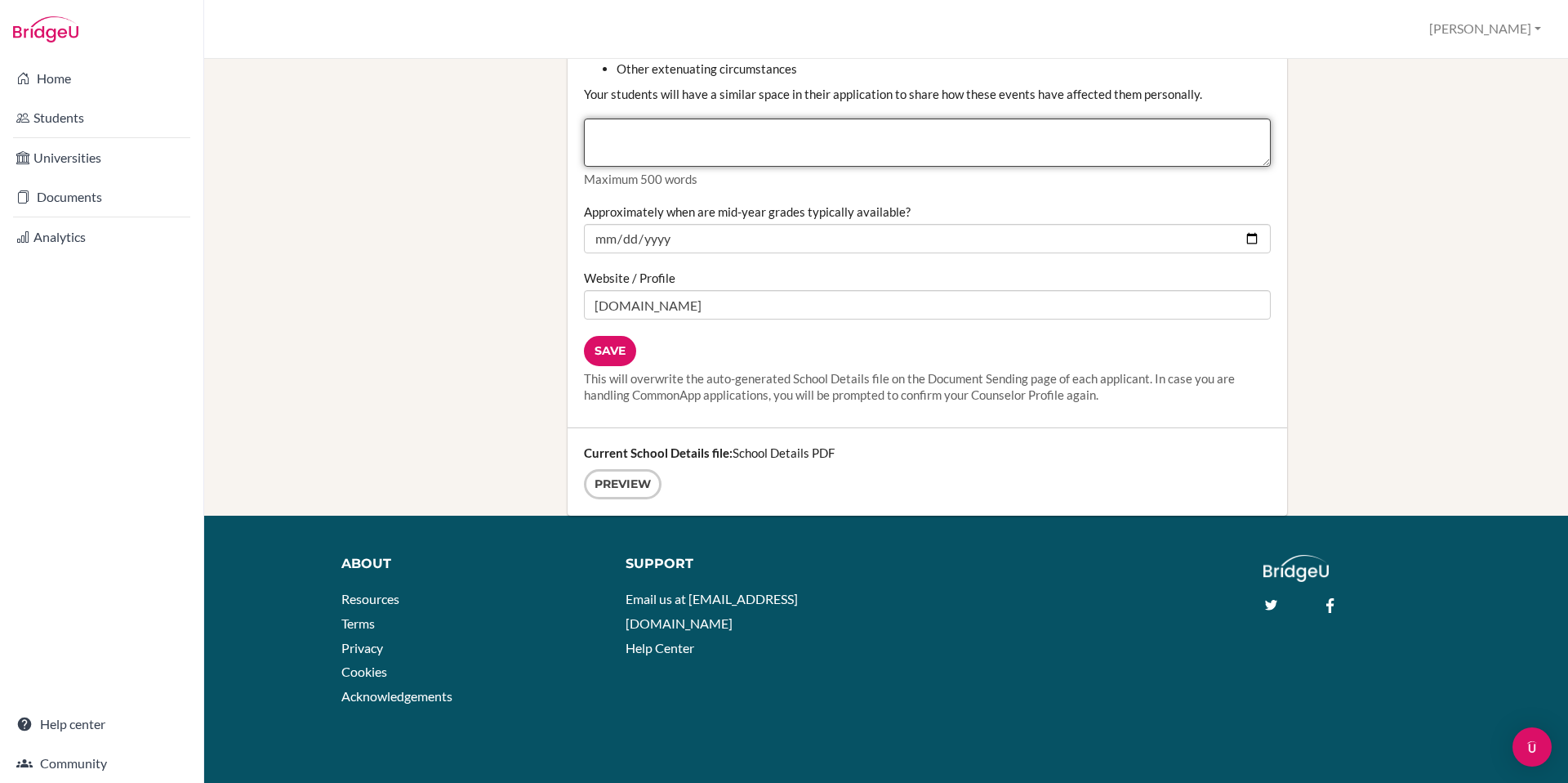
click at [809, 155] on textarea "Counselor Community Disruption" at bounding box center [927, 143] width 686 height 49
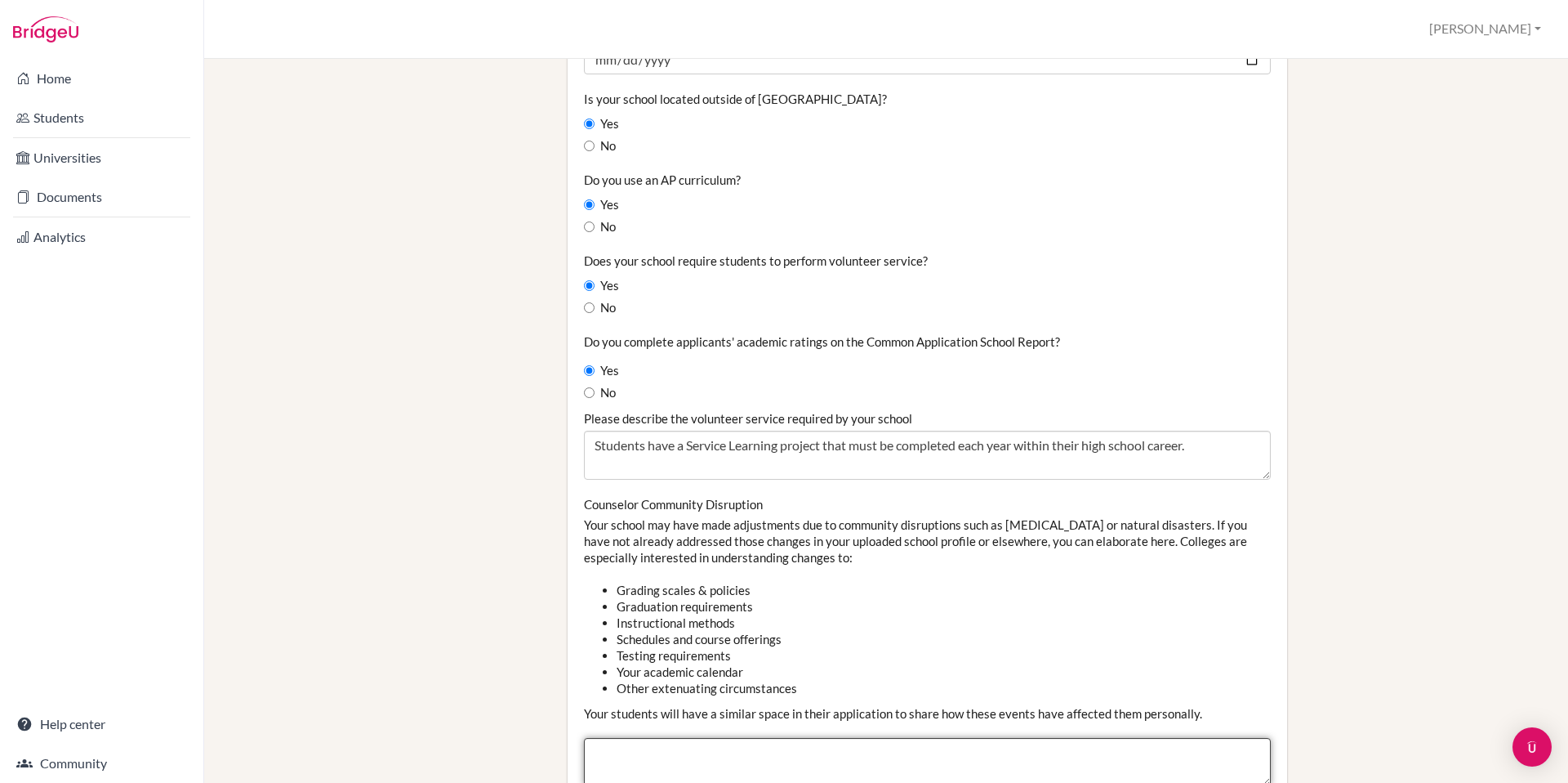
scroll to position [1921, 0]
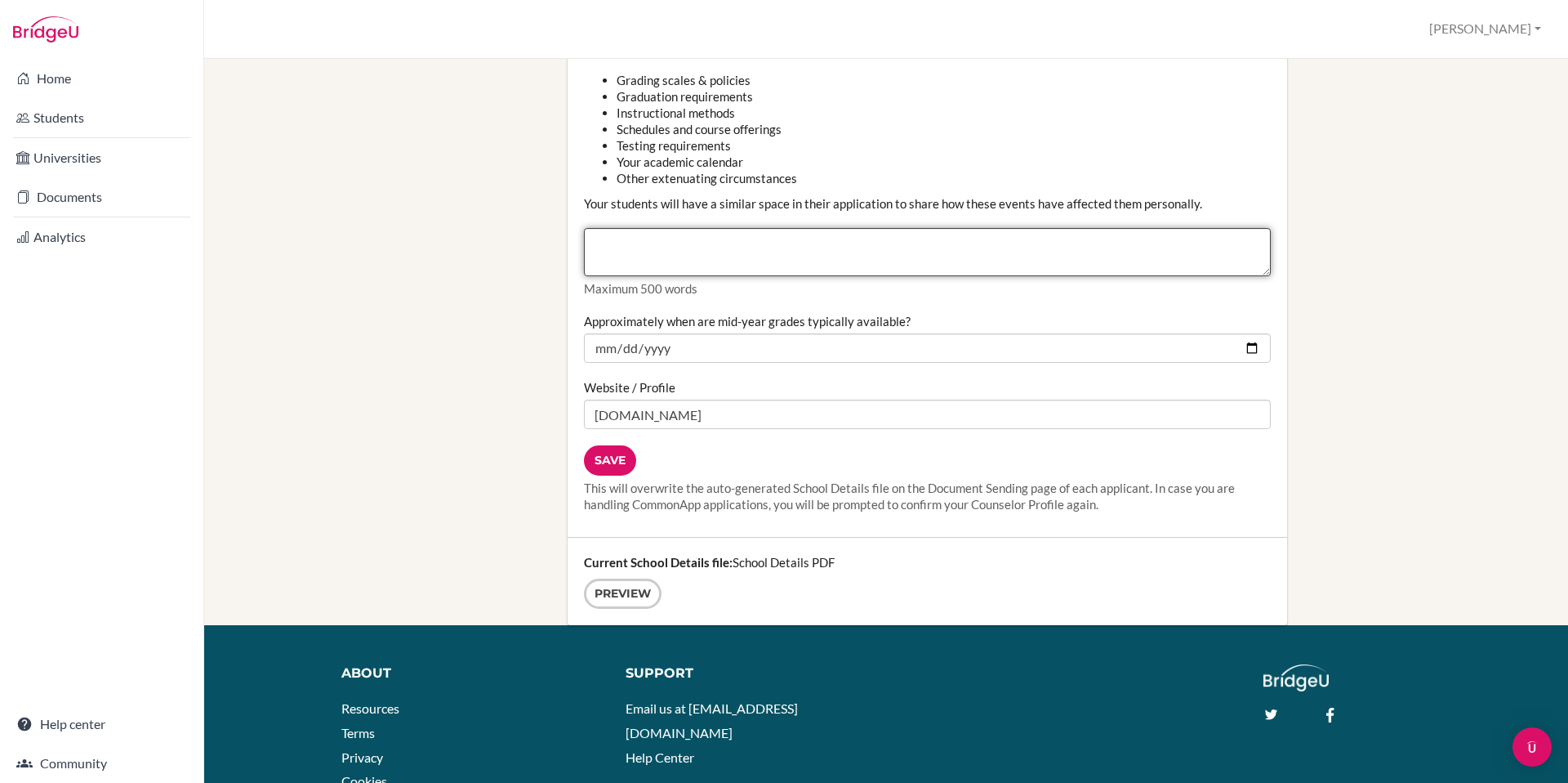
click at [811, 263] on textarea "Counselor Community Disruption" at bounding box center [927, 252] width 686 height 49
drag, startPoint x: 601, startPoint y: 243, endPoint x: 931, endPoint y: 288, distance: 333.1
click at [931, 288] on div "Counselor Community Disruption Your school may have made adjustments due to com…" at bounding box center [927, 142] width 686 height 311
click at [602, 458] on input "Save" at bounding box center [610, 461] width 52 height 31
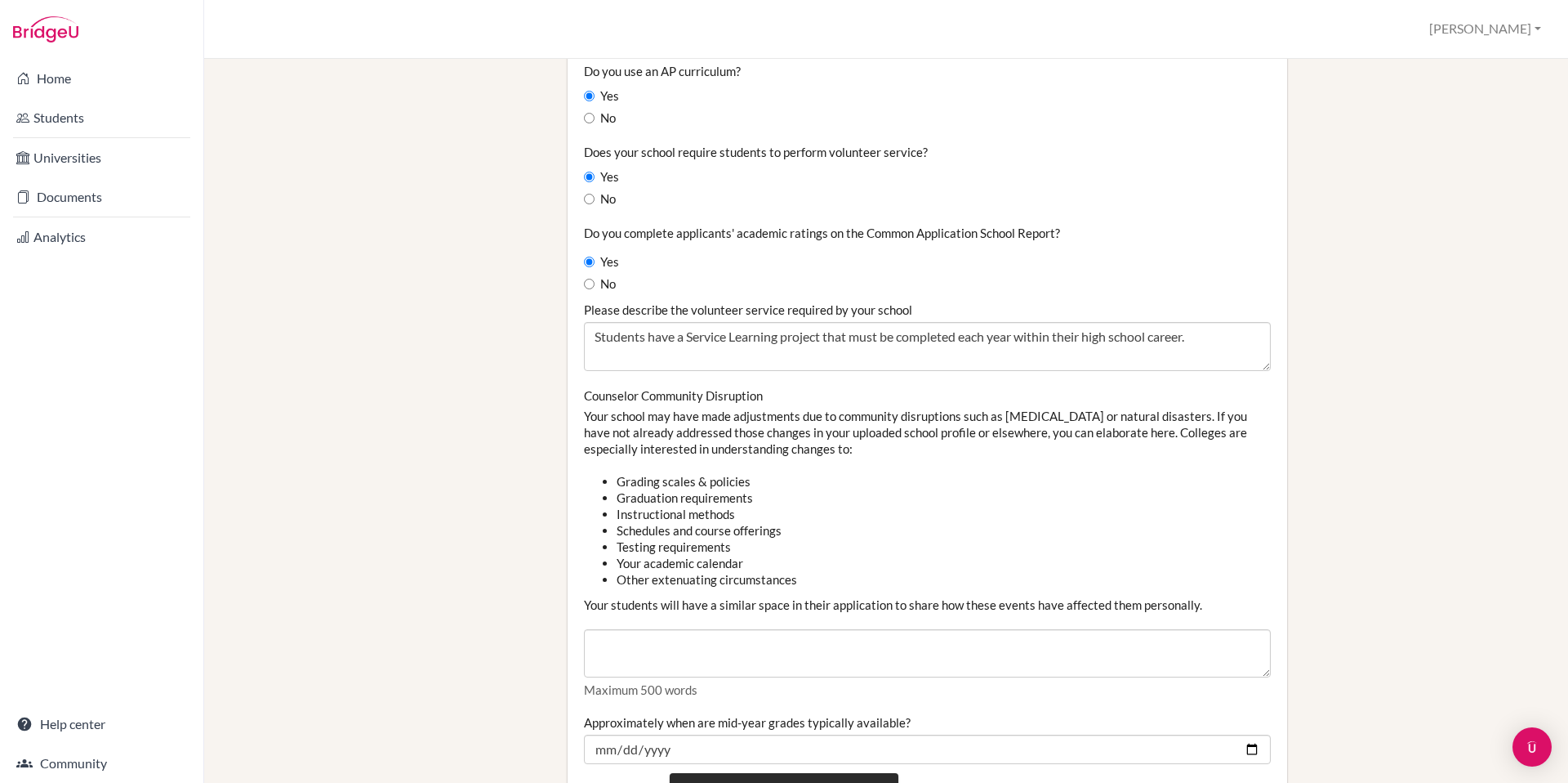
scroll to position [2030, 0]
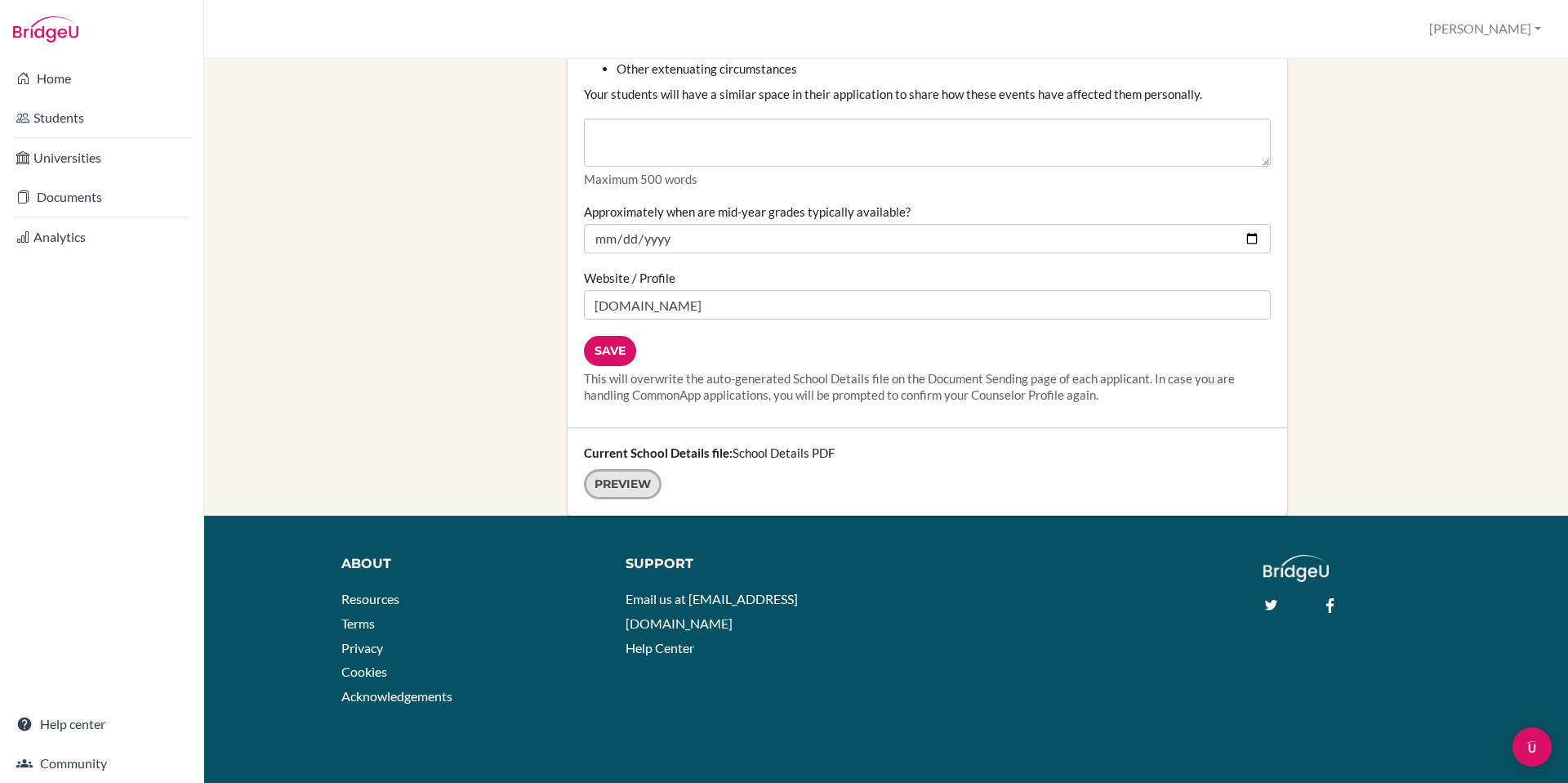
click at [643, 480] on link "Preview" at bounding box center [623, 484] width 77 height 31
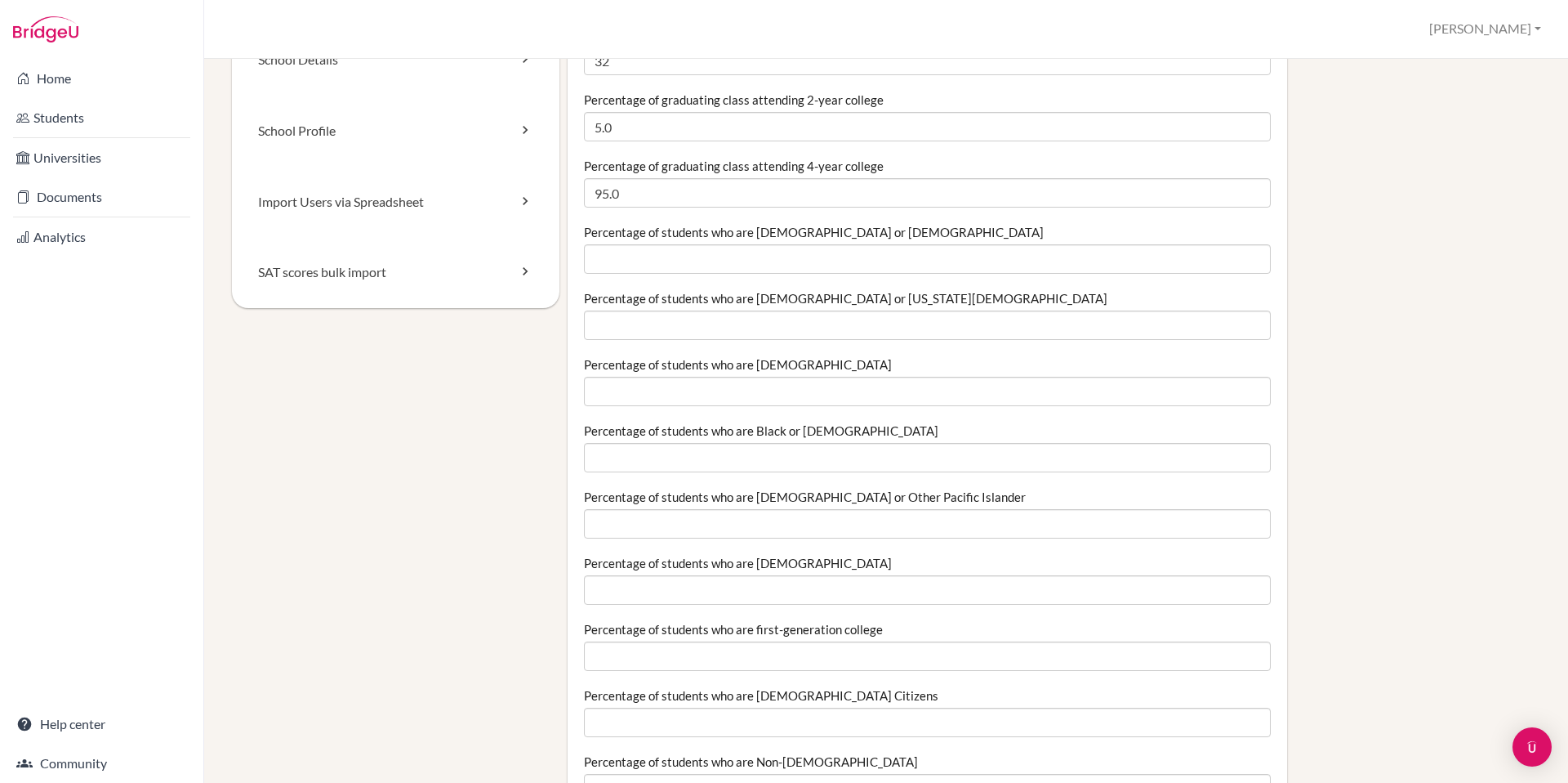
scroll to position [0, 0]
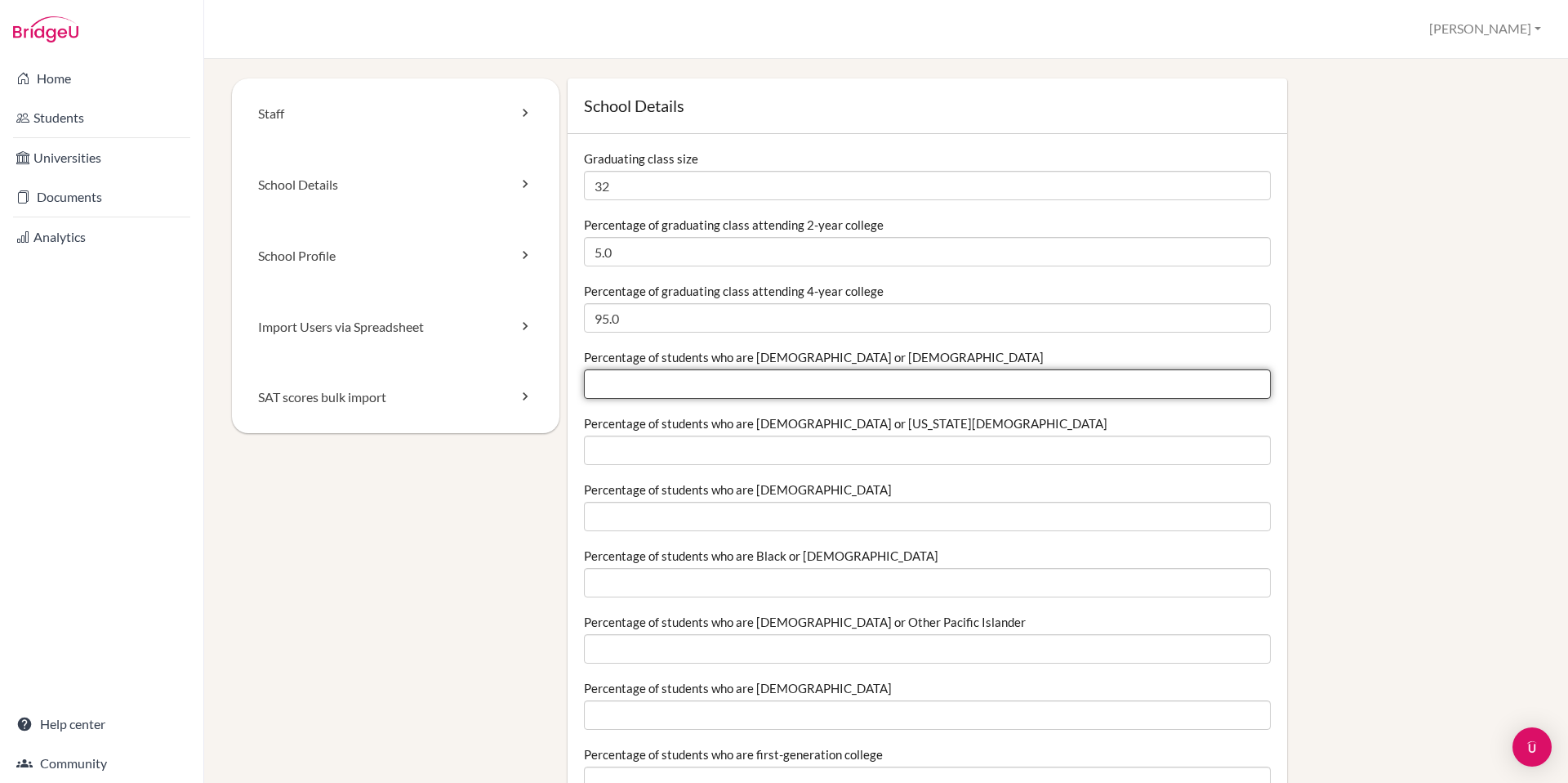
click at [795, 388] on input "Percentage of students who are Hispanic or Latino" at bounding box center [927, 383] width 686 height 30
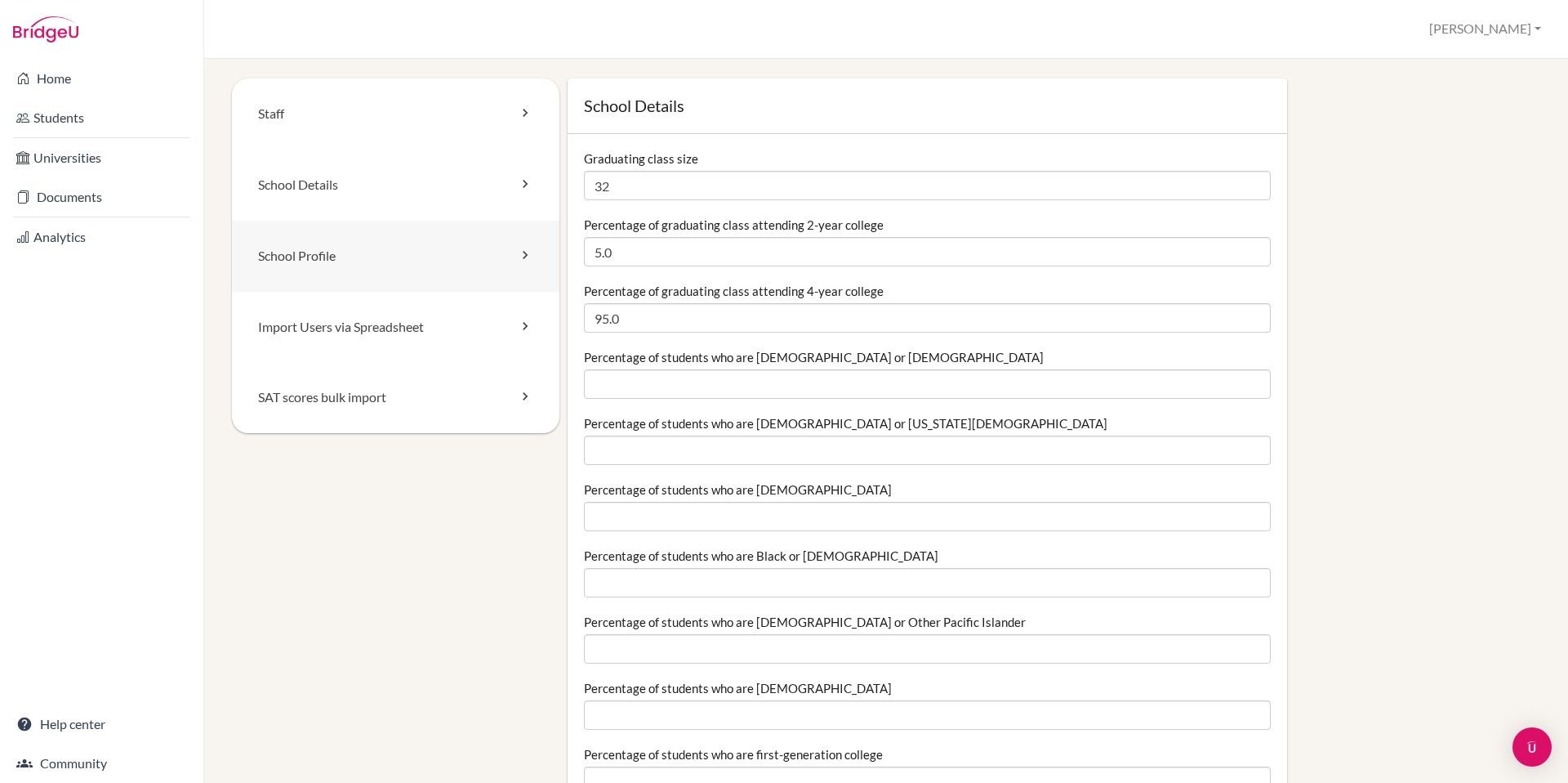
click at [332, 252] on link "School Profile" at bounding box center [396, 256] width 327 height 71
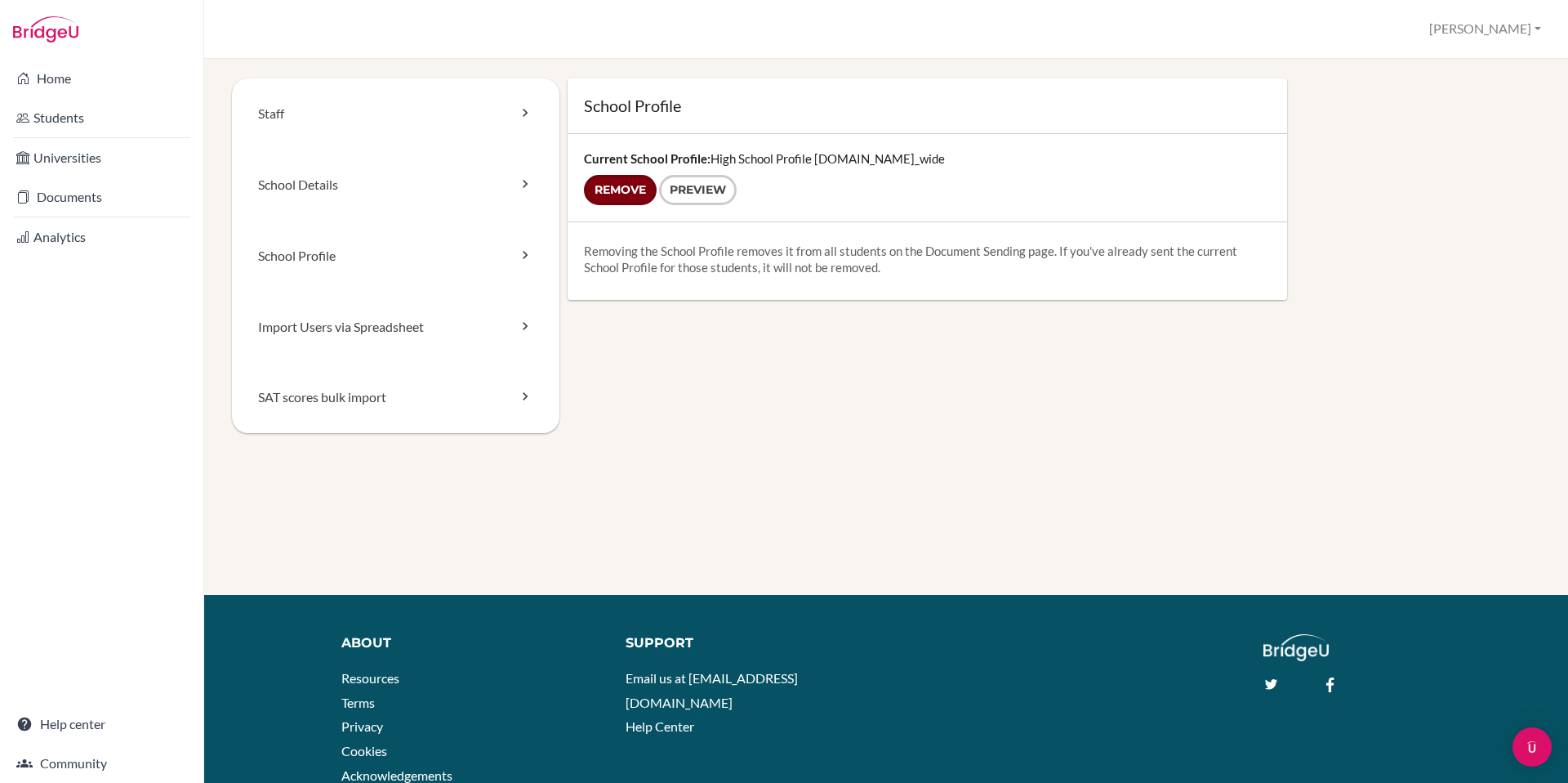
click at [629, 195] on input "Remove" at bounding box center [620, 190] width 73 height 31
click at [639, 186] on form "Remove Preview" at bounding box center [927, 190] width 686 height 31
click at [618, 194] on form "Remove Preview" at bounding box center [927, 190] width 686 height 31
click at [695, 188] on link "Preview" at bounding box center [697, 190] width 77 height 31
click at [627, 188] on form "Remove Preview" at bounding box center [927, 190] width 686 height 31
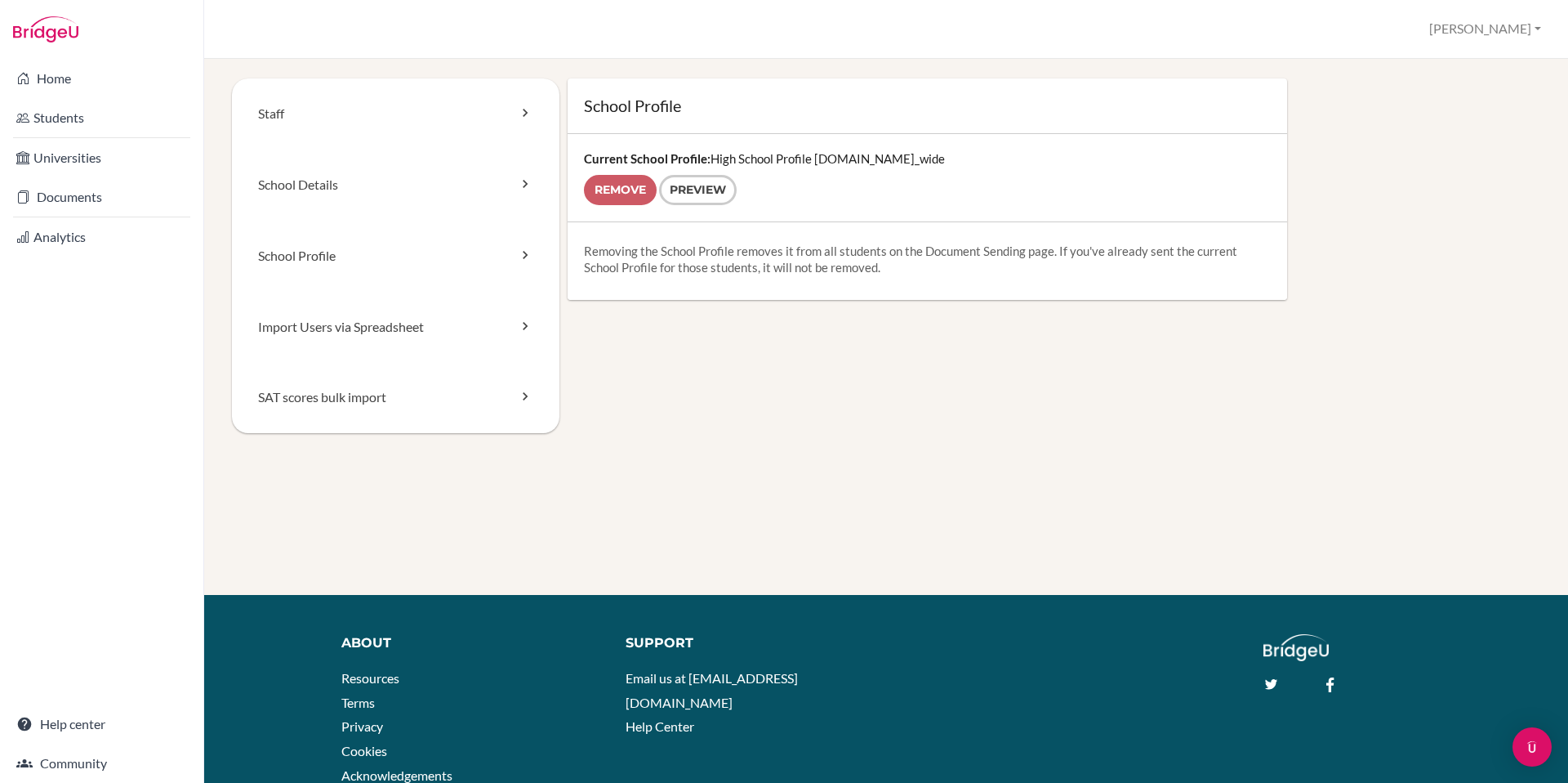
click at [611, 192] on form "Remove Preview" at bounding box center [927, 190] width 686 height 31
click at [611, 191] on form "Remove Preview" at bounding box center [927, 190] width 686 height 31
click at [611, 192] on form "Remove Preview" at bounding box center [927, 190] width 686 height 31
click at [359, 259] on link "School Profile" at bounding box center [396, 256] width 327 height 71
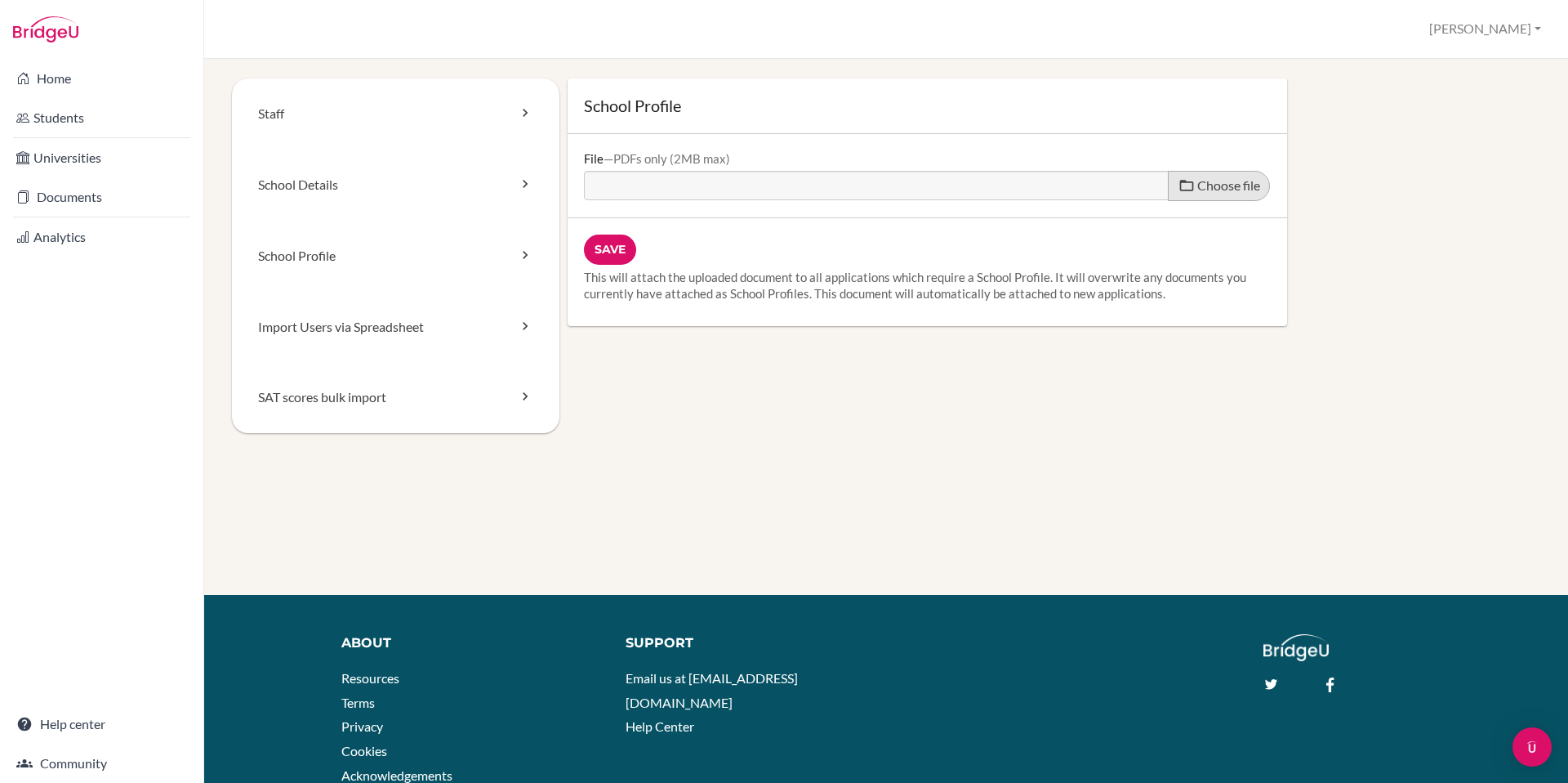
click at [1225, 187] on span "Choose file" at bounding box center [1229, 184] width 63 height 15
click at [834, 187] on input "Choose file" at bounding box center [709, 180] width 250 height 19
